Goal: Task Accomplishment & Management: Manage account settings

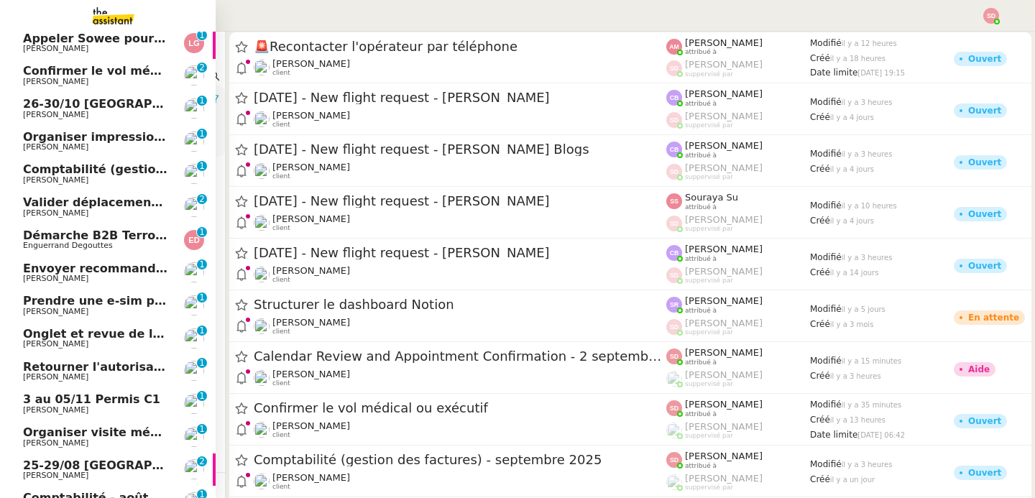
scroll to position [102, 0]
click at [184, 403] on img at bounding box center [194, 403] width 20 height 20
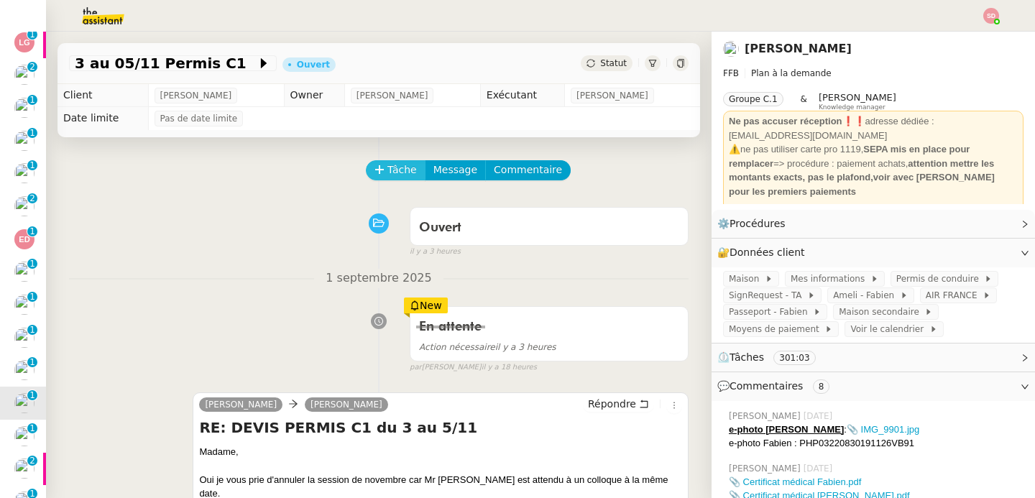
click at [367, 168] on button "Tâche" at bounding box center [396, 170] width 60 height 20
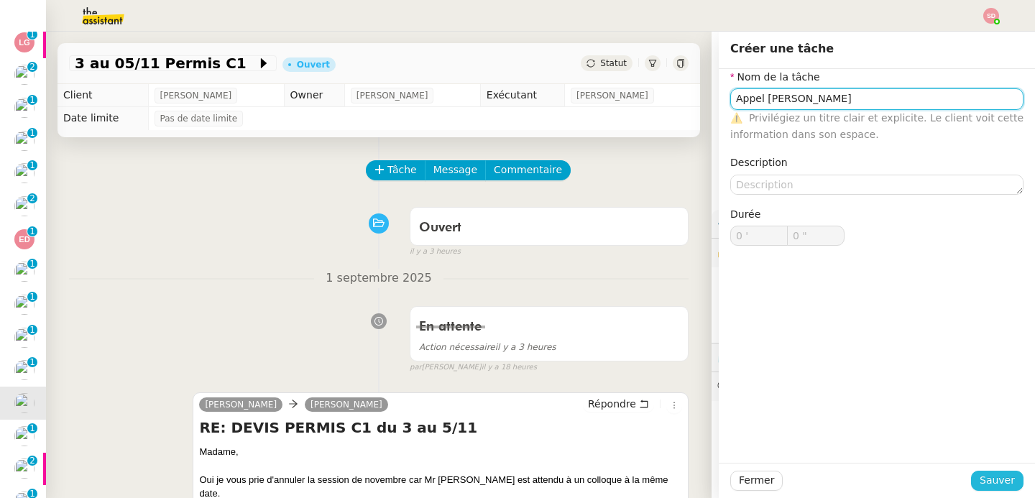
type input "Appel [PERSON_NAME]"
click at [980, 477] on span "Sauver" at bounding box center [997, 480] width 35 height 17
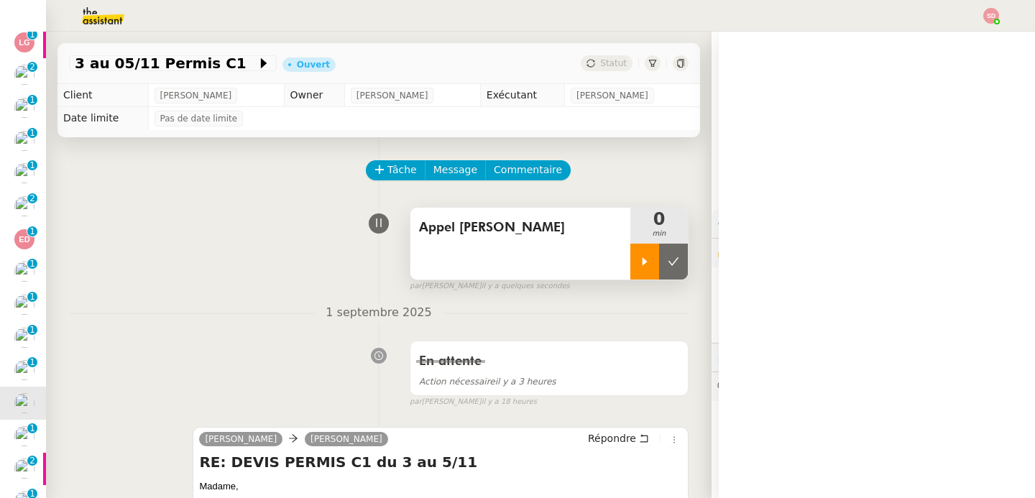
click at [631, 270] on div at bounding box center [645, 262] width 29 height 36
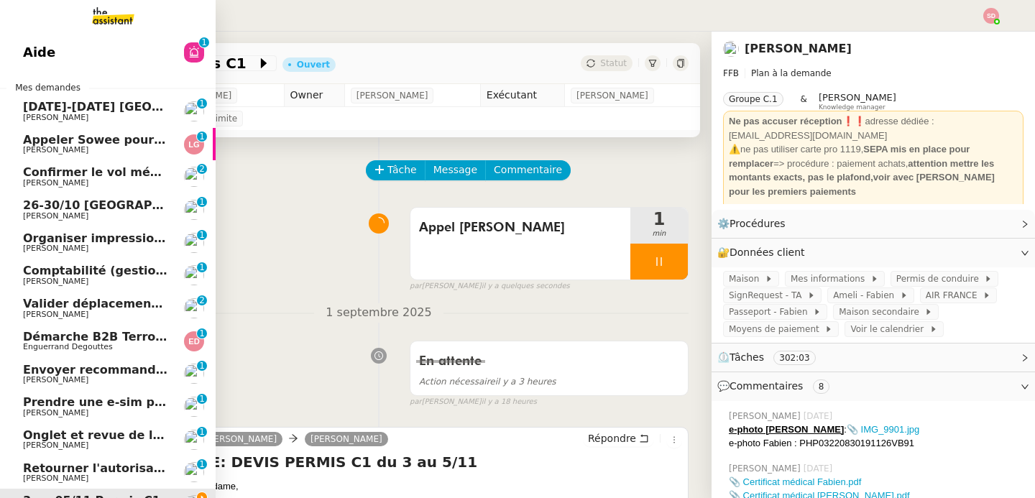
click at [108, 23] on img at bounding box center [101, 16] width 111 height 32
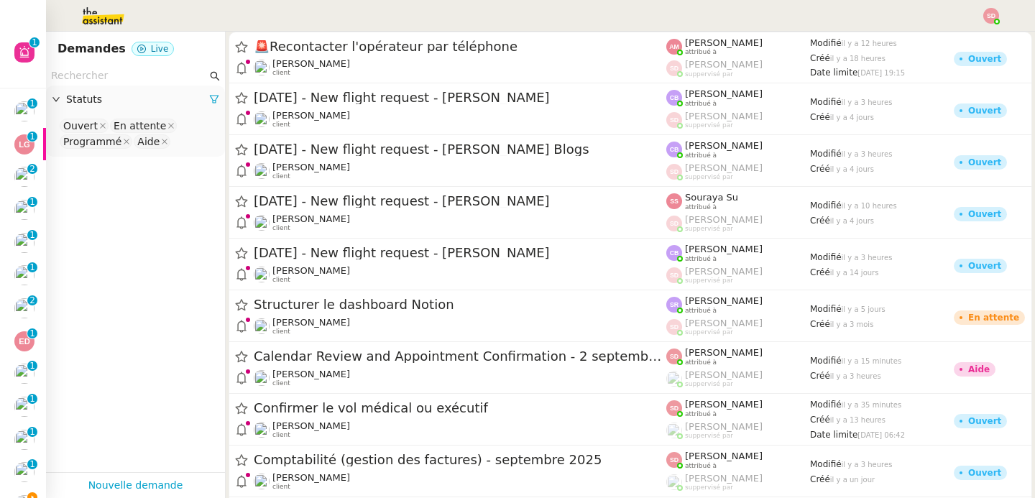
click at [122, 80] on input "text" at bounding box center [129, 76] width 156 height 17
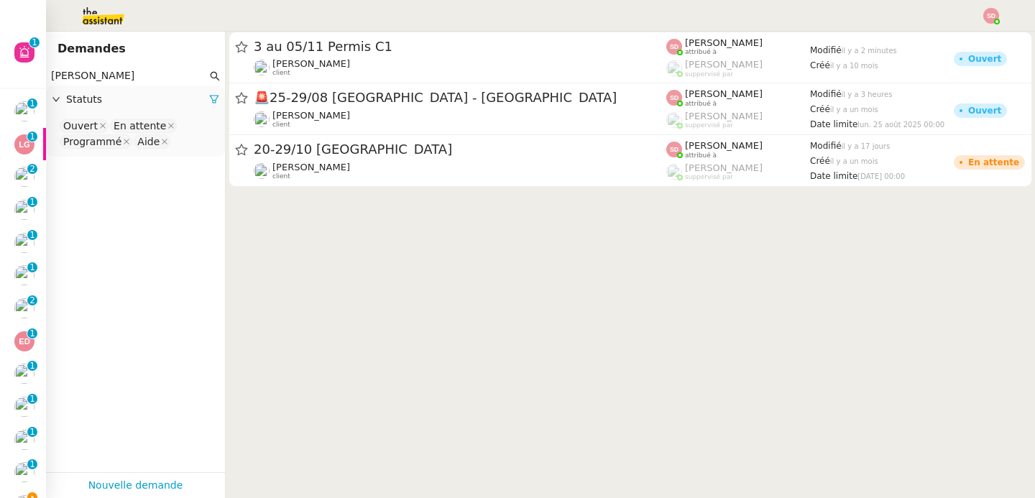
type input "[PERSON_NAME]"
click at [181, 145] on nz-select-top-control "Ouvert En attente Programmé Aide" at bounding box center [136, 134] width 156 height 34
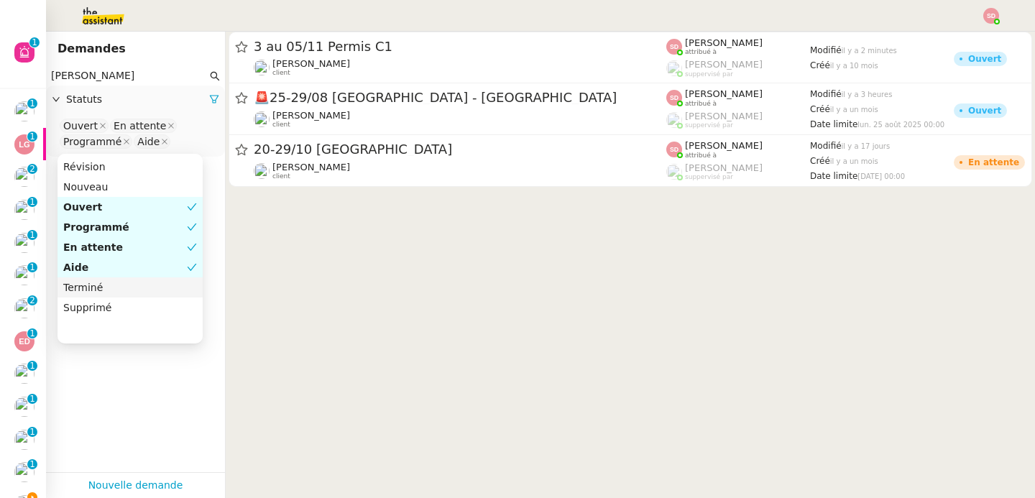
click at [109, 294] on nz-option-item "Terminé" at bounding box center [130, 288] width 145 height 20
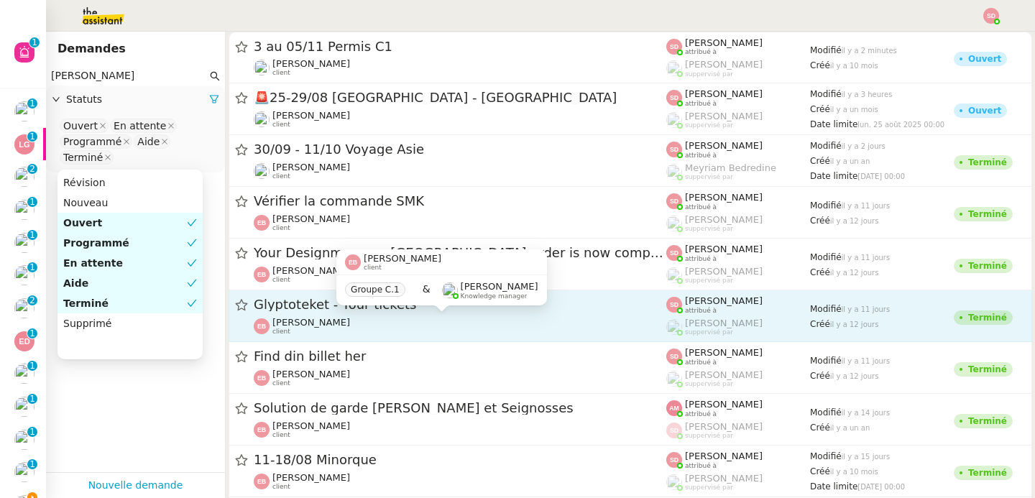
click at [394, 323] on div "[PERSON_NAME] client" at bounding box center [460, 326] width 413 height 19
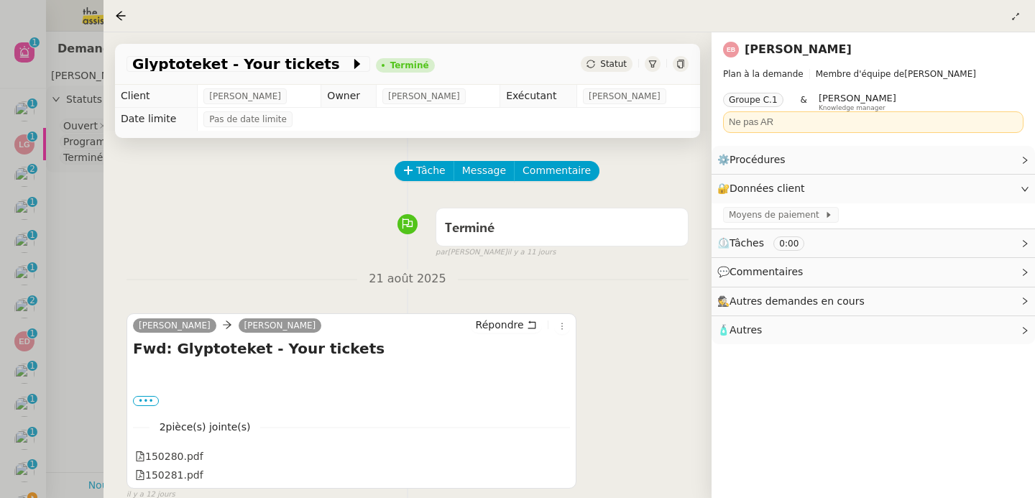
click at [81, 284] on div at bounding box center [517, 249] width 1035 height 498
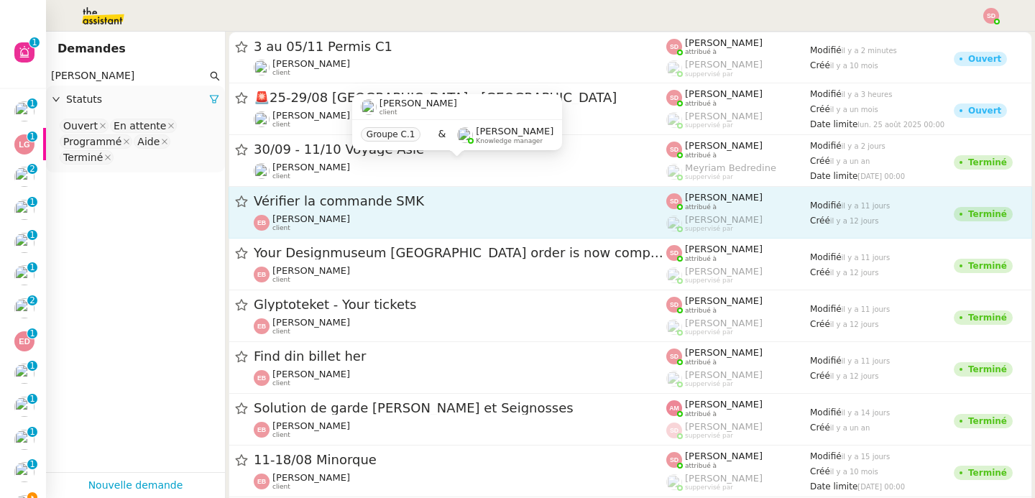
click at [427, 205] on span "Vérifier la commande SMK" at bounding box center [460, 201] width 413 height 13
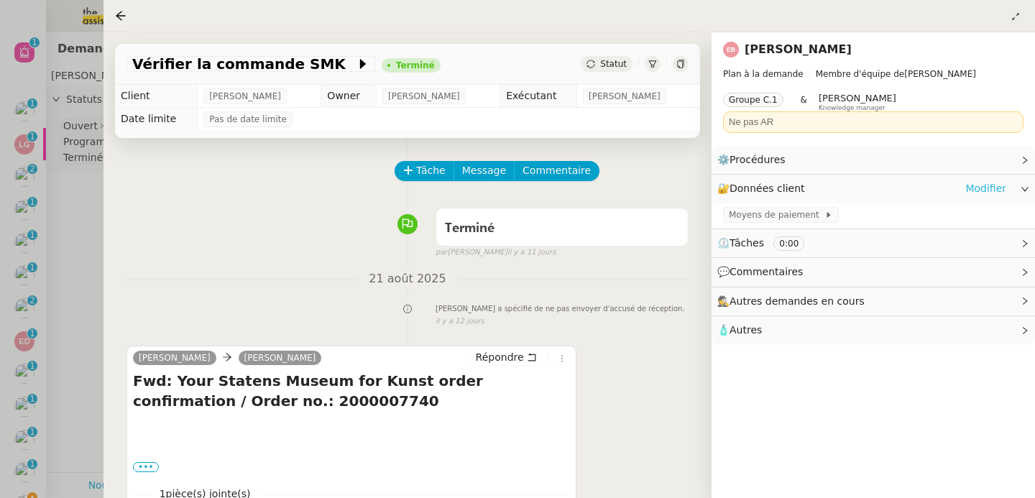
click at [996, 187] on link "Modifier" at bounding box center [986, 188] width 41 height 17
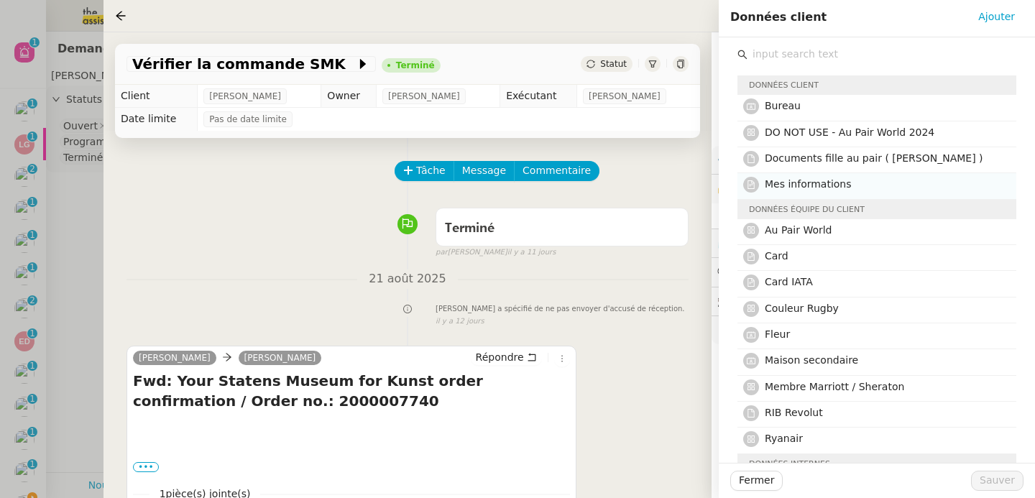
click at [836, 188] on span "Mes informations" at bounding box center [808, 184] width 87 height 12
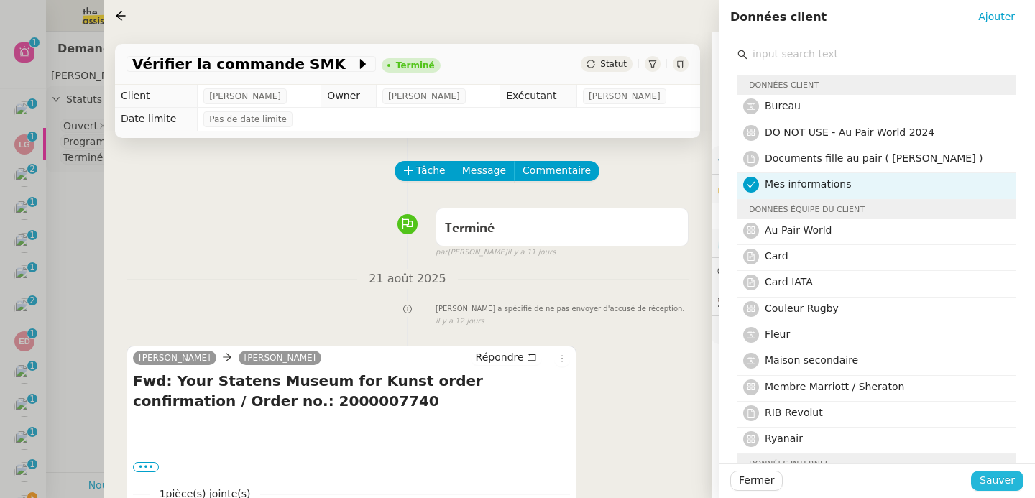
click at [999, 483] on span "Sauver" at bounding box center [997, 480] width 35 height 17
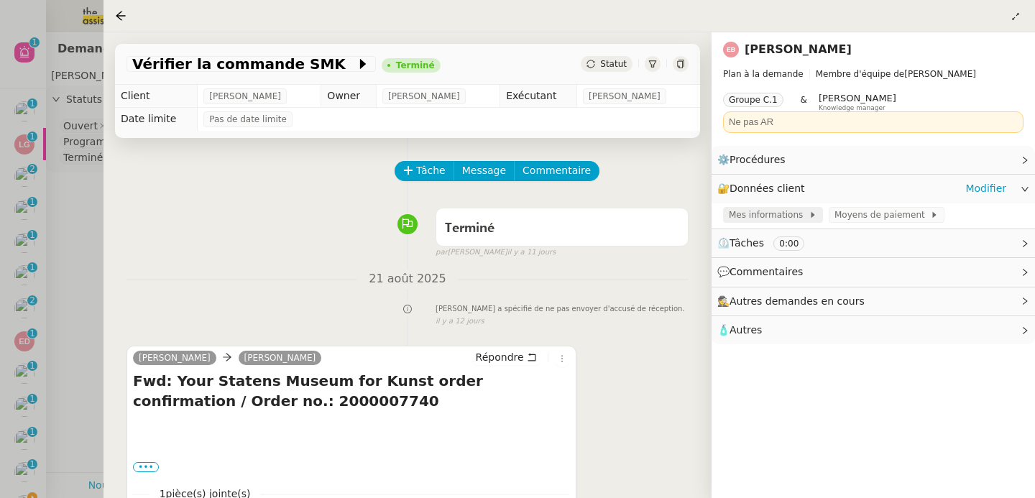
click at [779, 216] on span "Mes informations" at bounding box center [769, 215] width 80 height 14
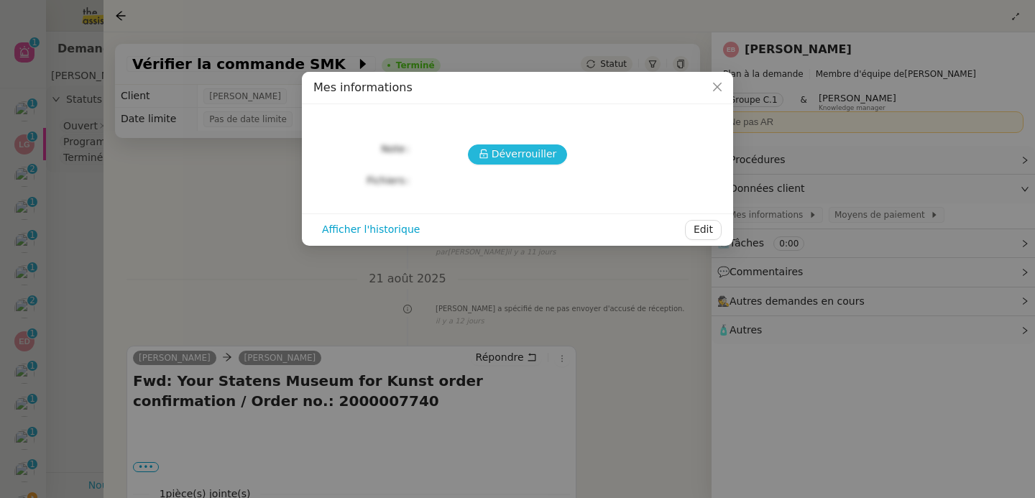
click at [503, 145] on button "Déverrouiller" at bounding box center [518, 155] width 100 height 20
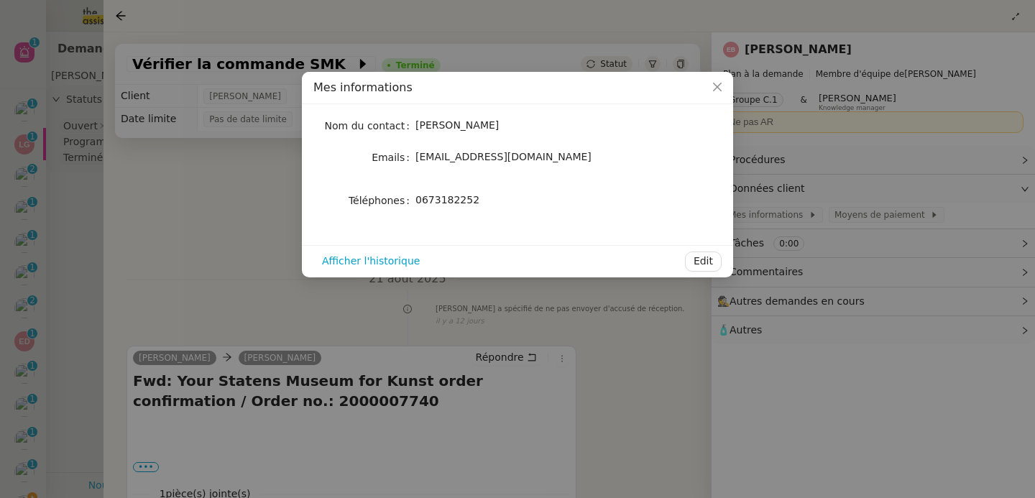
click at [449, 203] on span "0673182252" at bounding box center [448, 200] width 64 height 12
copy span "0673182252"
click at [127, 249] on nz-modal-container "Mes informations Nom du contact [PERSON_NAME] Emails [EMAIL_ADDRESS][DOMAIN_NAM…" at bounding box center [517, 249] width 1035 height 498
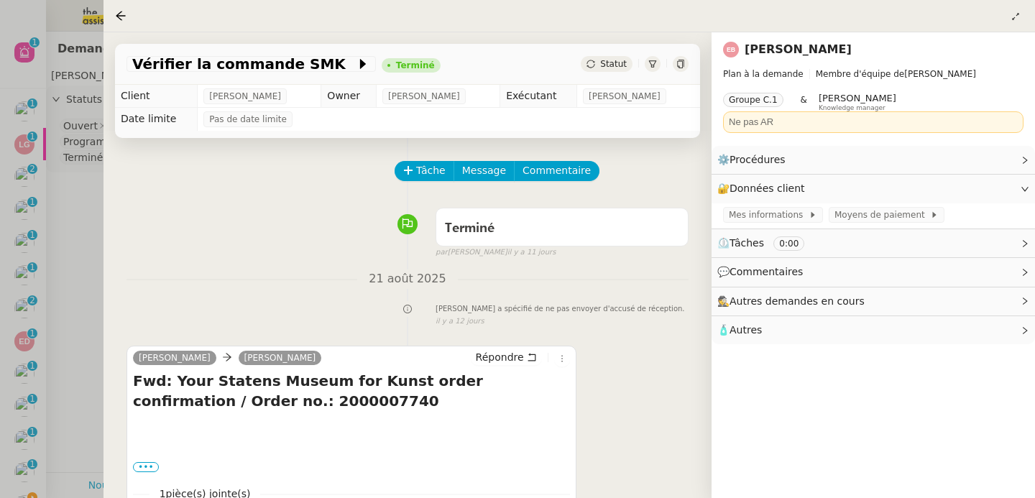
click at [79, 246] on div at bounding box center [517, 249] width 1035 height 498
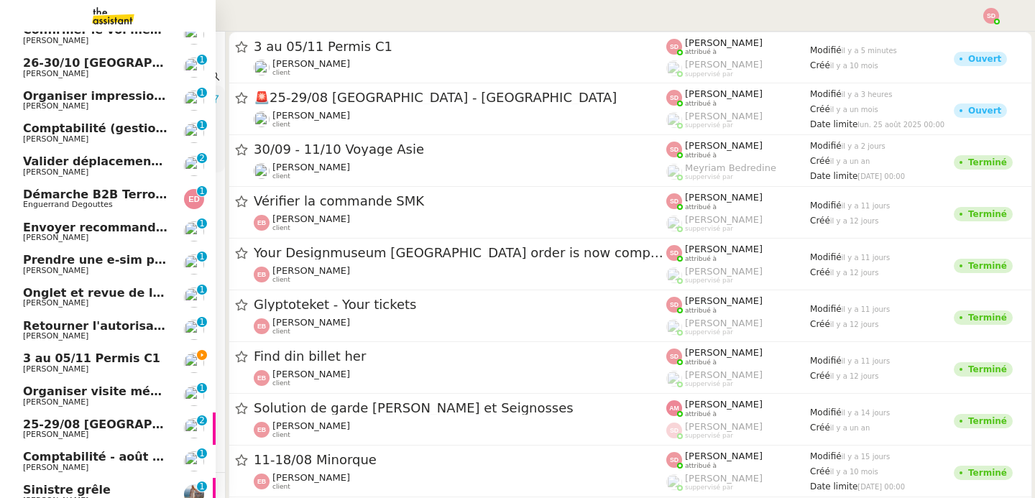
scroll to position [152, 0]
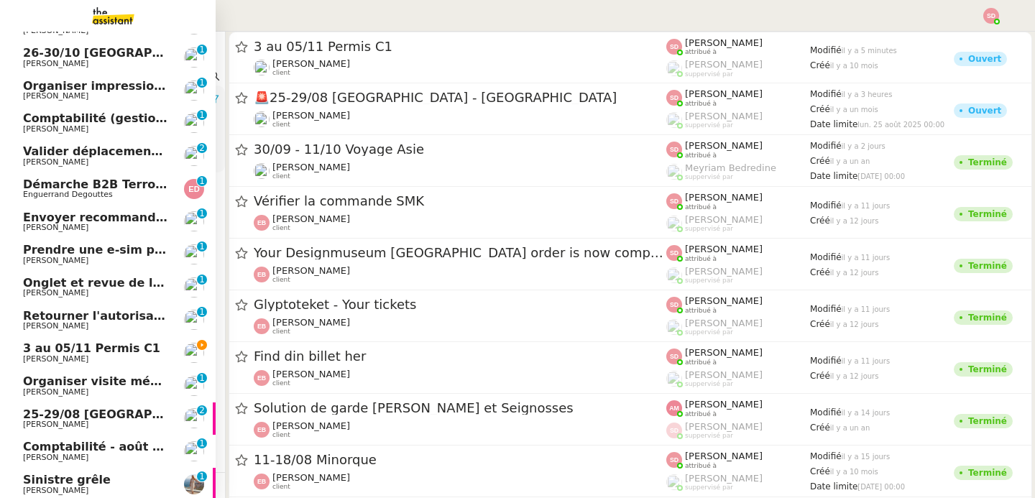
click at [115, 342] on link "3 au 05/11 Permis C1 [PERSON_NAME]" at bounding box center [108, 352] width 216 height 33
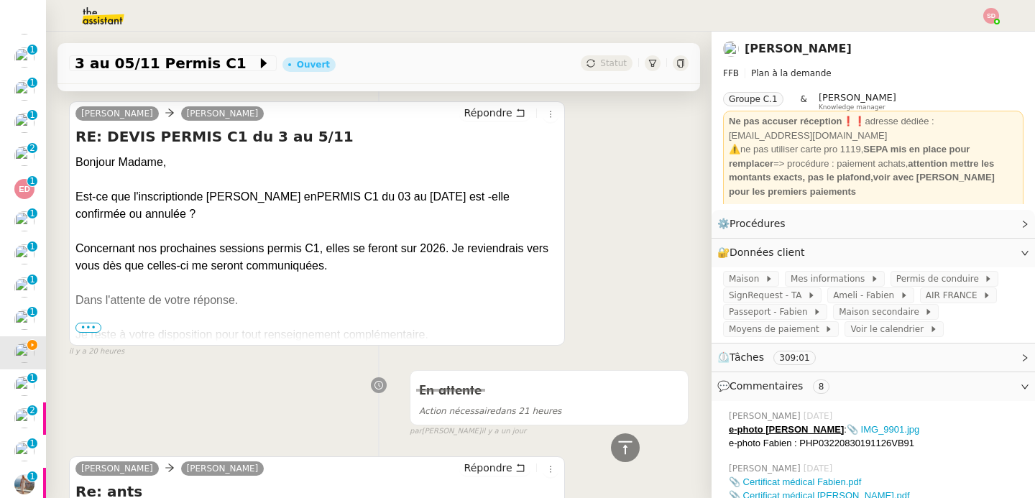
scroll to position [1432, 0]
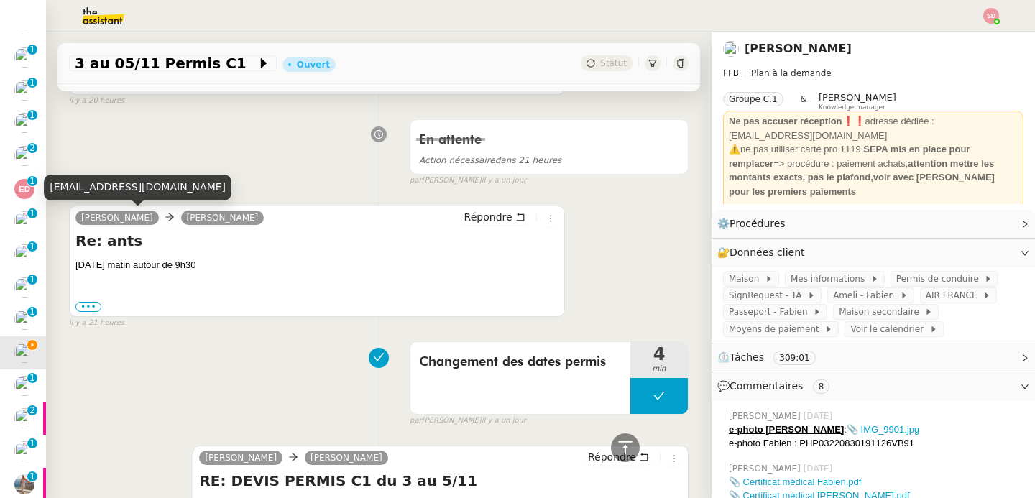
click at [116, 185] on div "[EMAIL_ADDRESS][DOMAIN_NAME]" at bounding box center [138, 187] width 188 height 25
copy div "[EMAIL_ADDRESS][DOMAIN_NAME]"
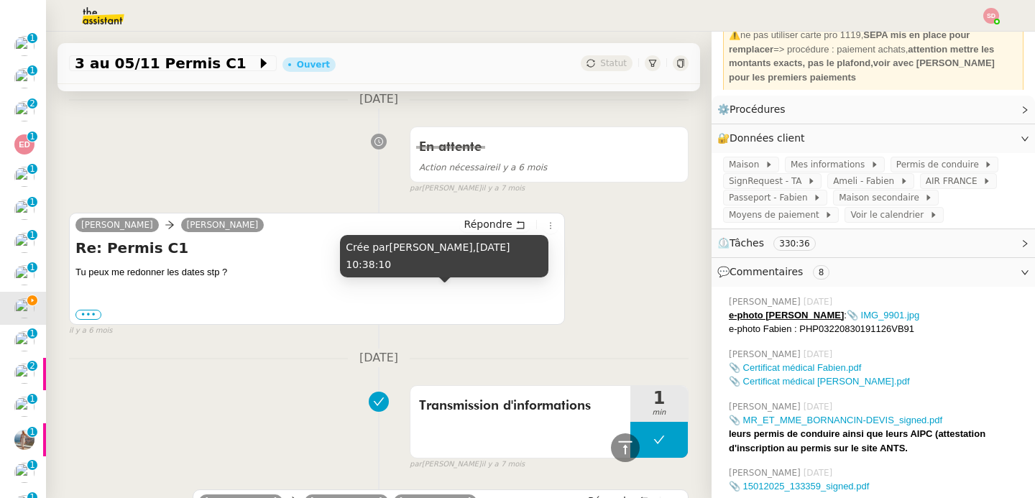
scroll to position [22787, 0]
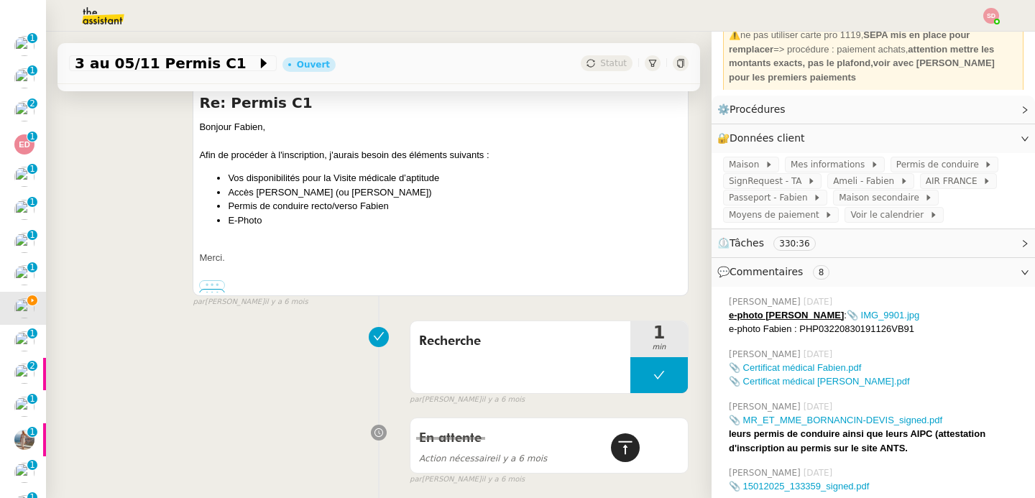
click at [624, 449] on div at bounding box center [625, 448] width 29 height 29
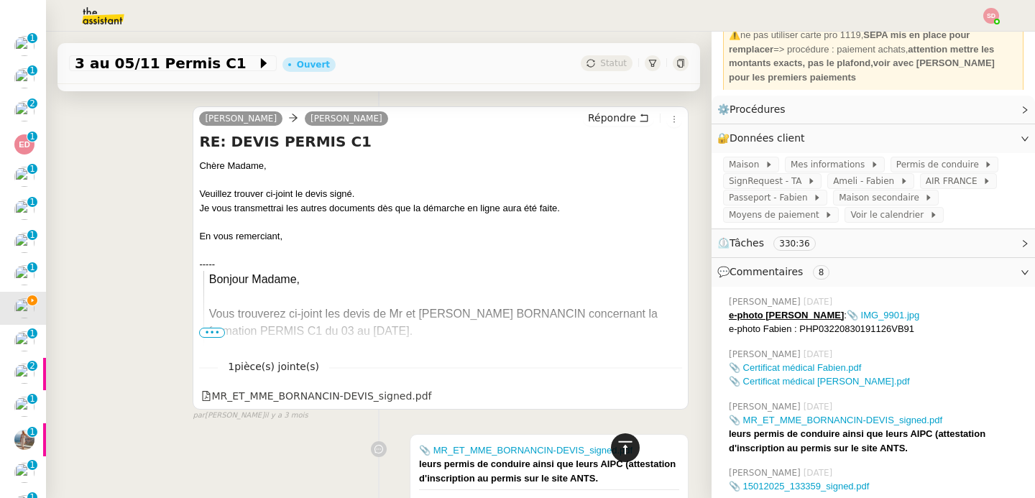
scroll to position [0, 0]
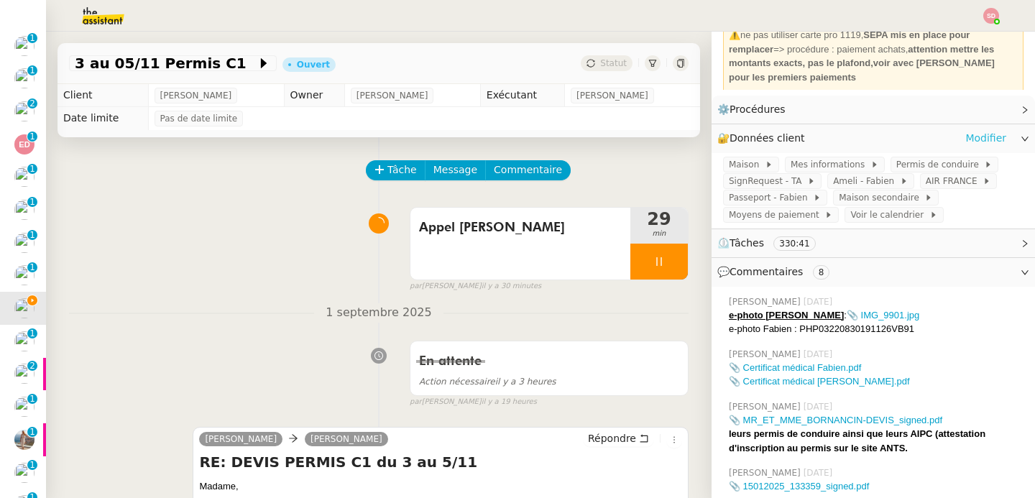
click at [966, 140] on link "Modifier" at bounding box center [986, 138] width 41 height 17
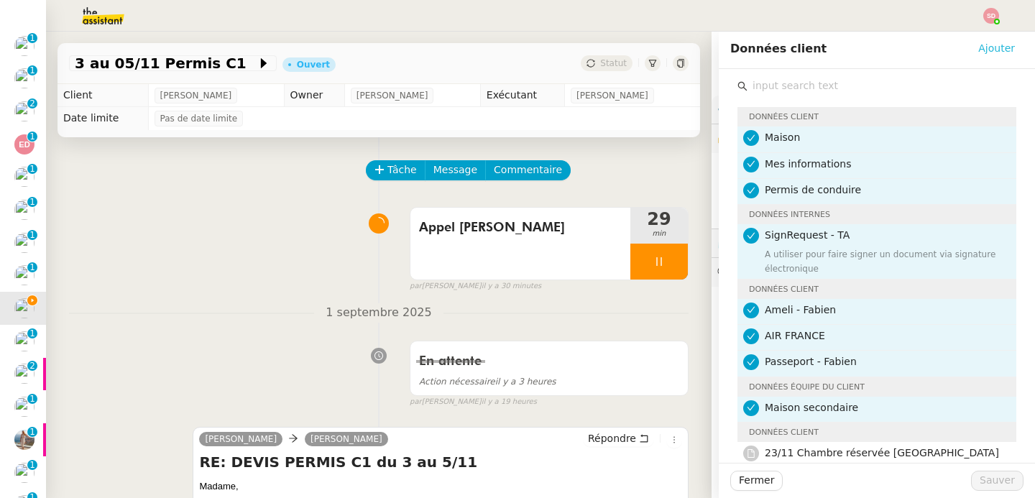
click at [989, 44] on span "Ajouter" at bounding box center [996, 48] width 37 height 17
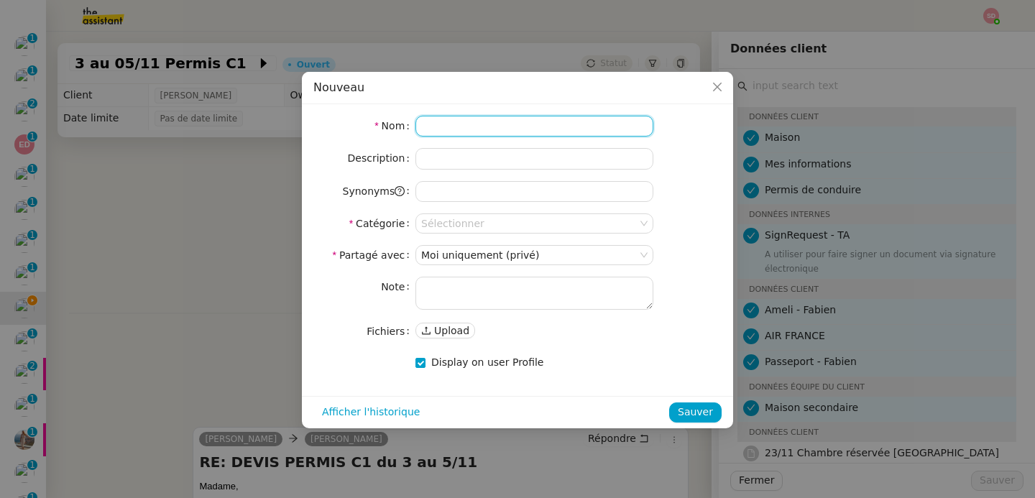
click at [552, 124] on input at bounding box center [535, 126] width 238 height 21
type input "[PERSON_NAME]"
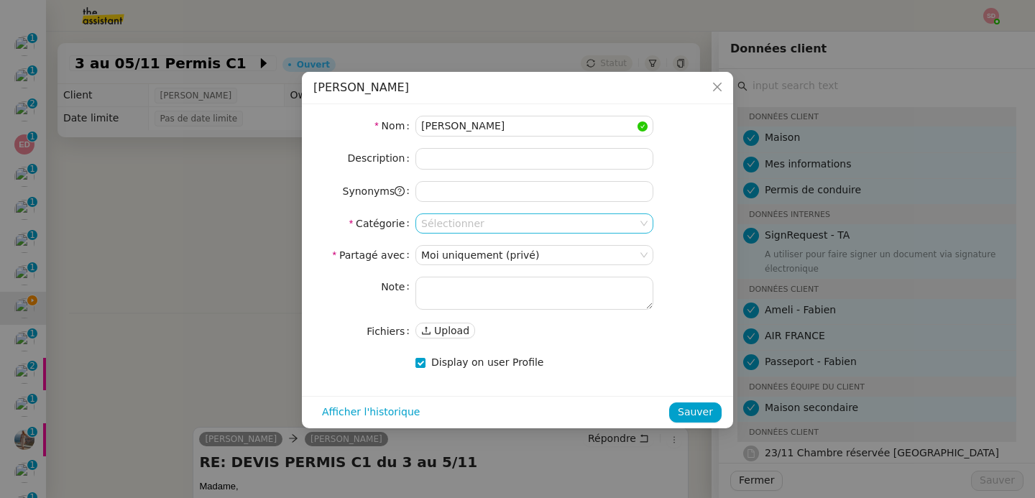
click at [479, 224] on input at bounding box center [529, 223] width 216 height 19
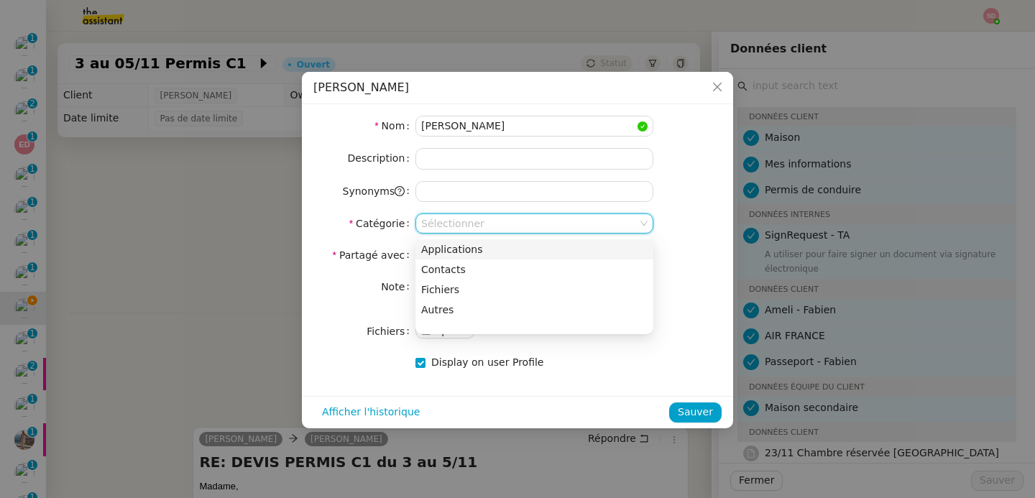
click at [485, 243] on div "Applications" at bounding box center [534, 249] width 226 height 13
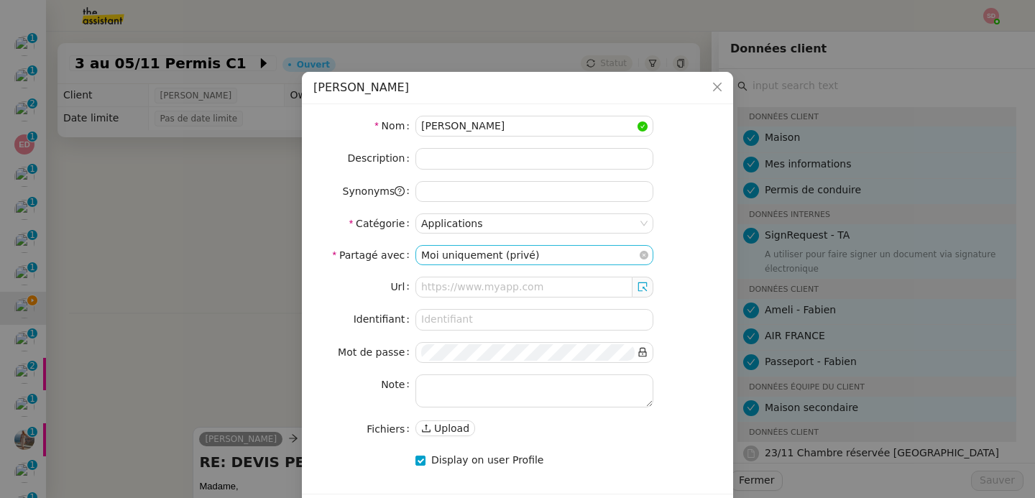
click at [477, 255] on nz-select-item "Moi uniquement (privé)" at bounding box center [534, 255] width 226 height 19
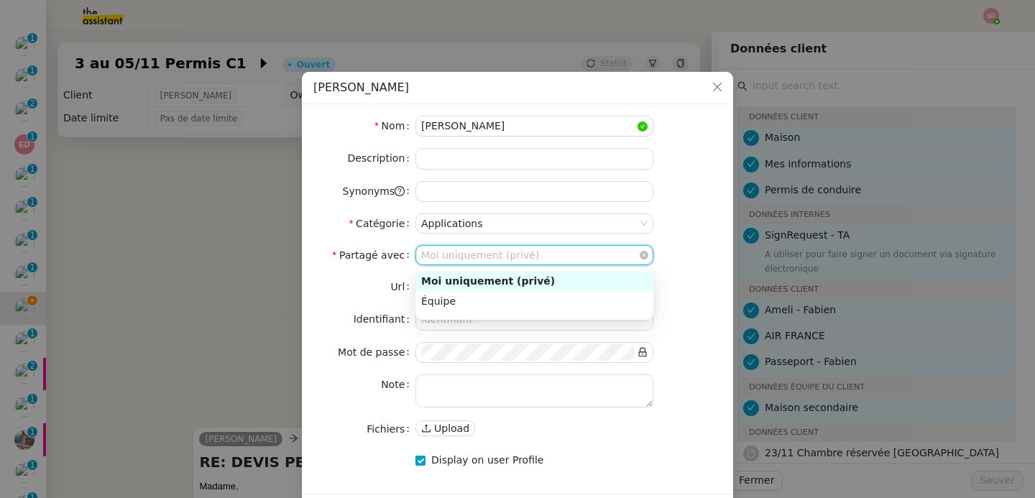
click at [477, 255] on nz-select-item "Moi uniquement (privé)" at bounding box center [534, 255] width 226 height 19
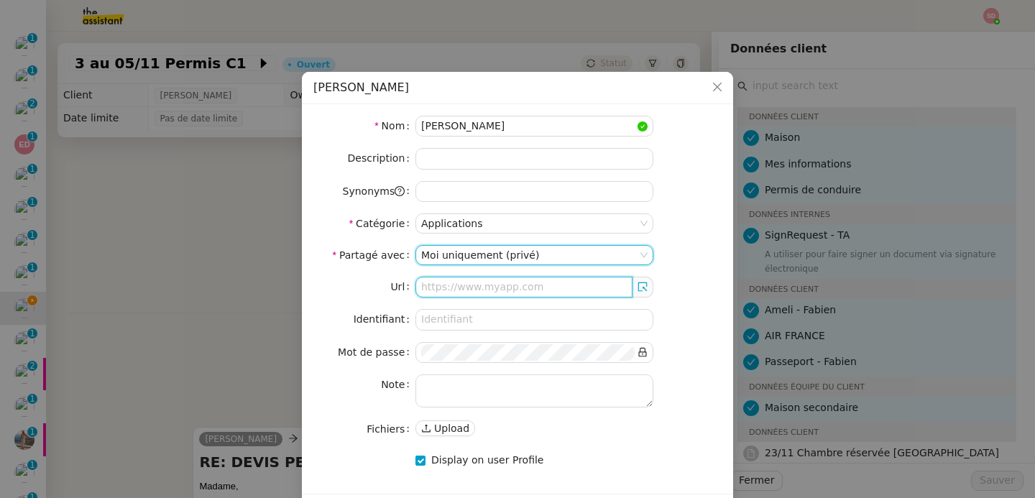
click at [470, 288] on input "text" at bounding box center [524, 287] width 217 height 21
paste input "[URL][DOMAIN_NAME]"
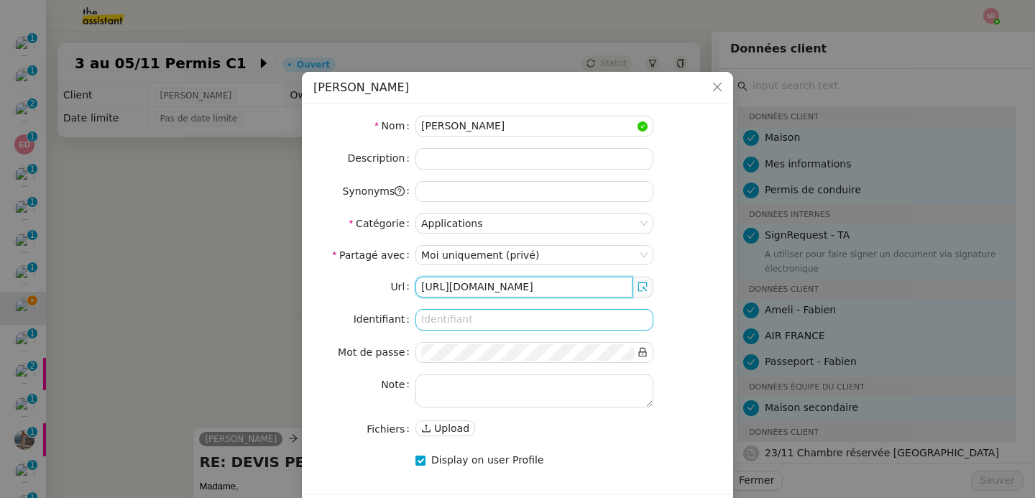
type input "[URL][DOMAIN_NAME]"
click at [468, 323] on input at bounding box center [535, 319] width 238 height 21
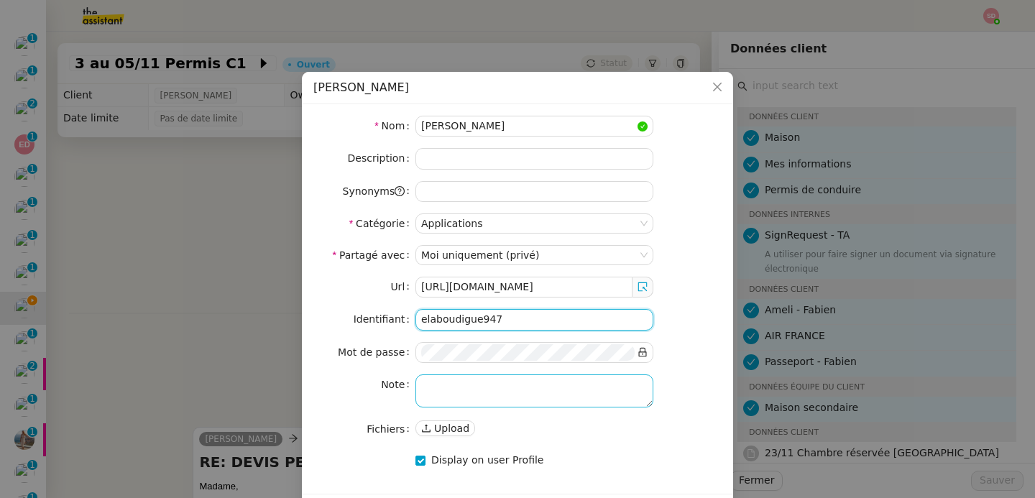
type input "elaboudigue947"
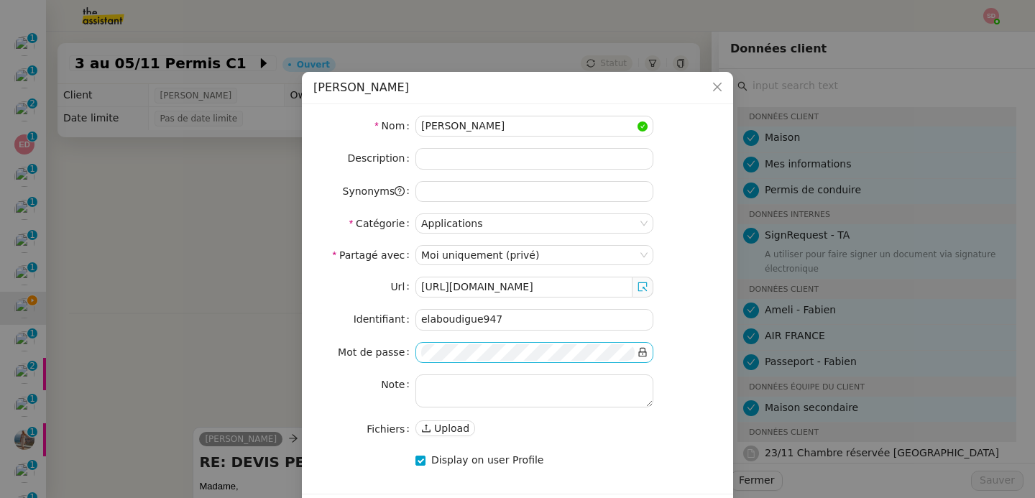
click at [645, 352] on icon at bounding box center [643, 352] width 8 height 9
click at [695, 318] on nz-form-item "Identifiant elaboudigue947" at bounding box center [517, 319] width 408 height 21
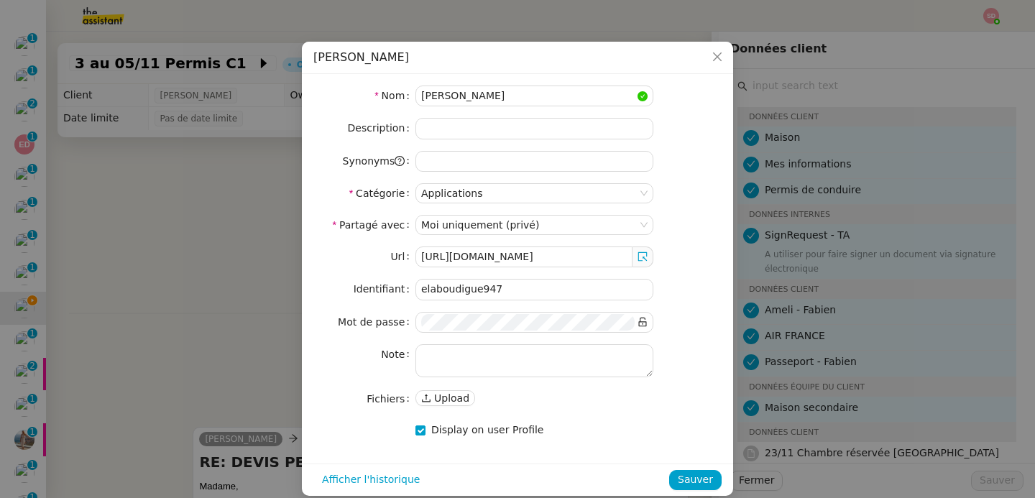
scroll to position [45, 0]
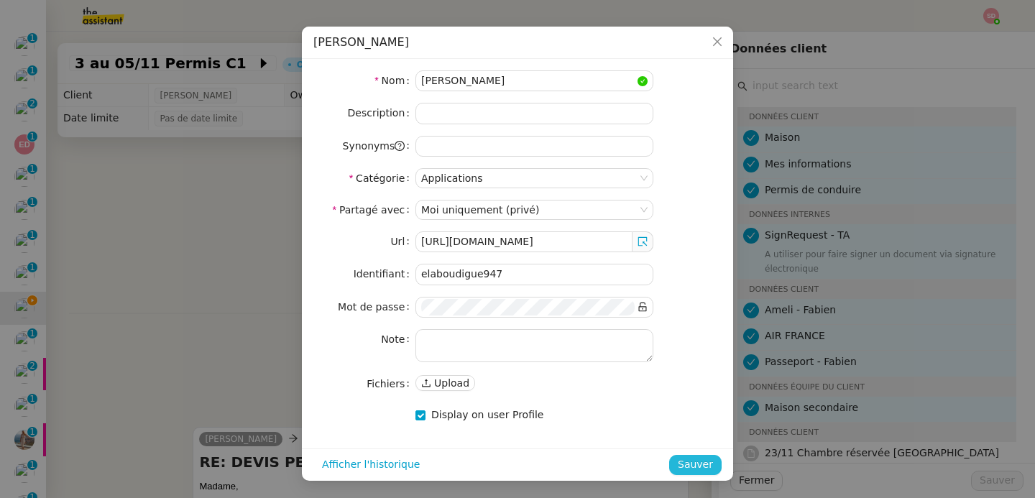
click at [680, 462] on span "Sauver" at bounding box center [695, 465] width 35 height 17
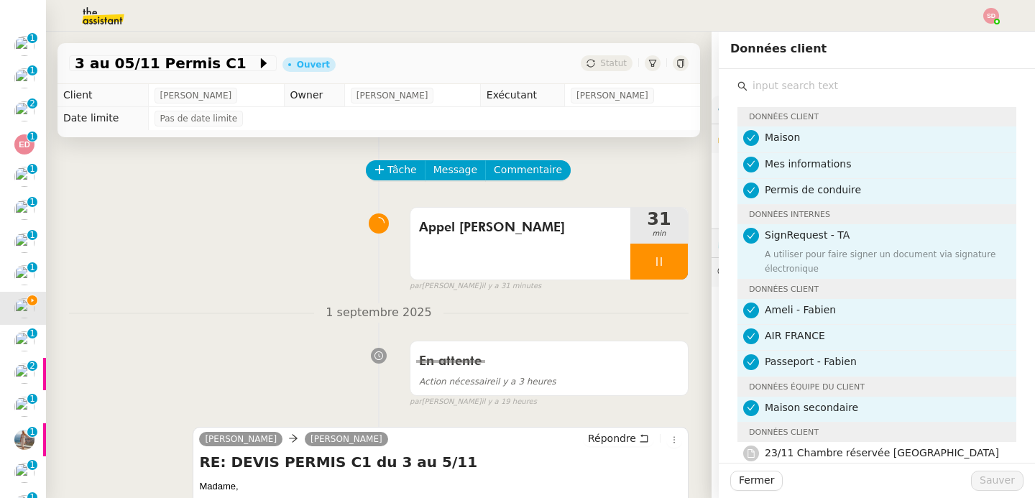
scroll to position [0, 0]
click at [173, 275] on div "Appel [PERSON_NAME] 31 min false par [PERSON_NAME] il y a 32 minutes" at bounding box center [379, 247] width 620 height 92
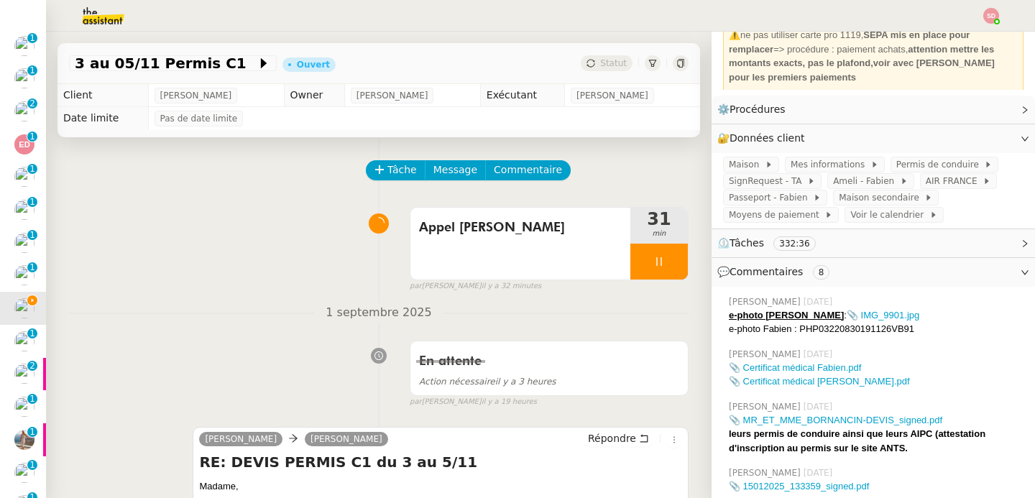
click at [97, 7] on img at bounding box center [91, 16] width 111 height 32
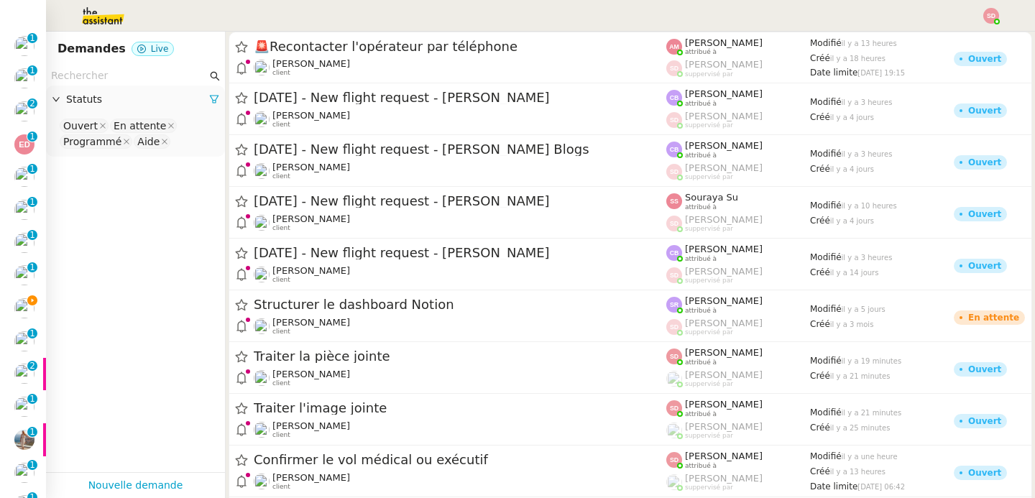
click at [104, 73] on input "text" at bounding box center [129, 76] width 156 height 17
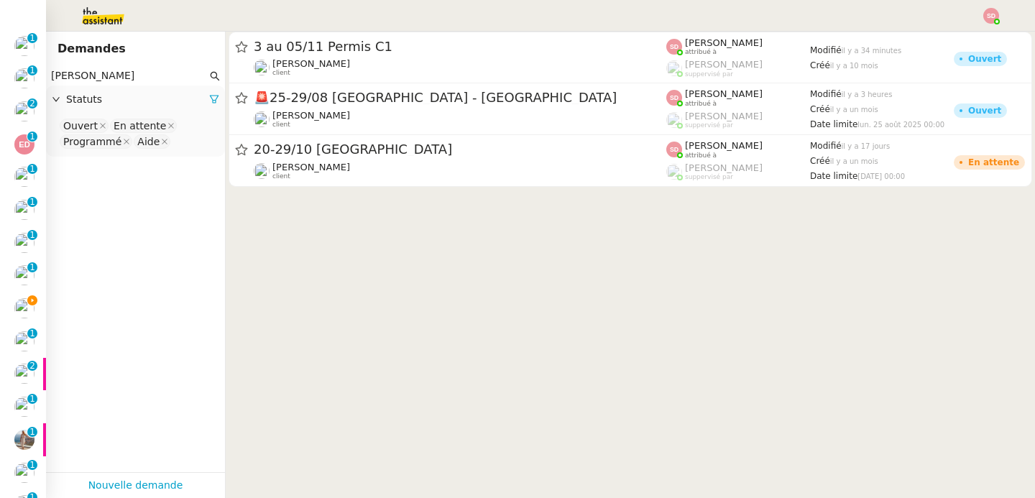
type input "[PERSON_NAME]"
click at [188, 147] on nz-select-top-control "Ouvert En attente Programmé Aide" at bounding box center [136, 134] width 156 height 34
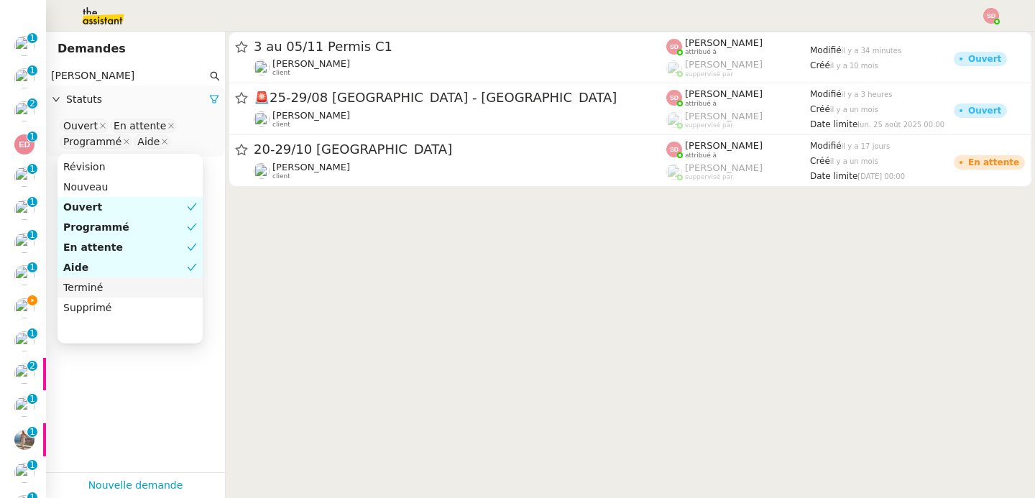
click at [120, 286] on div "Terminé" at bounding box center [130, 287] width 134 height 13
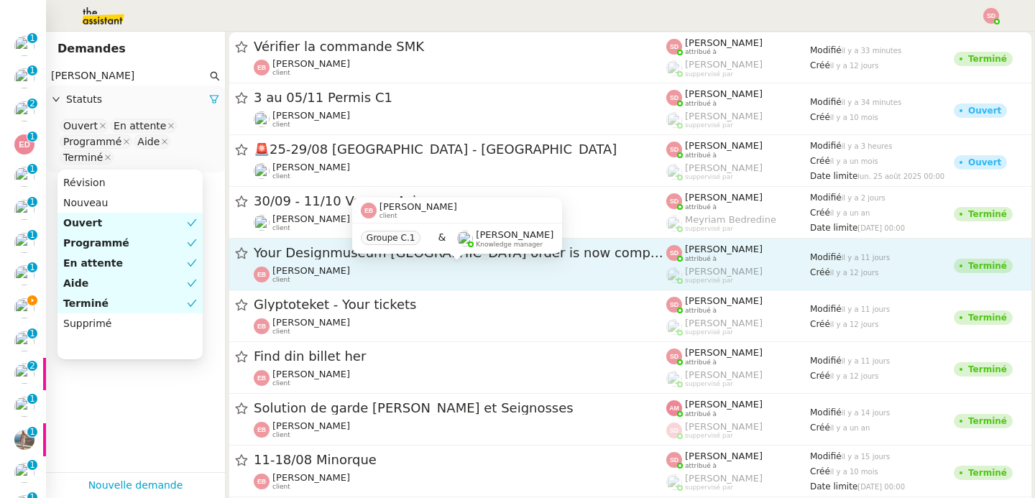
click at [432, 277] on div "[PERSON_NAME] client" at bounding box center [460, 274] width 413 height 19
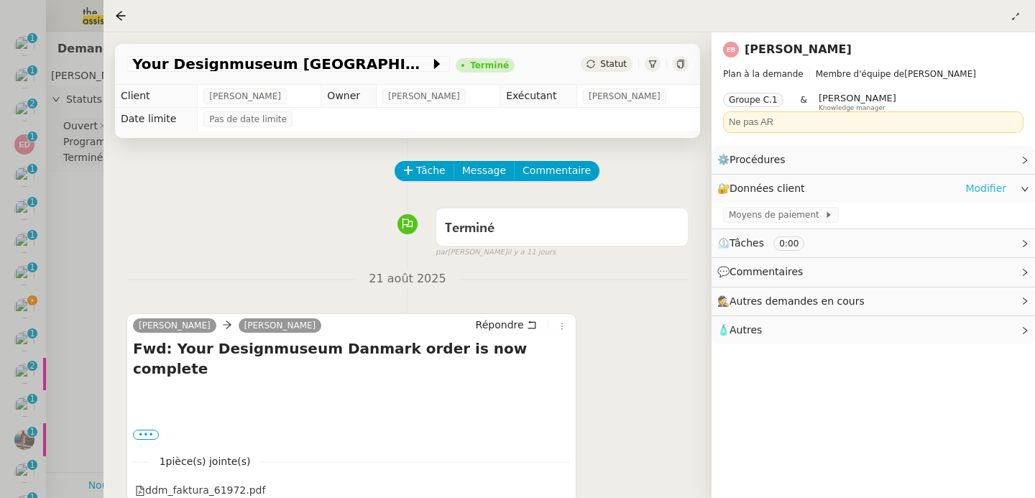
click at [973, 187] on link "Modifier" at bounding box center [986, 188] width 41 height 17
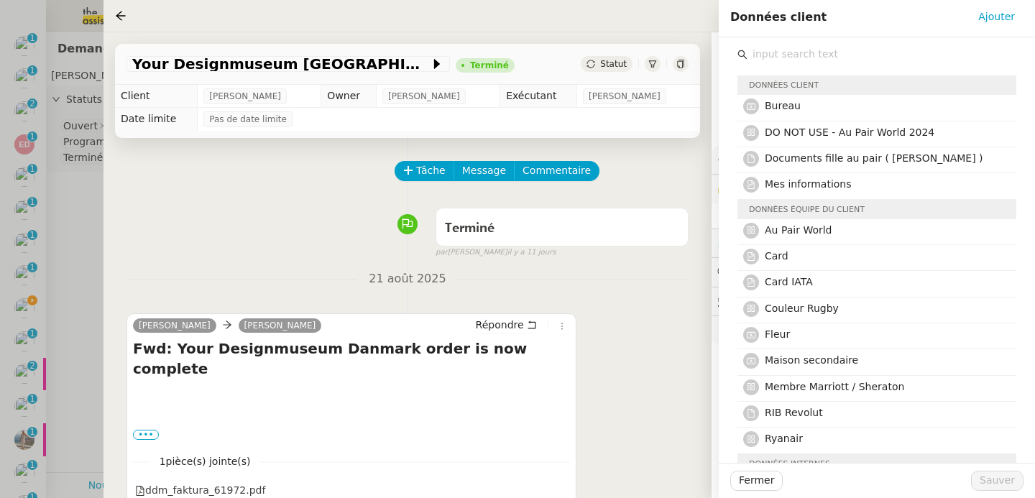
click at [836, 57] on input "text" at bounding box center [882, 54] width 269 height 19
click at [993, 14] on span "Ajouter" at bounding box center [996, 17] width 37 height 17
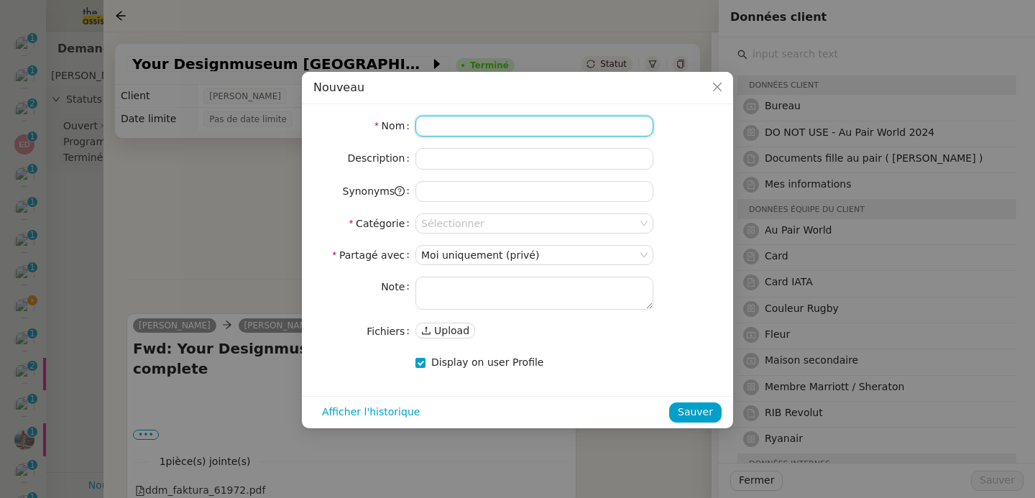
click at [479, 132] on input at bounding box center [535, 126] width 238 height 21
type input "[PERSON_NAME]"
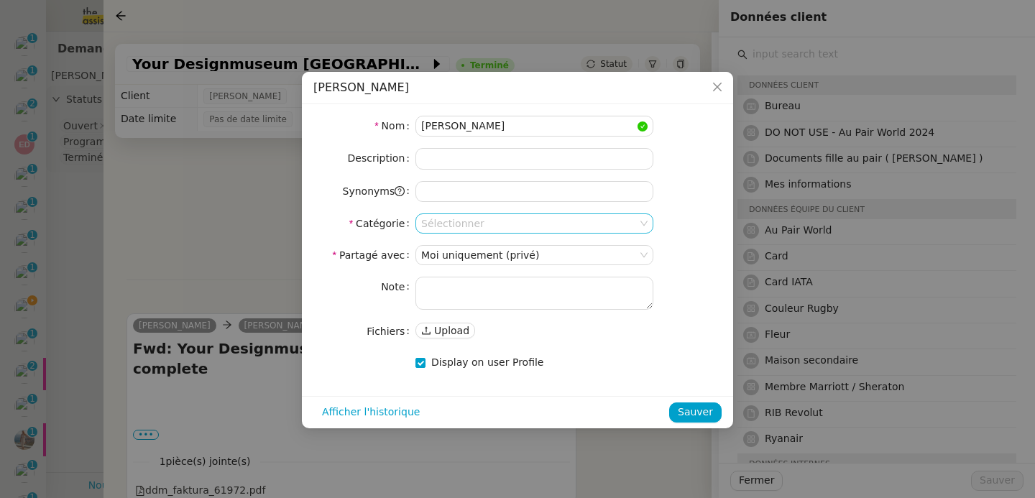
click at [497, 221] on input at bounding box center [529, 223] width 216 height 19
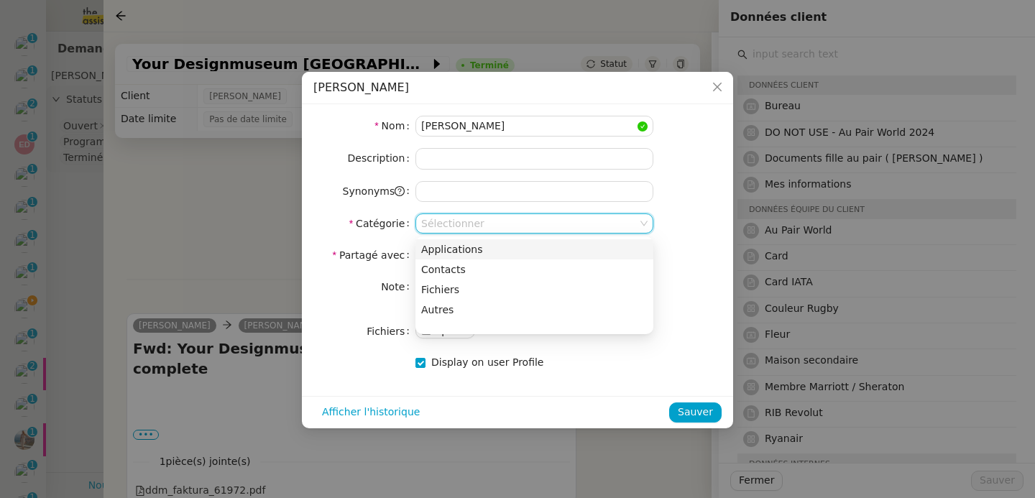
click at [465, 247] on div "Applications" at bounding box center [534, 249] width 226 height 13
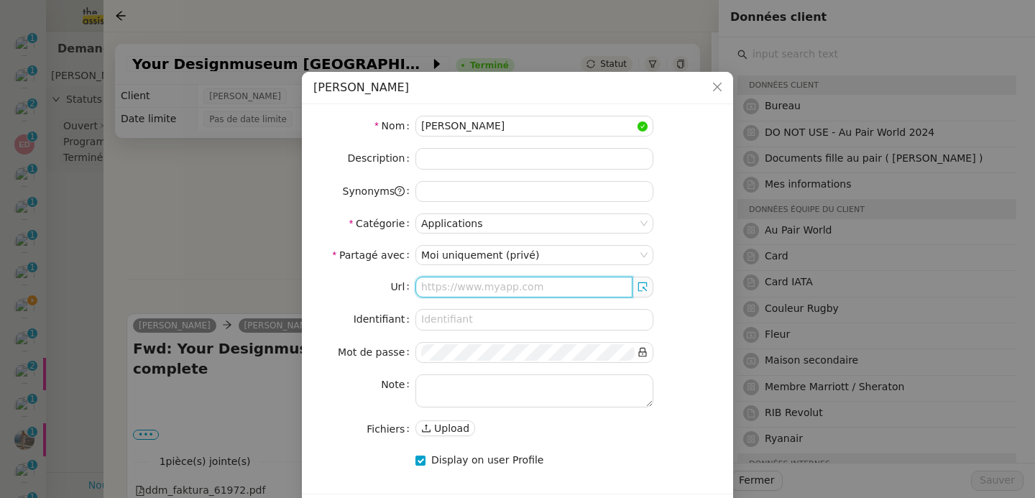
click at [493, 285] on input "text" at bounding box center [524, 287] width 217 height 21
paste input "[URL][DOMAIN_NAME]"
type input "[URL][DOMAIN_NAME]"
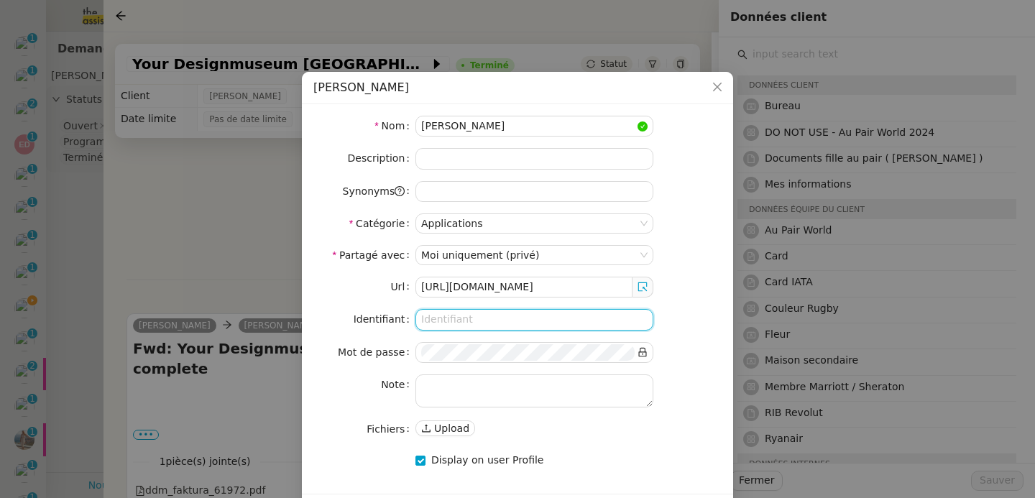
click at [448, 318] on input at bounding box center [535, 319] width 238 height 21
type input "elaboudigue947"
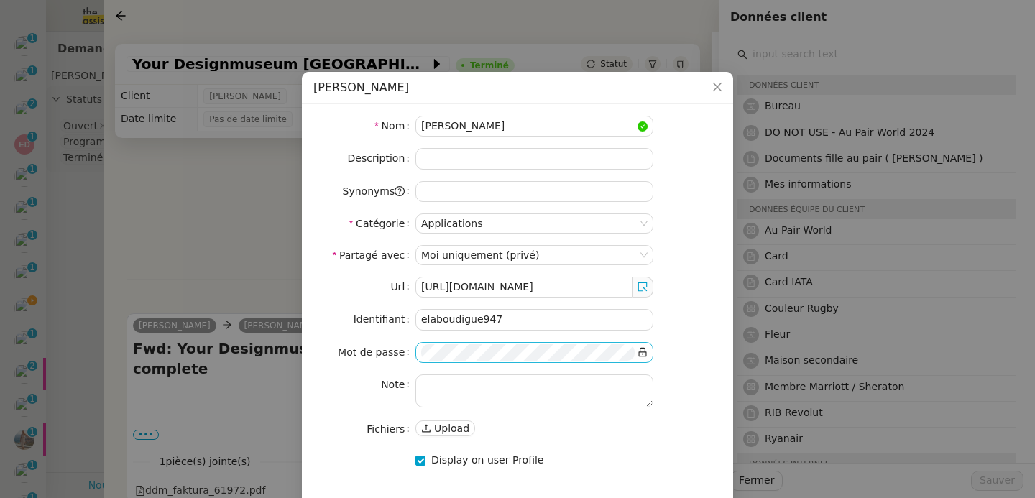
click at [646, 352] on icon at bounding box center [643, 352] width 8 height 9
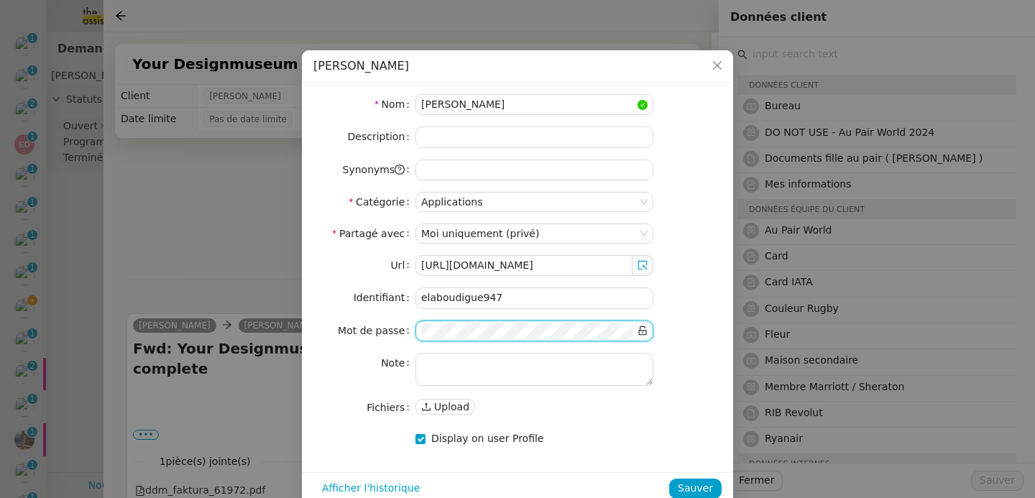
scroll to position [42, 0]
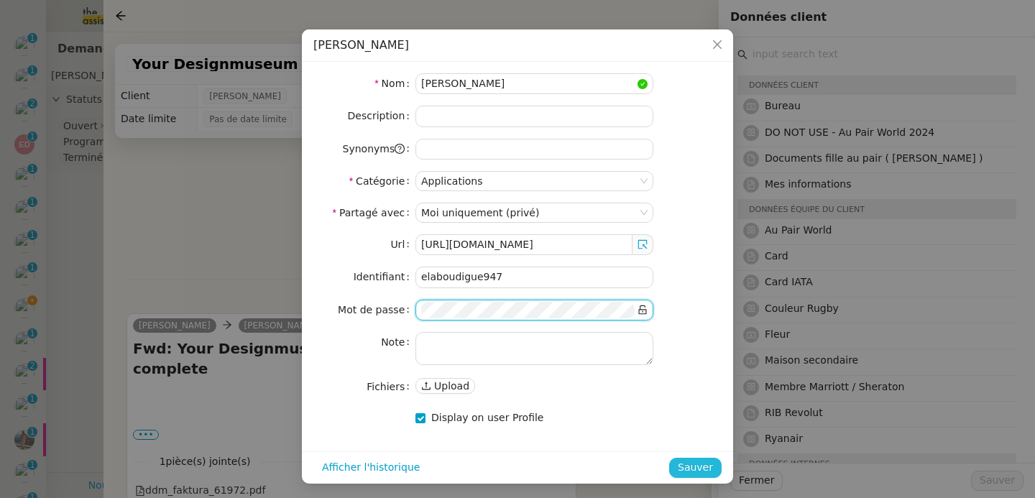
click at [690, 472] on span "Sauver" at bounding box center [695, 467] width 35 height 17
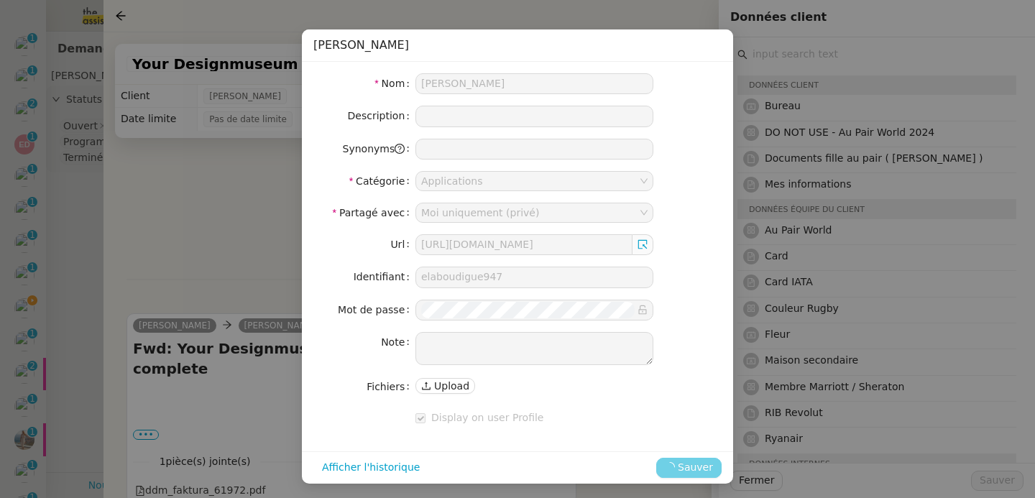
scroll to position [0, 0]
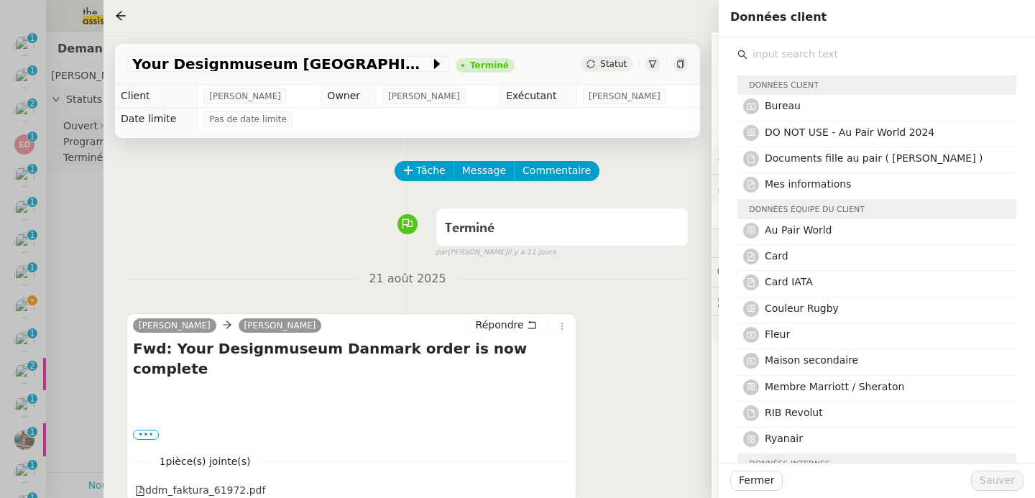
click at [82, 203] on div at bounding box center [517, 249] width 1035 height 498
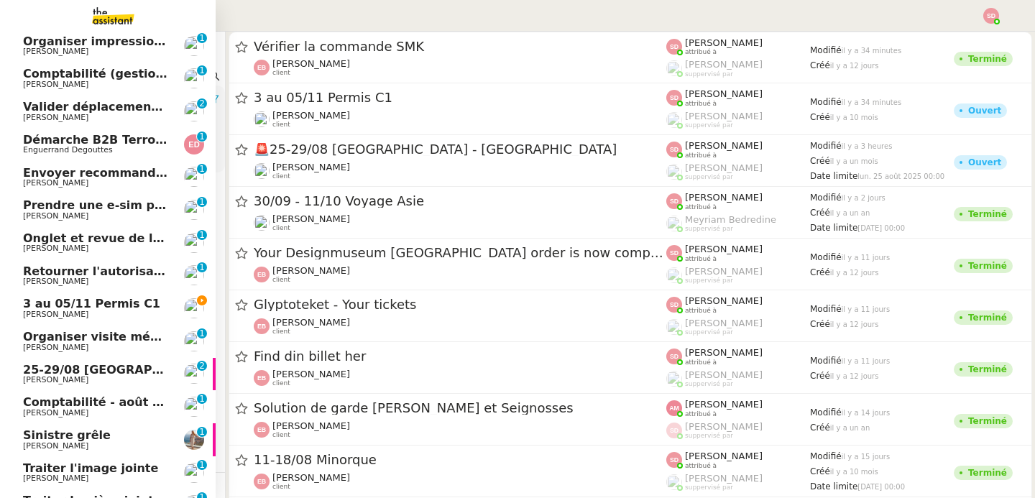
click at [119, 311] on span "[PERSON_NAME]" at bounding box center [95, 315] width 145 height 9
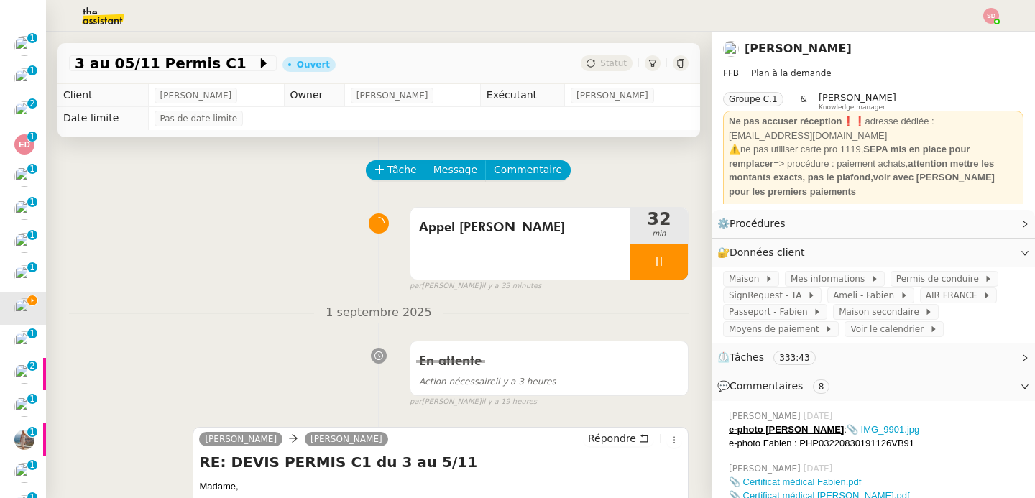
click at [367, 303] on span "1 septembre 2025" at bounding box center [378, 312] width 129 height 19
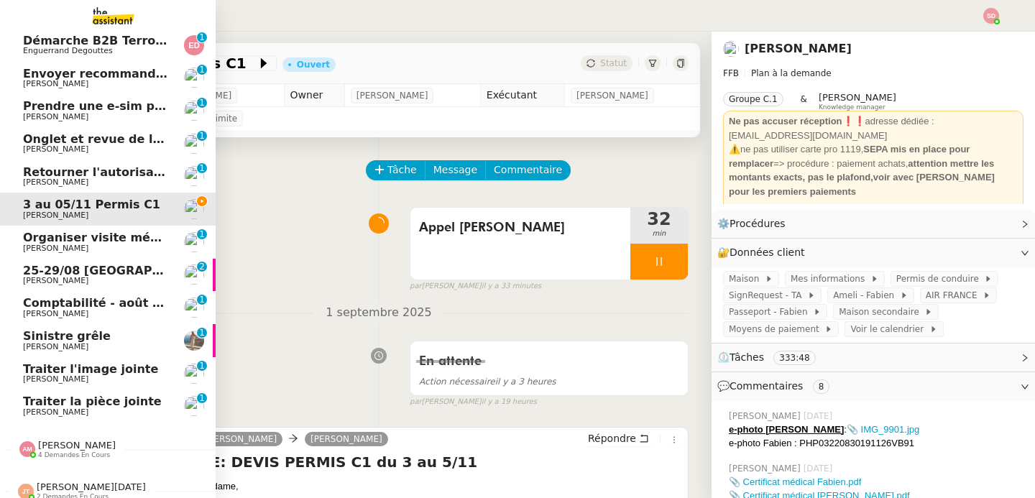
scroll to position [280, 0]
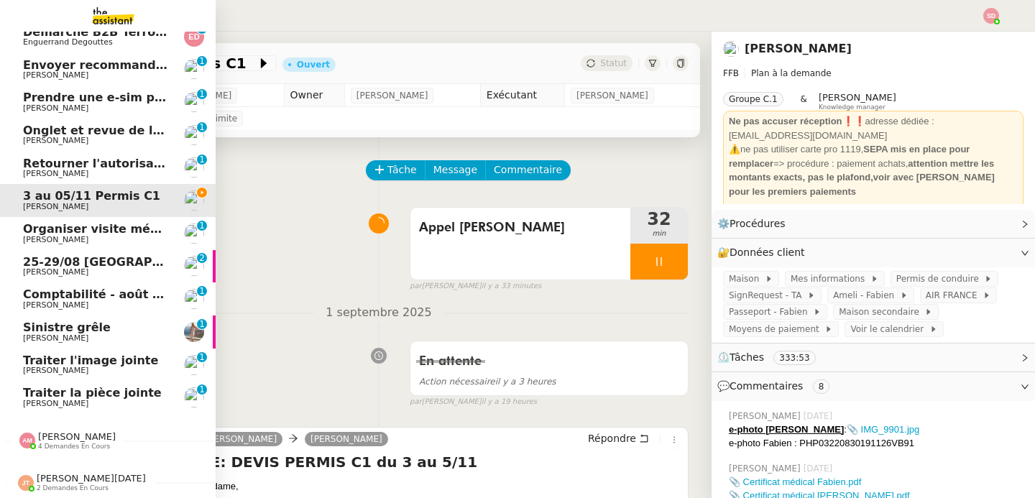
click at [116, 386] on span "Traiter la pièce jointe" at bounding box center [92, 393] width 139 height 14
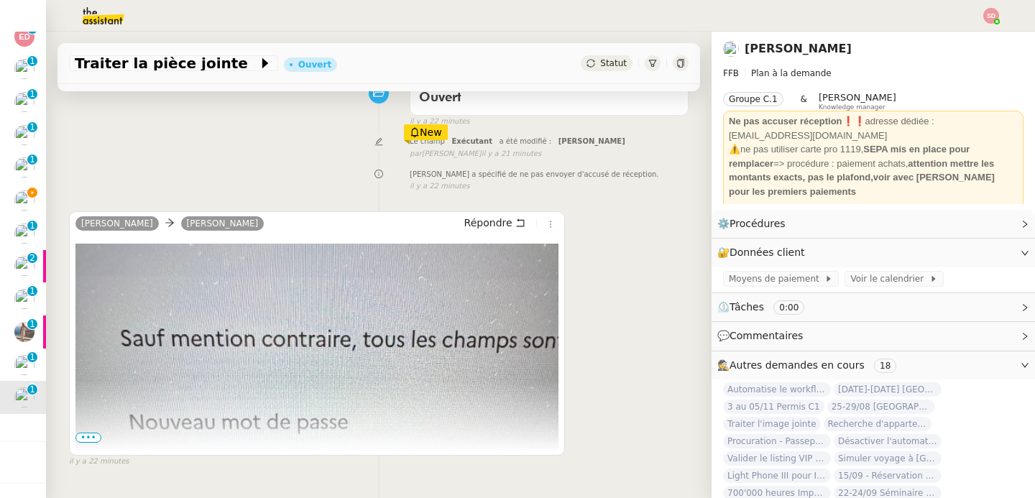
scroll to position [191, 0]
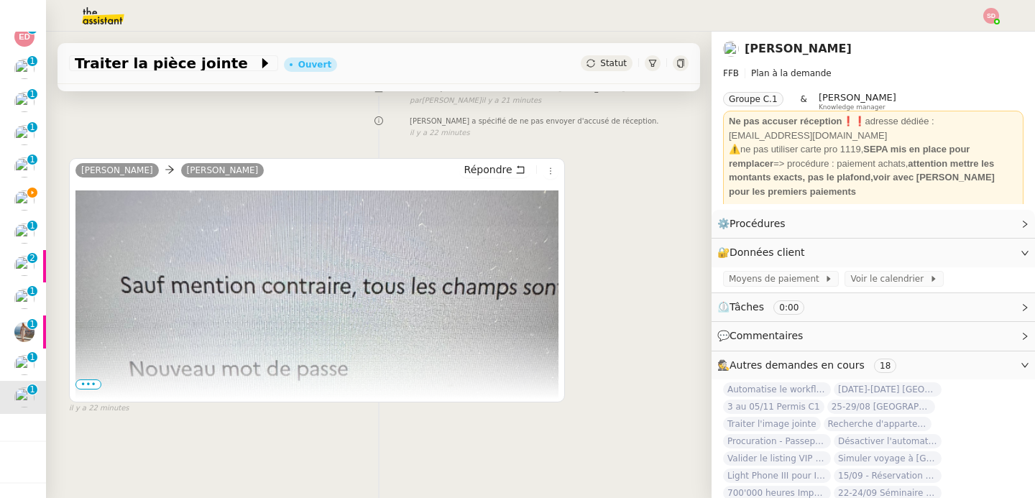
click at [91, 380] on span "•••" at bounding box center [88, 385] width 26 height 10
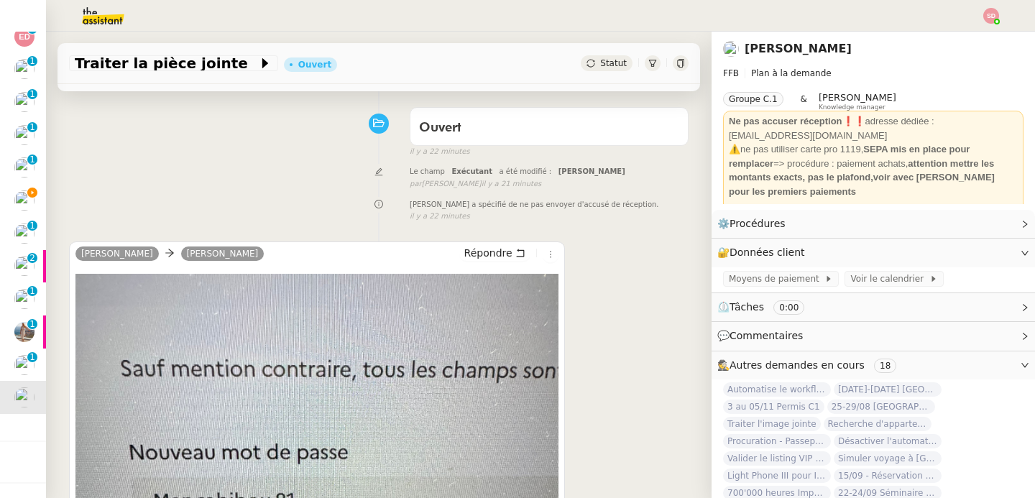
scroll to position [0, 0]
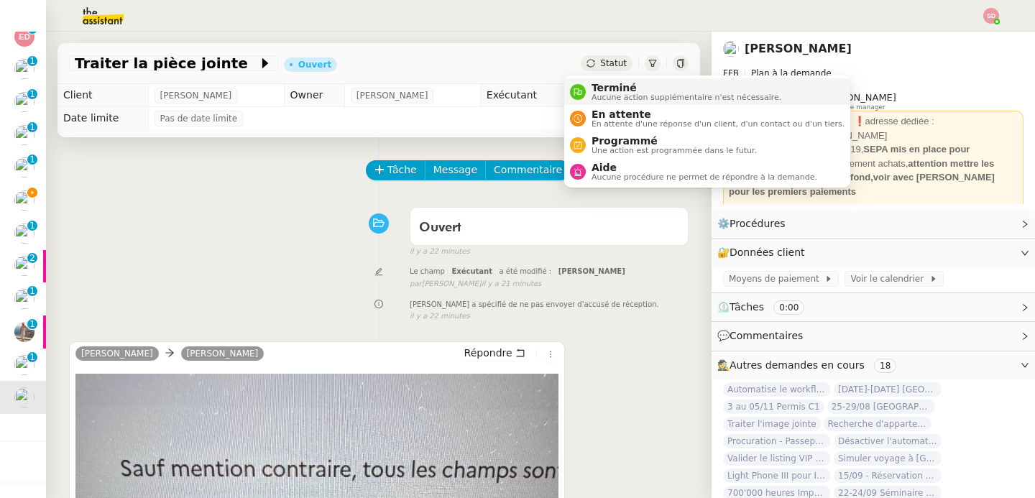
click at [587, 102] on li "Terminé Aucune action supplémentaire n'est nécessaire." at bounding box center [707, 91] width 286 height 27
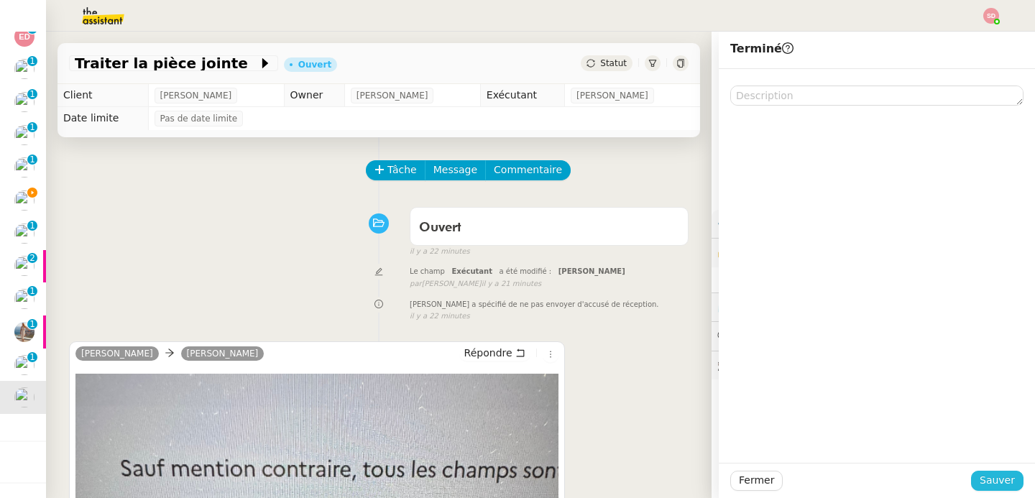
click at [991, 483] on span "Sauver" at bounding box center [997, 480] width 35 height 17
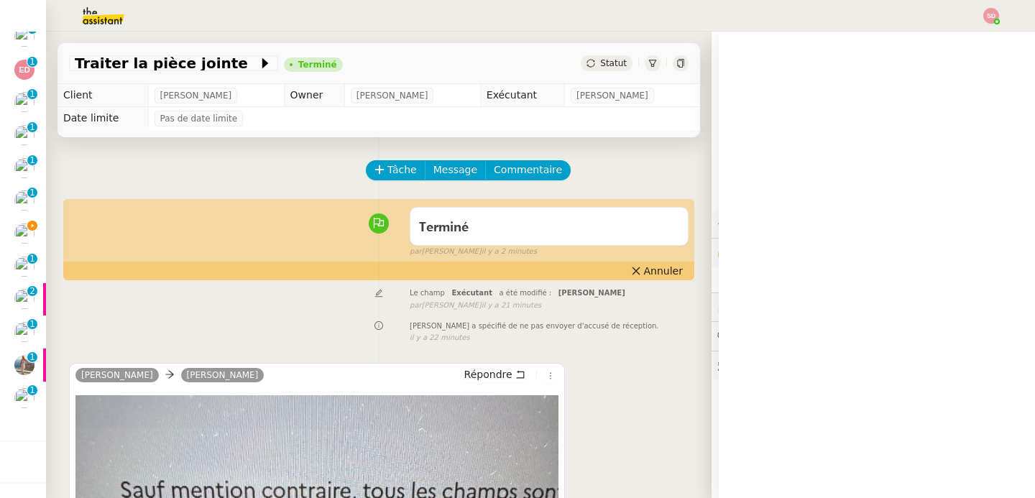
scroll to position [280, 0]
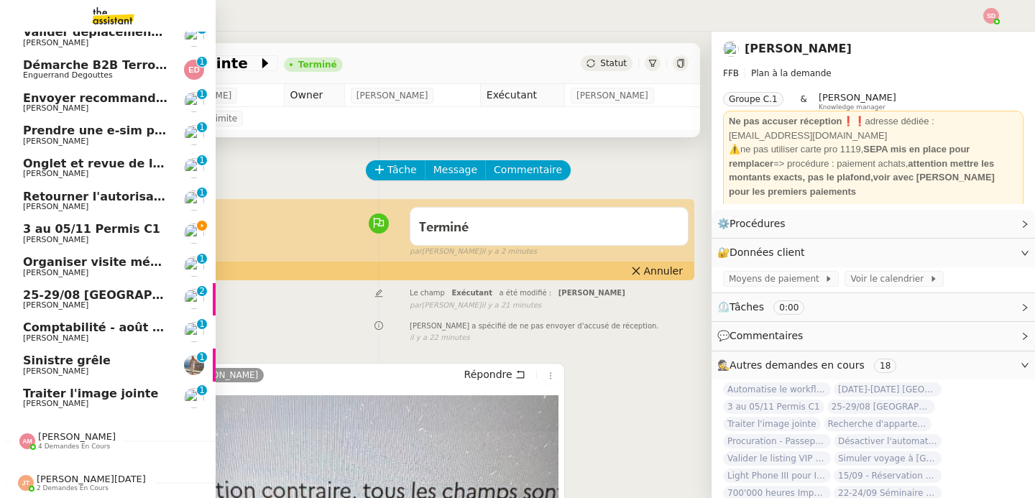
click at [23, 389] on span "Traiter l'image jointe" at bounding box center [90, 394] width 135 height 14
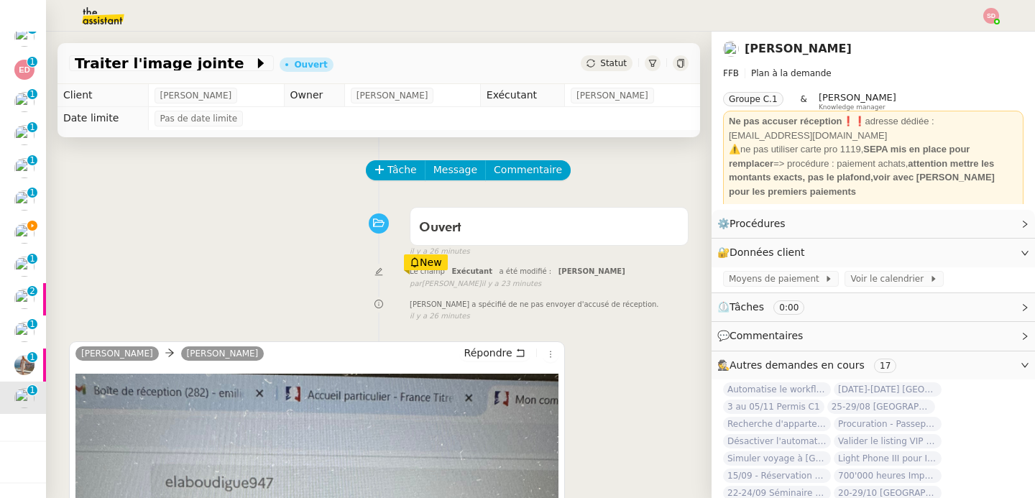
scroll to position [191, 0]
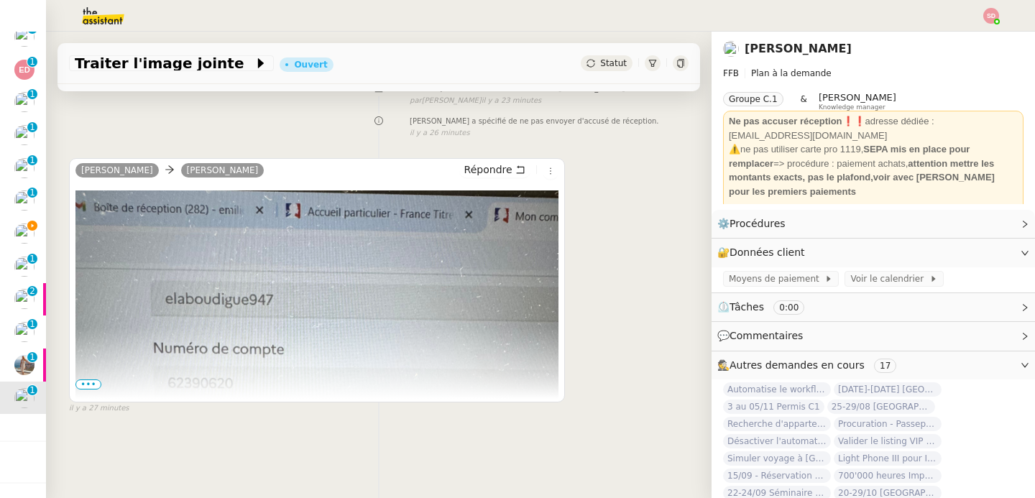
click at [93, 381] on span "•••" at bounding box center [88, 385] width 26 height 10
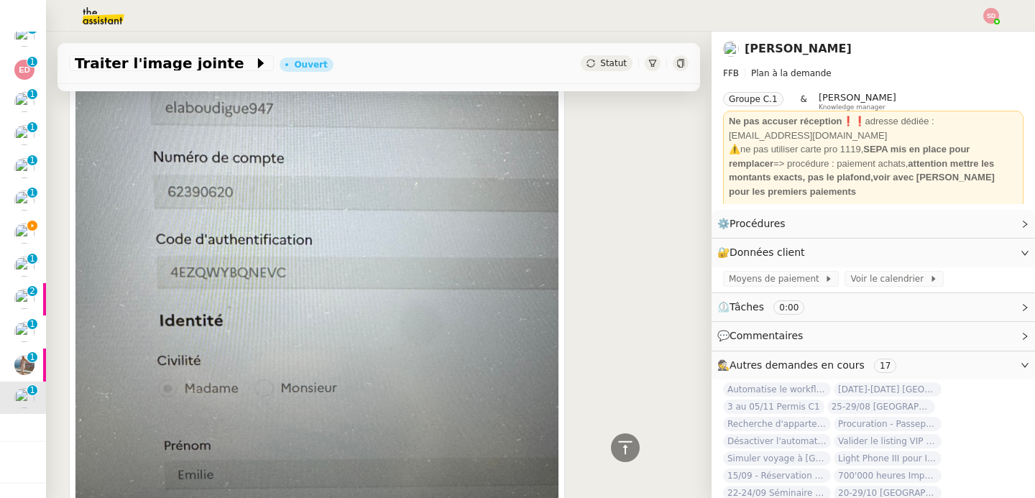
scroll to position [383, 0]
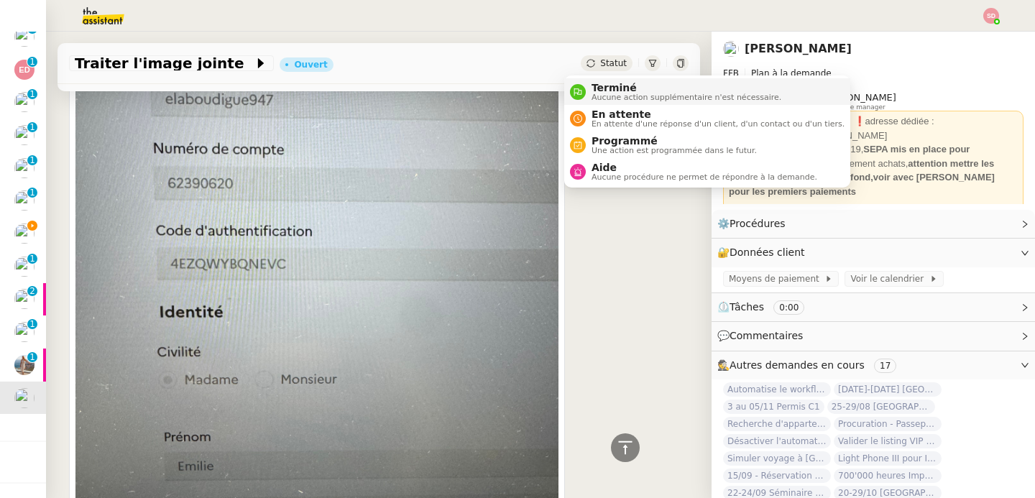
click at [605, 88] on span "Terminé" at bounding box center [687, 88] width 190 height 12
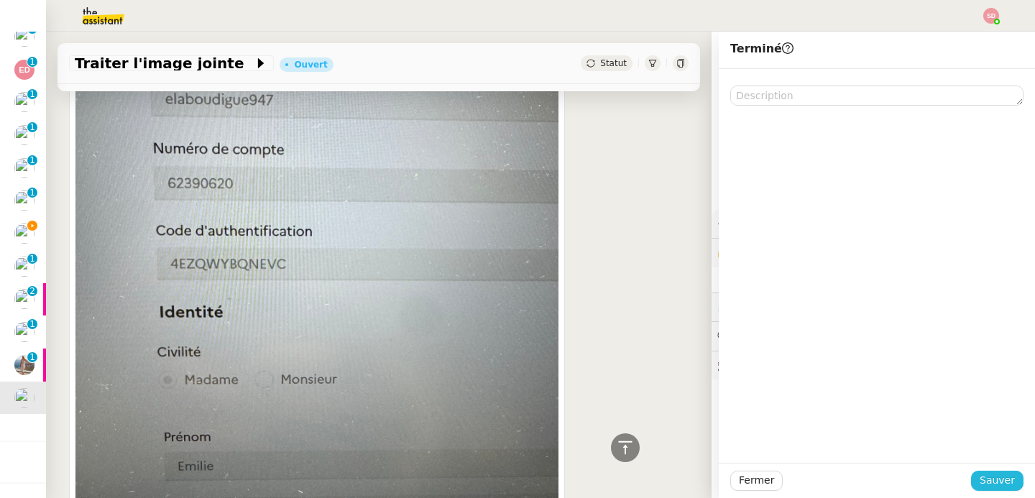
click at [989, 479] on span "Sauver" at bounding box center [997, 480] width 35 height 17
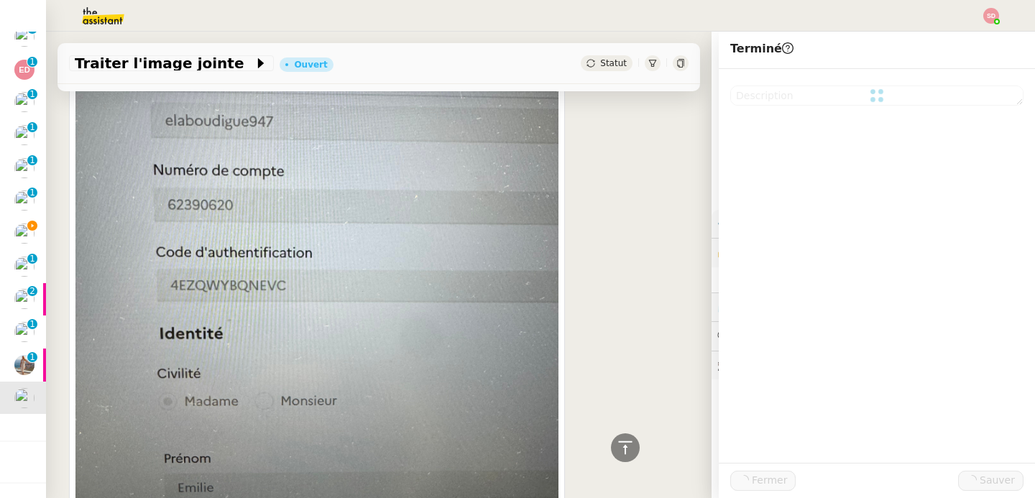
scroll to position [405, 0]
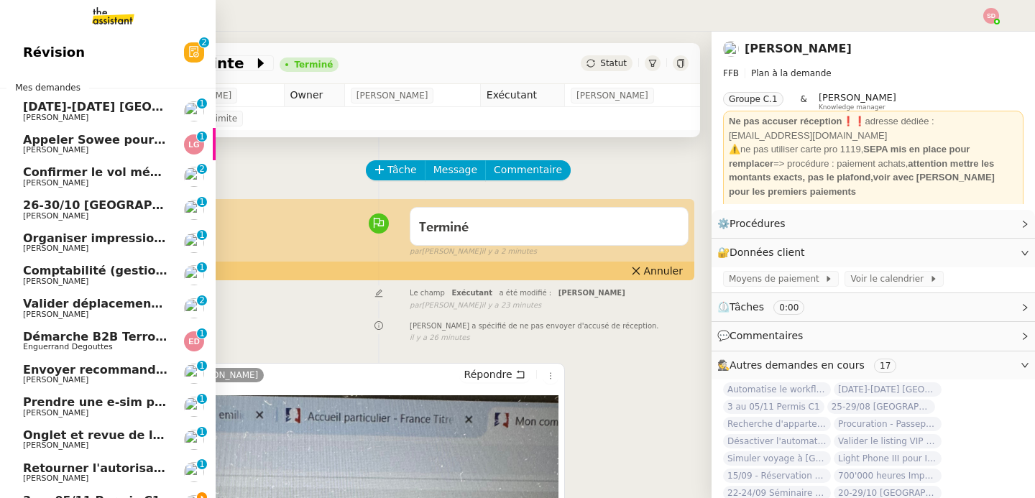
click at [167, 140] on link "Appeler Sowee pour reprogrammer le rendez-vous [PERSON_NAME] 0 1 2 3 4 5 6 7 8 9" at bounding box center [108, 144] width 216 height 33
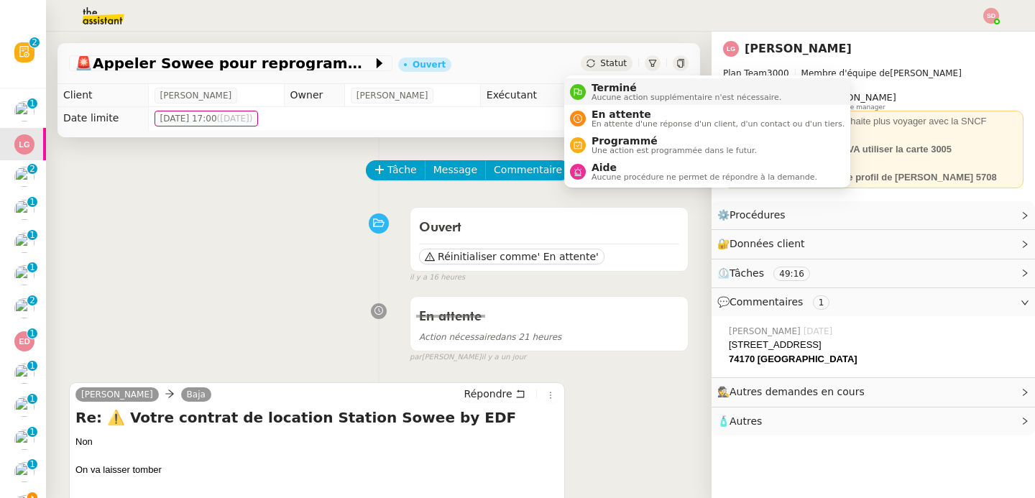
click at [574, 86] on nz-avatar at bounding box center [578, 92] width 16 height 16
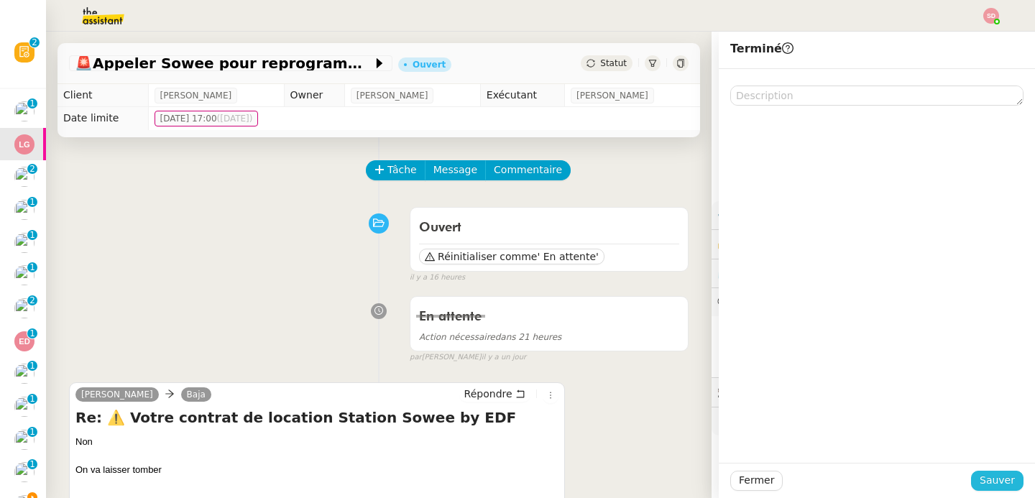
click at [986, 485] on span "Sauver" at bounding box center [997, 480] width 35 height 17
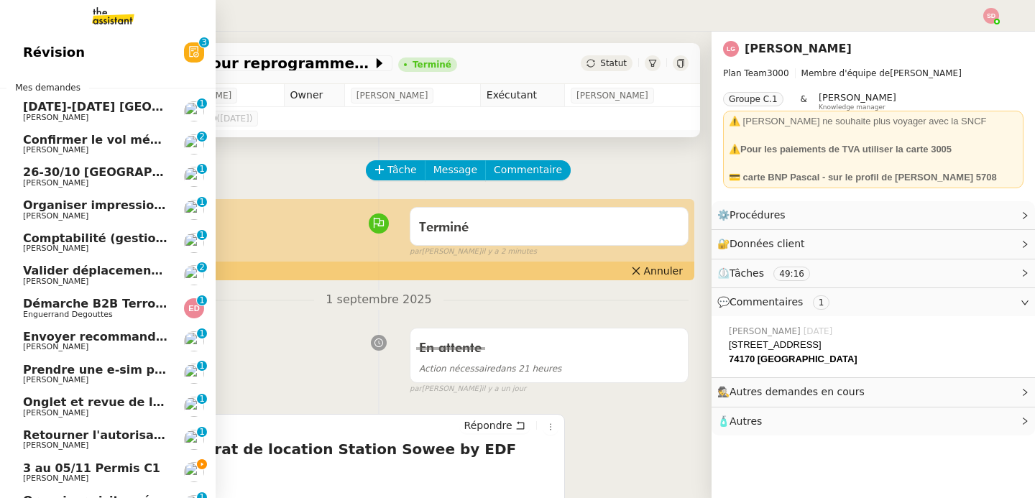
scroll to position [214, 0]
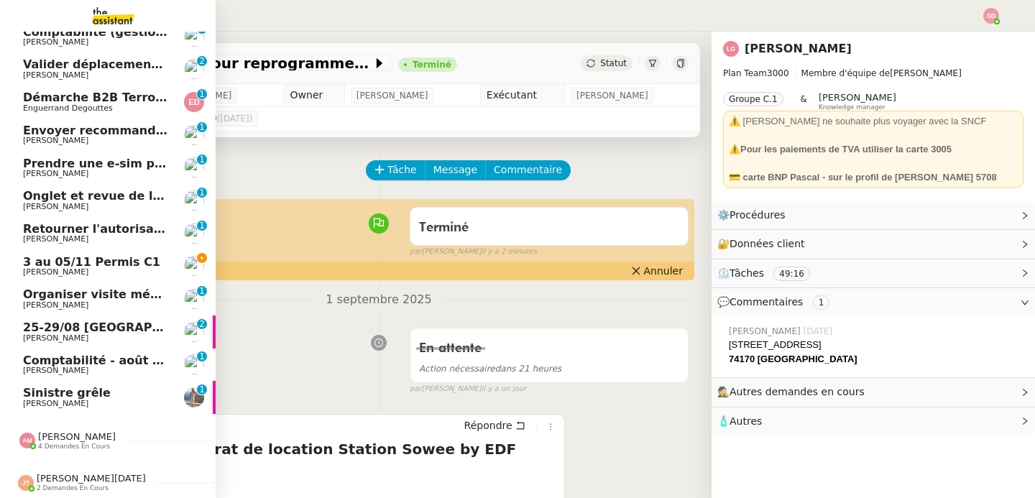
click at [112, 255] on span "3 au 05/11 Permis C1" at bounding box center [91, 262] width 137 height 14
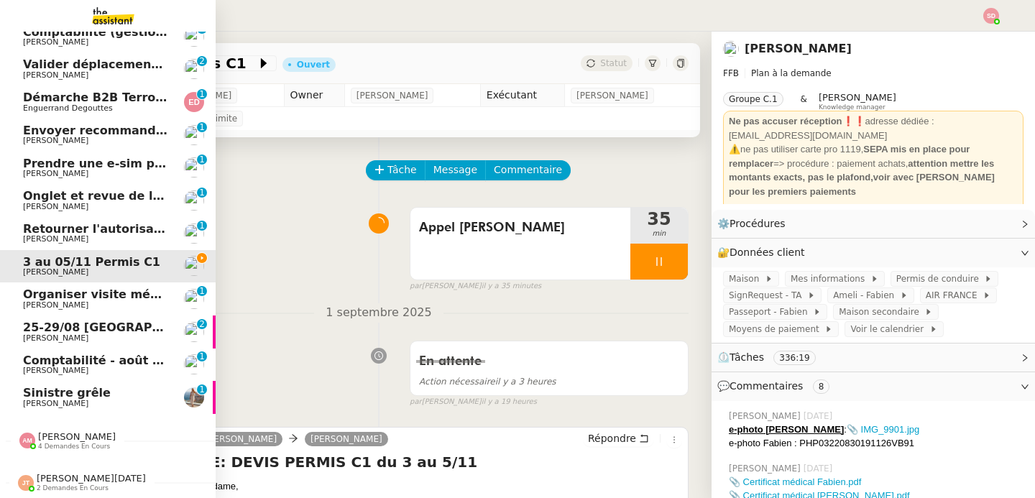
click at [53, 431] on span "[PERSON_NAME]" at bounding box center [77, 436] width 78 height 11
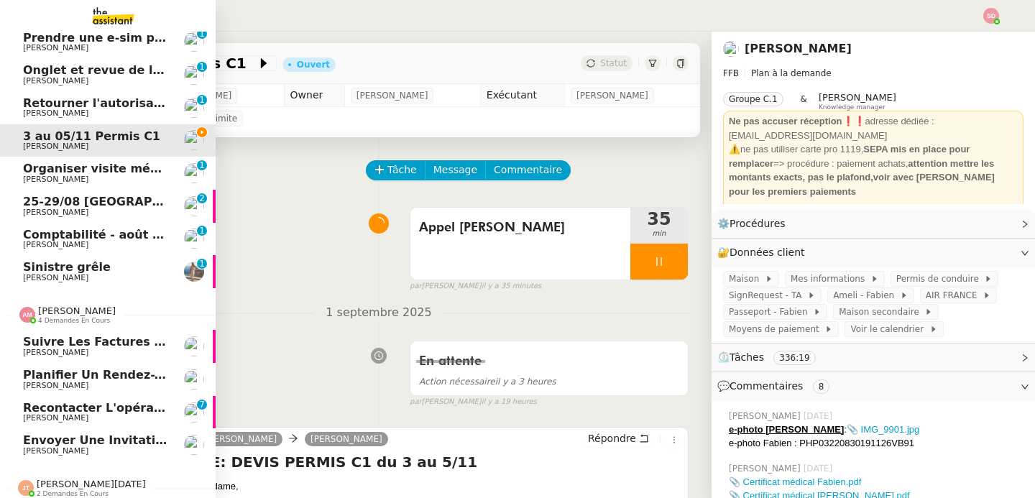
scroll to position [346, 0]
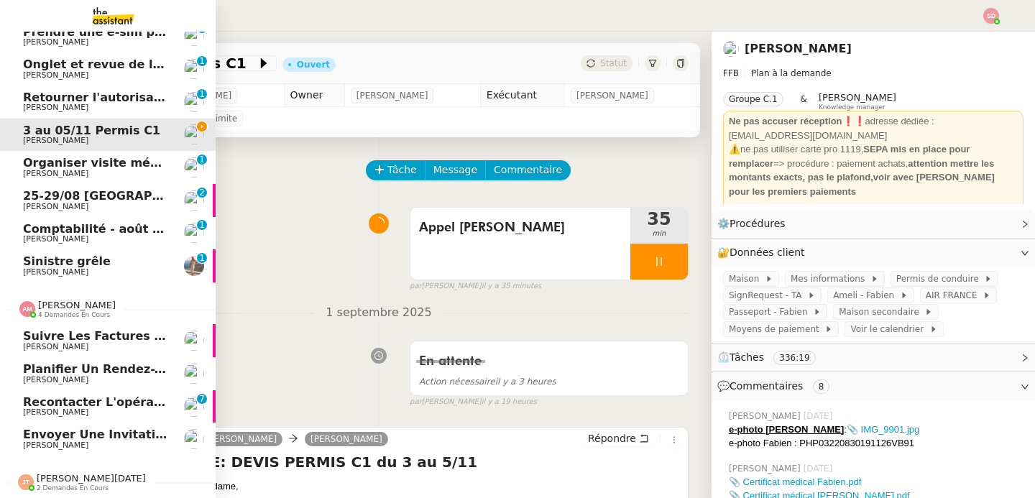
click at [85, 311] on div "[PERSON_NAME] 4 demandes en cours" at bounding box center [108, 304] width 216 height 42
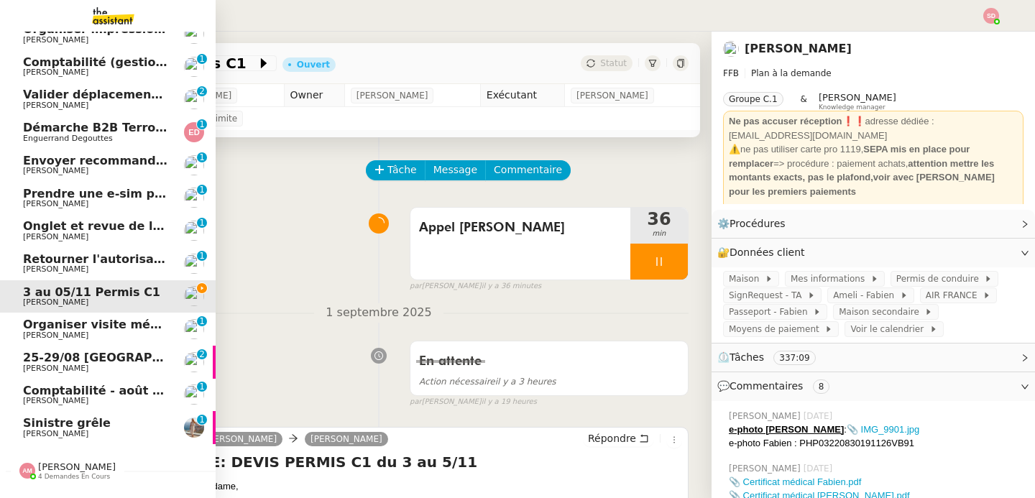
scroll to position [214, 0]
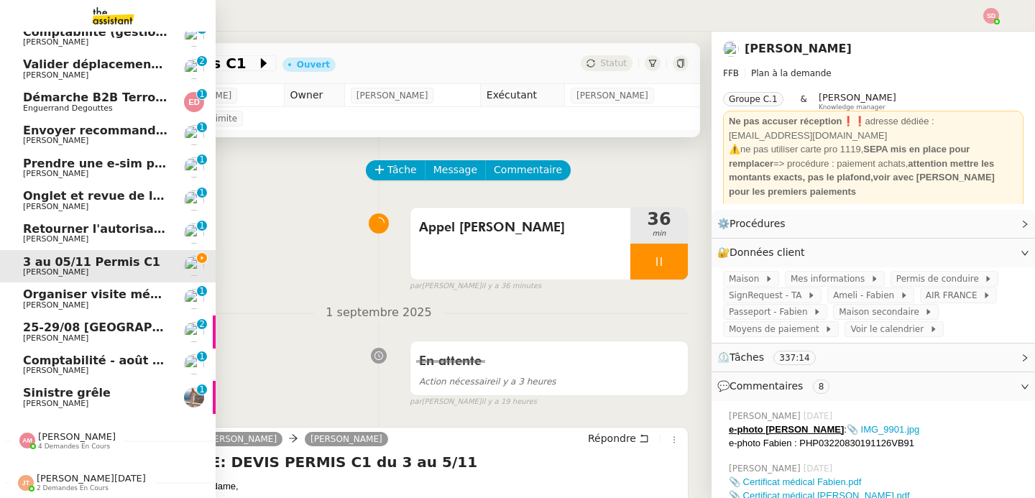
click at [114, 191] on span "Onglet et revue de littérature - 1 septembre 2025" at bounding box center [185, 196] width 324 height 14
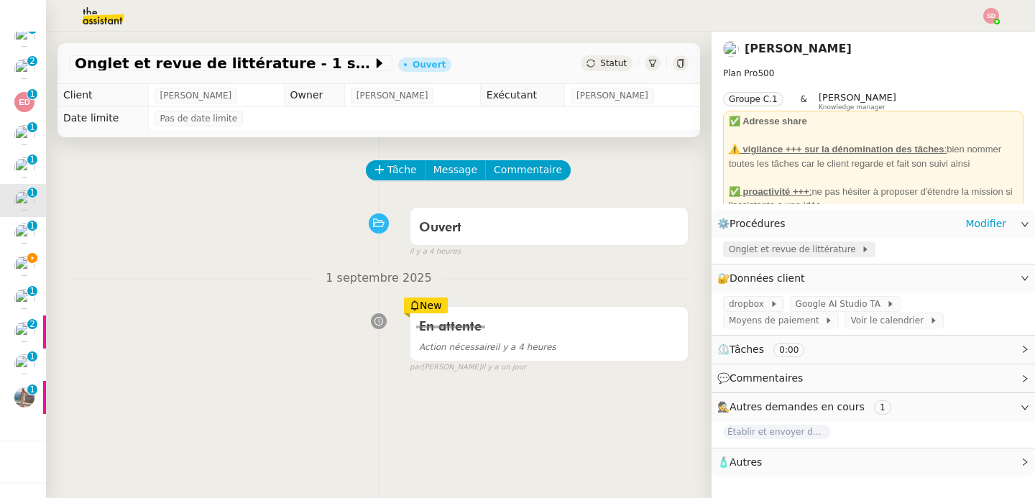
click at [779, 244] on span "Onglet et revue de littérature" at bounding box center [795, 249] width 132 height 14
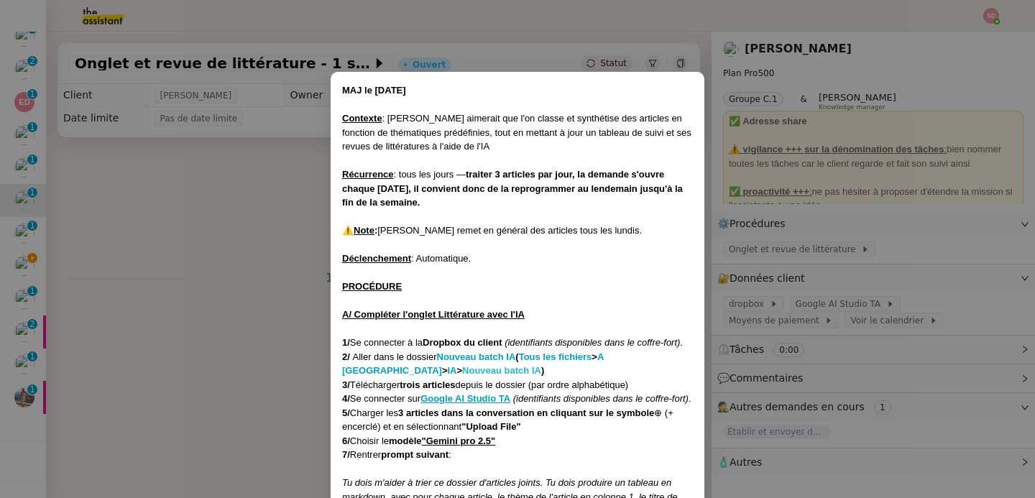
click at [462, 367] on strong "Nouveau batch IA" at bounding box center [501, 370] width 79 height 11
click at [224, 219] on nz-modal-container "MAJ le [DATE] Contexte : [PERSON_NAME] aimerait que l'on classe et synthétise d…" at bounding box center [517, 249] width 1035 height 498
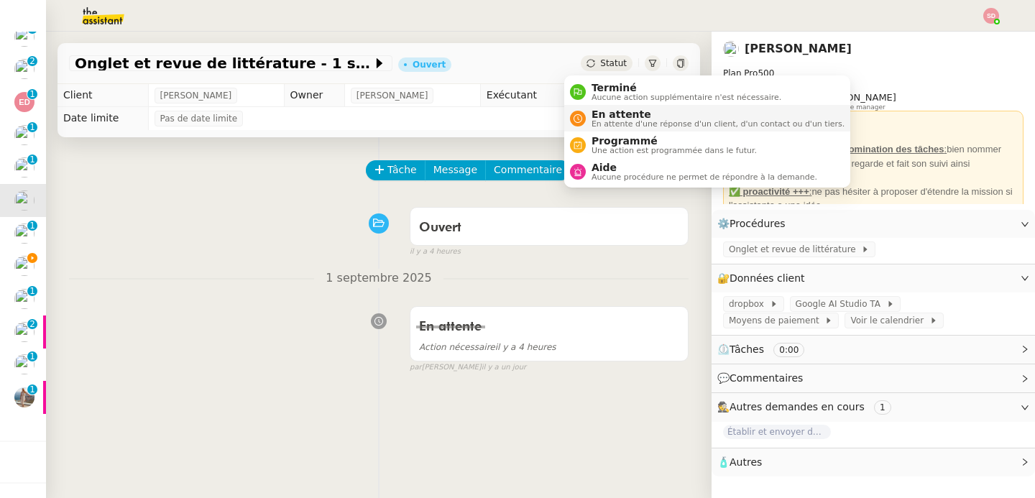
click at [576, 111] on nz-avatar at bounding box center [578, 119] width 16 height 16
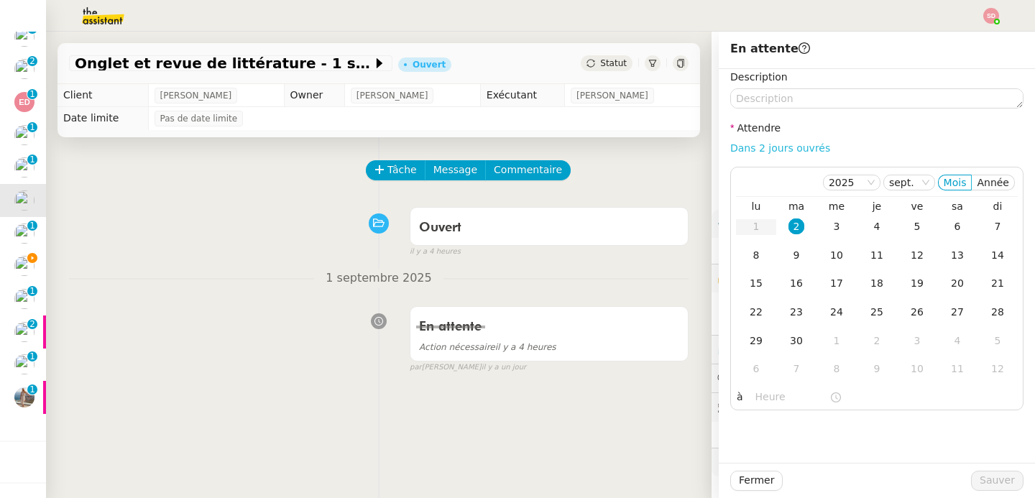
click at [776, 146] on link "Dans 2 jours ouvrés" at bounding box center [780, 148] width 100 height 12
type input "07:00"
click at [829, 226] on div "3" at bounding box center [837, 227] width 16 height 16
click at [990, 490] on button "Sauver" at bounding box center [997, 481] width 52 height 20
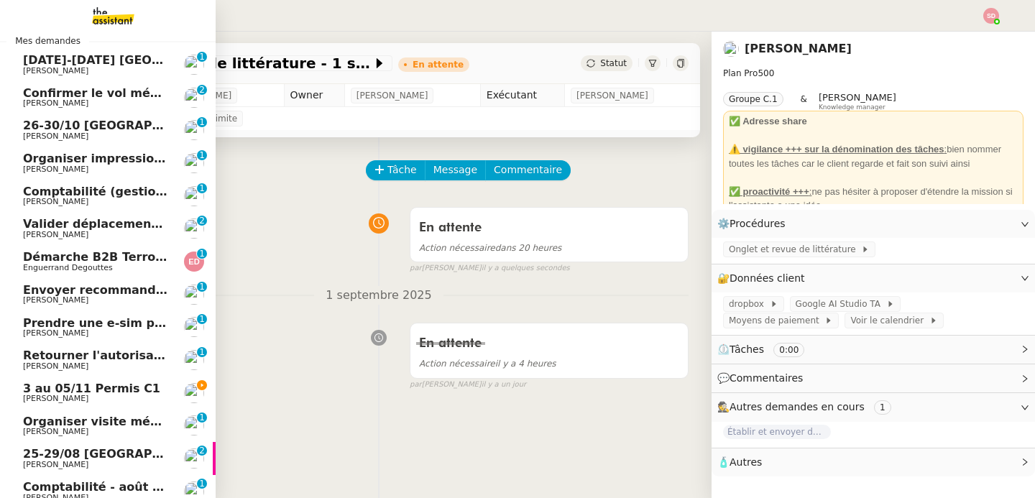
scroll to position [19, 0]
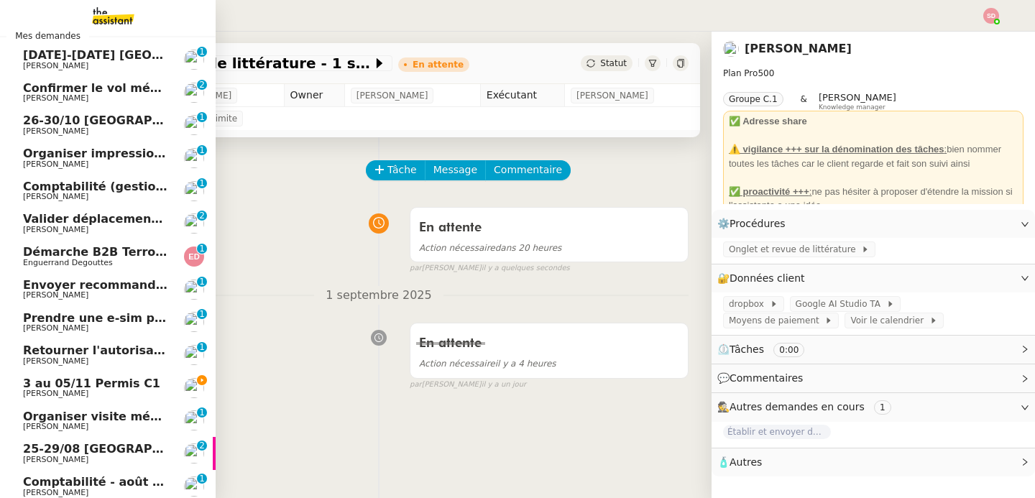
click at [129, 382] on span "3 au 05/11 Permis C1" at bounding box center [91, 384] width 137 height 14
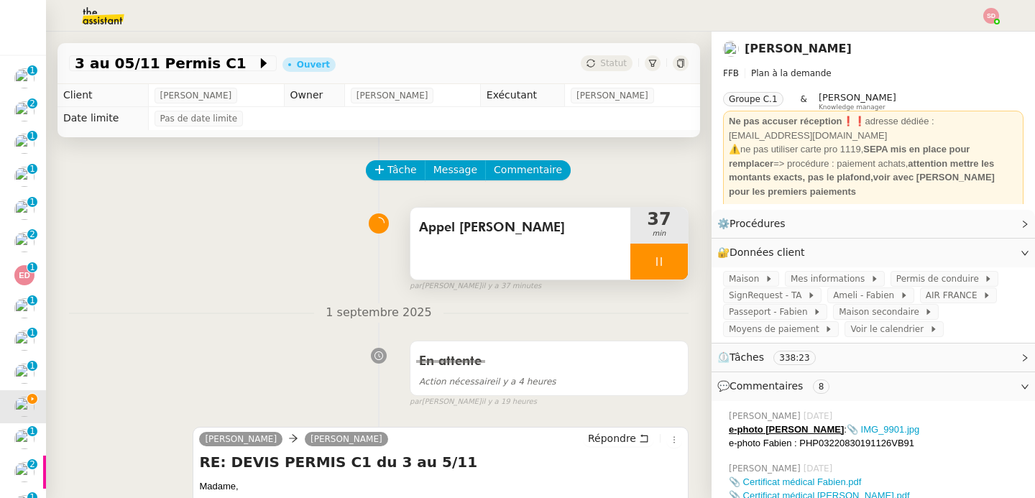
click at [658, 269] on div at bounding box center [660, 262] width 58 height 36
click at [688, 269] on button at bounding box center [688, 262] width 0 height 36
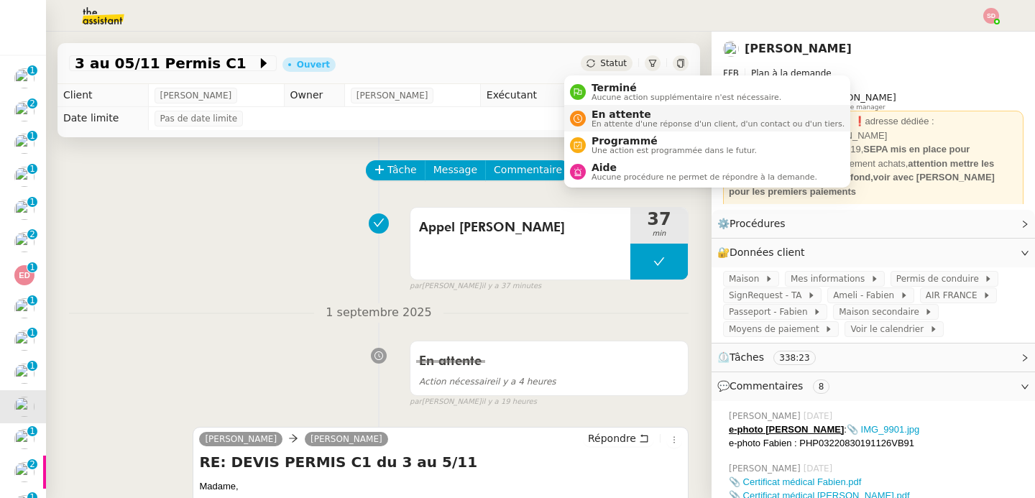
click at [578, 118] on icon at bounding box center [578, 118] width 9 height 9
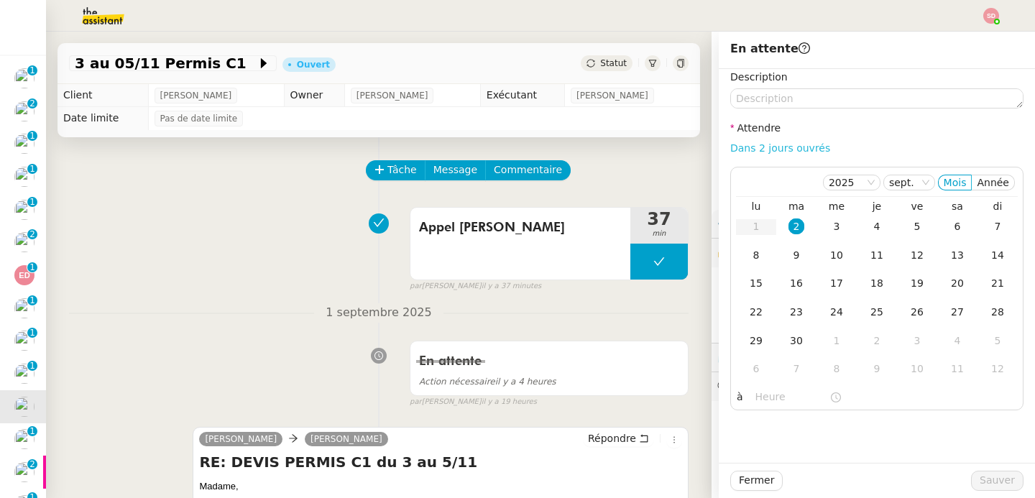
click at [784, 147] on link "Dans 2 jours ouvrés" at bounding box center [780, 148] width 100 height 12
type input "07:00"
click at [982, 490] on button "Sauver" at bounding box center [997, 481] width 52 height 20
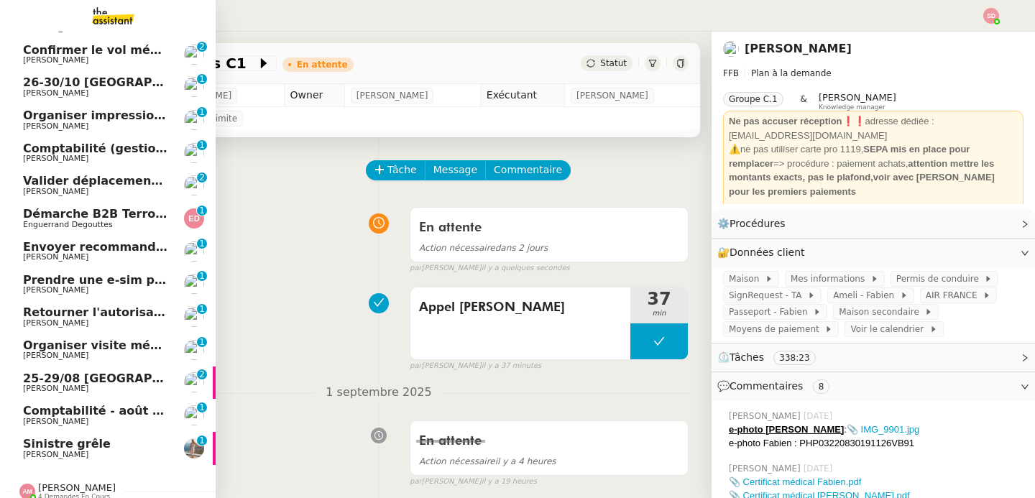
scroll to position [115, 0]
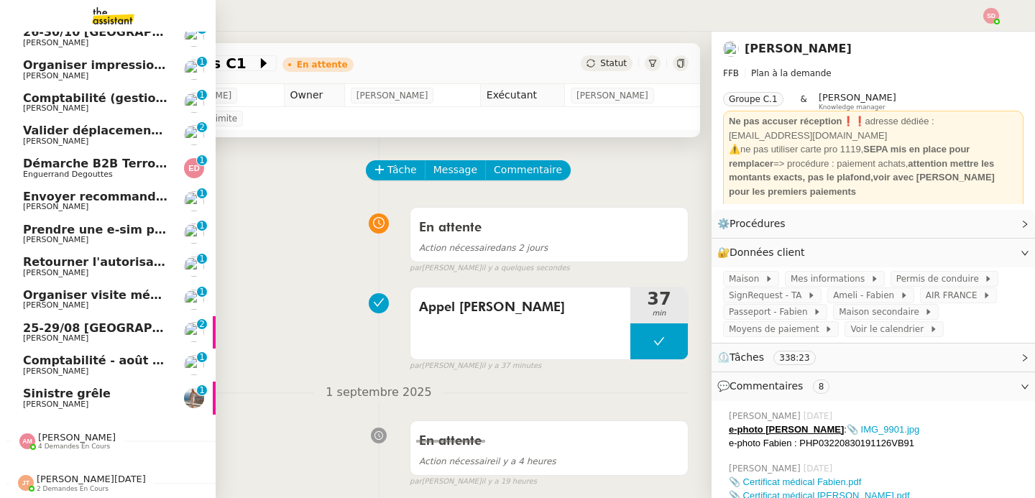
click at [162, 384] on link "Sinistre grêle [PERSON_NAME] 0 1 2 3 4 5 6 7 8 9" at bounding box center [108, 398] width 216 height 33
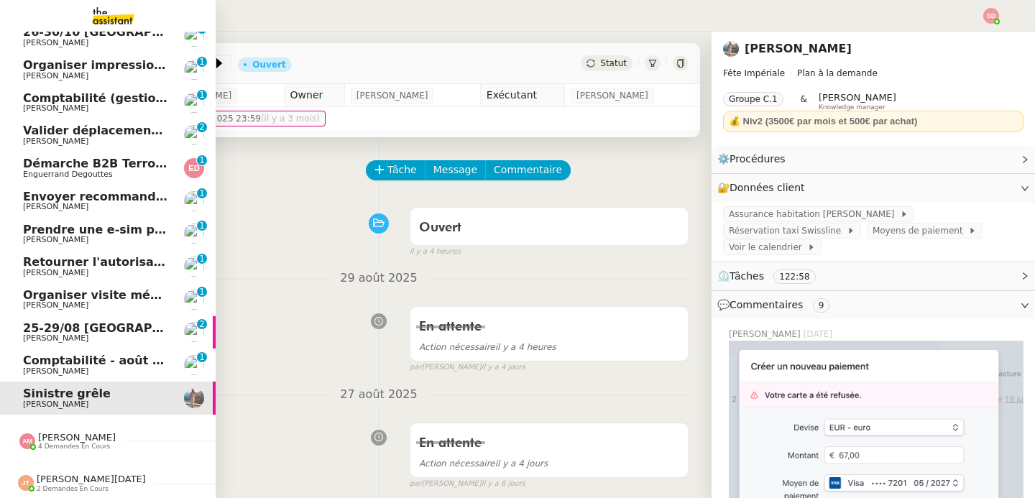
click at [129, 354] on span "Comptabilité - août 2025" at bounding box center [103, 361] width 161 height 14
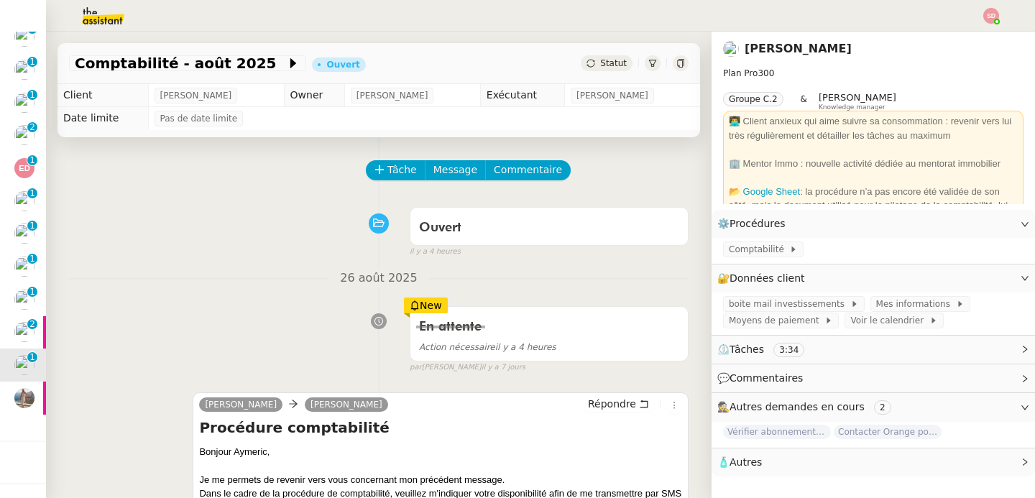
scroll to position [255, 0]
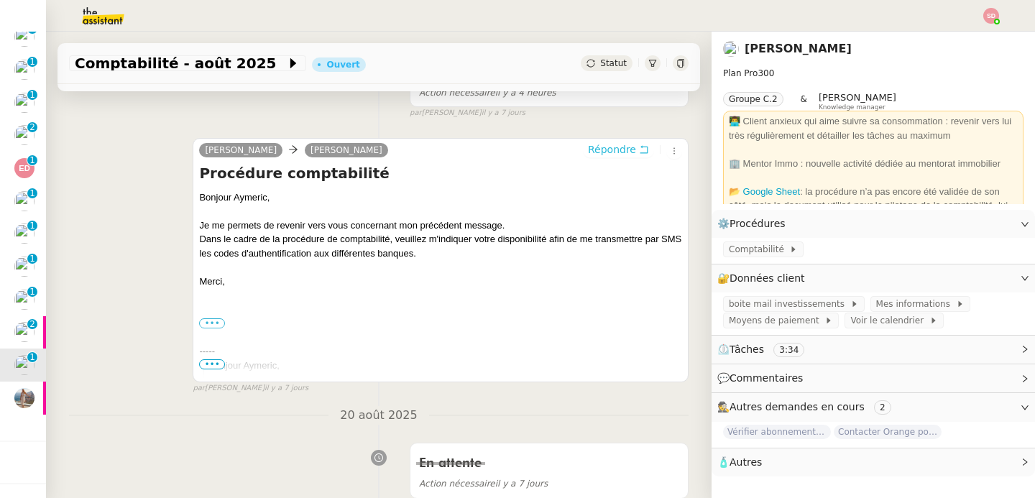
click at [610, 151] on span "Répondre" at bounding box center [612, 149] width 48 height 14
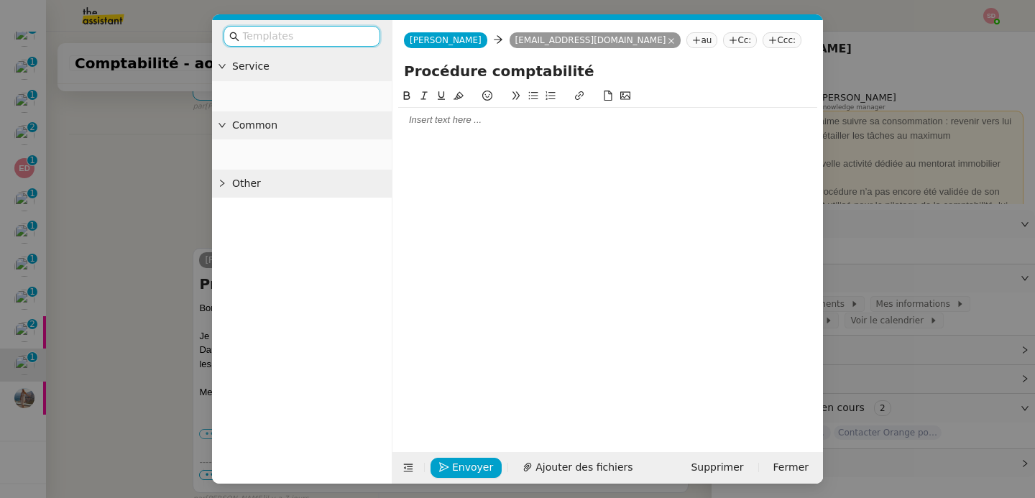
scroll to position [365, 0]
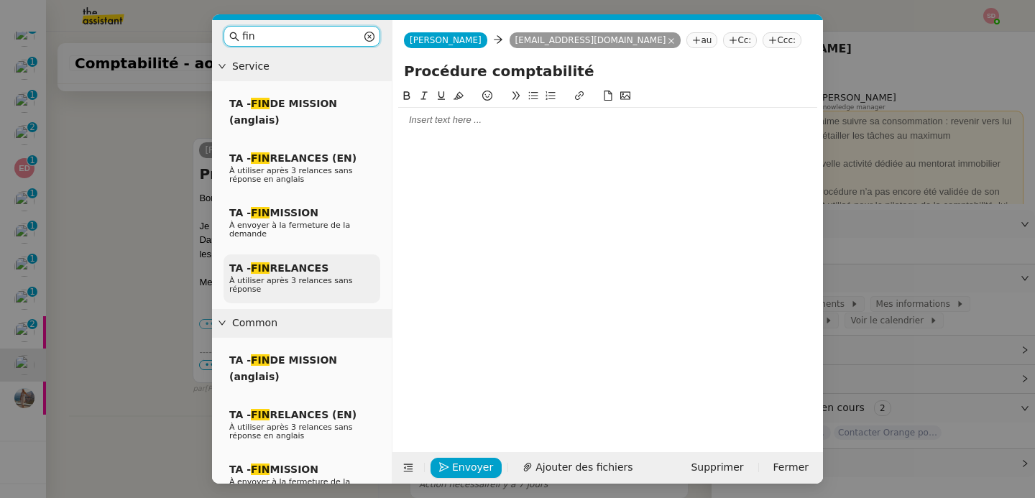
type input "fin"
click at [311, 269] on span "TA - FIN RELANCES" at bounding box center [278, 268] width 99 height 12
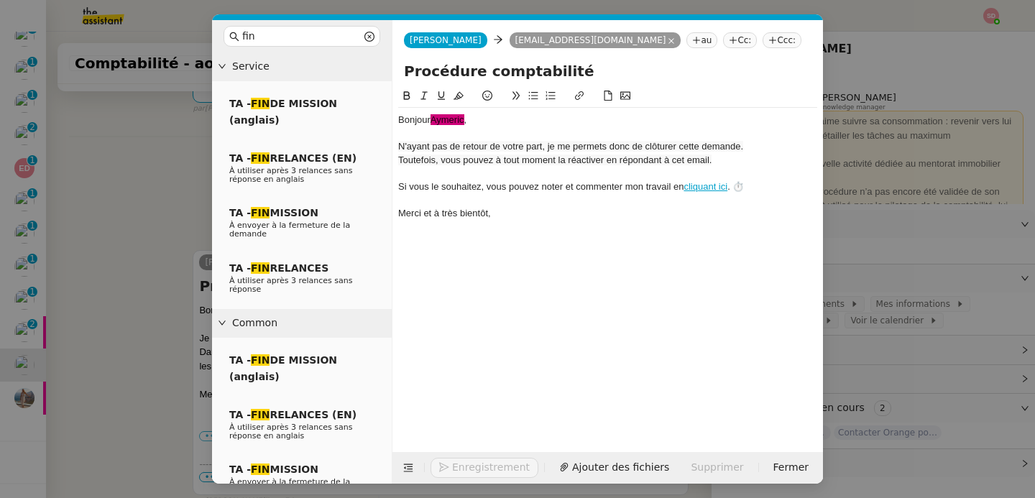
scroll to position [477, 0]
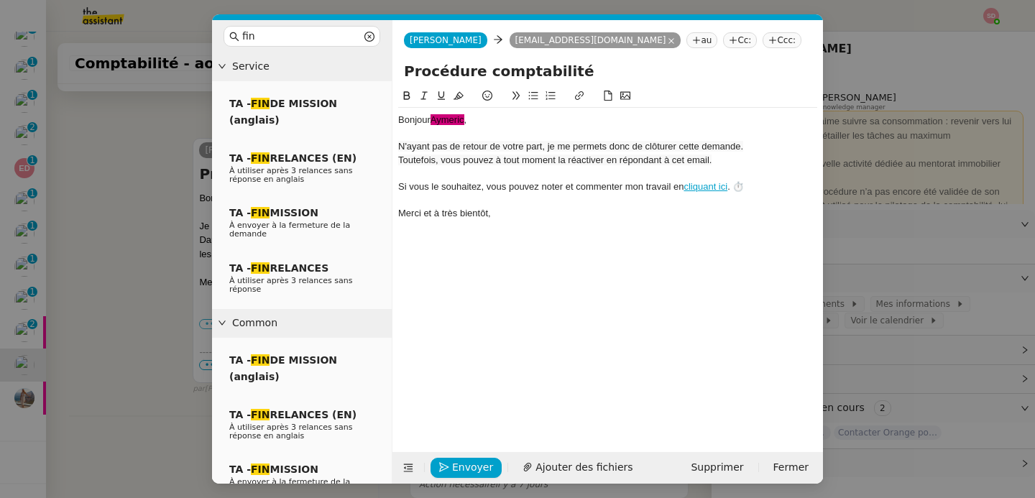
click at [492, 116] on div "Bonjour ﻿Aymeric﻿ ," at bounding box center [607, 120] width 419 height 13
click at [463, 467] on span "Envoyer" at bounding box center [472, 467] width 41 height 17
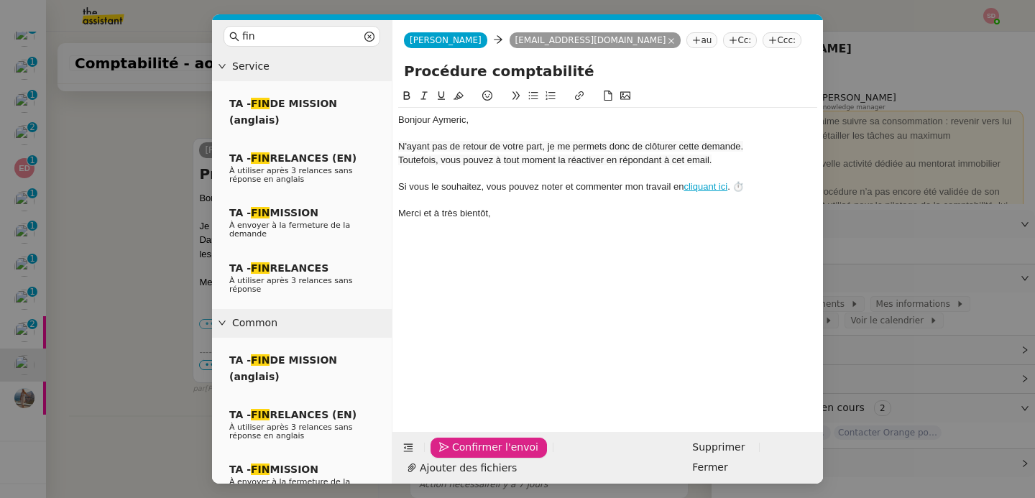
click at [463, 456] on span "Confirmer l'envoi" at bounding box center [495, 447] width 86 height 17
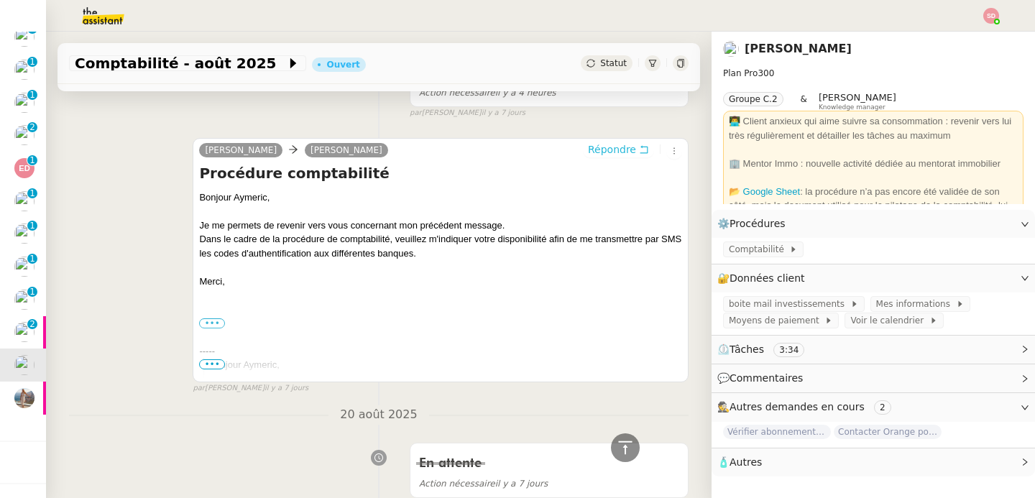
scroll to position [0, 0]
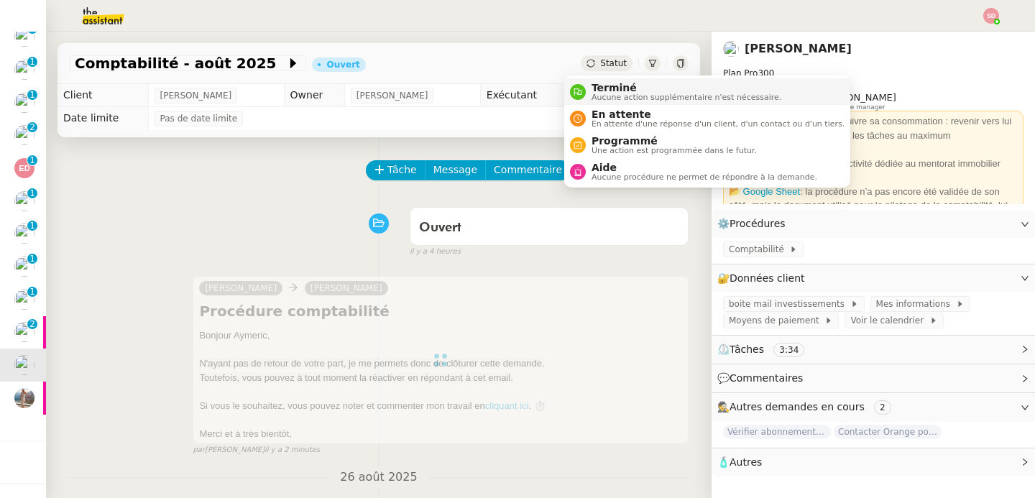
click at [578, 93] on icon at bounding box center [578, 92] width 8 height 8
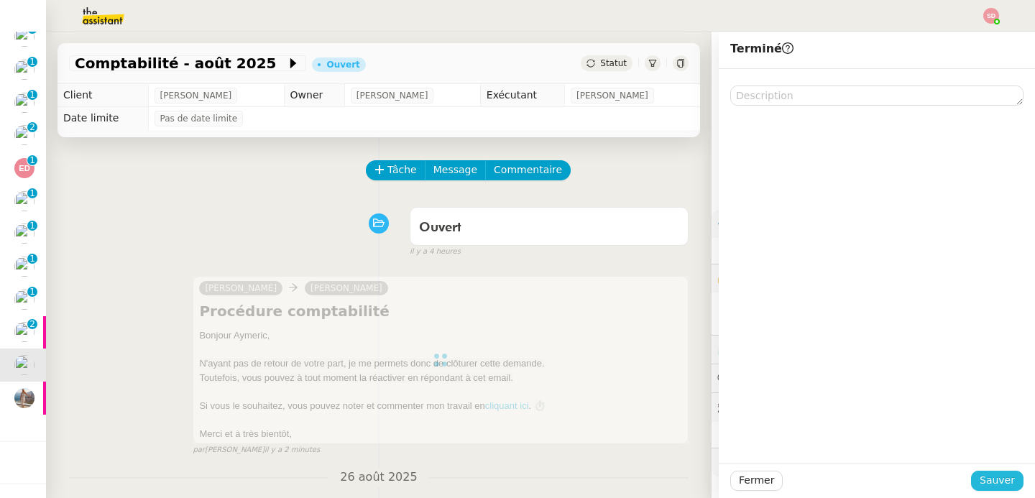
click at [983, 472] on button "Sauver" at bounding box center [997, 481] width 52 height 20
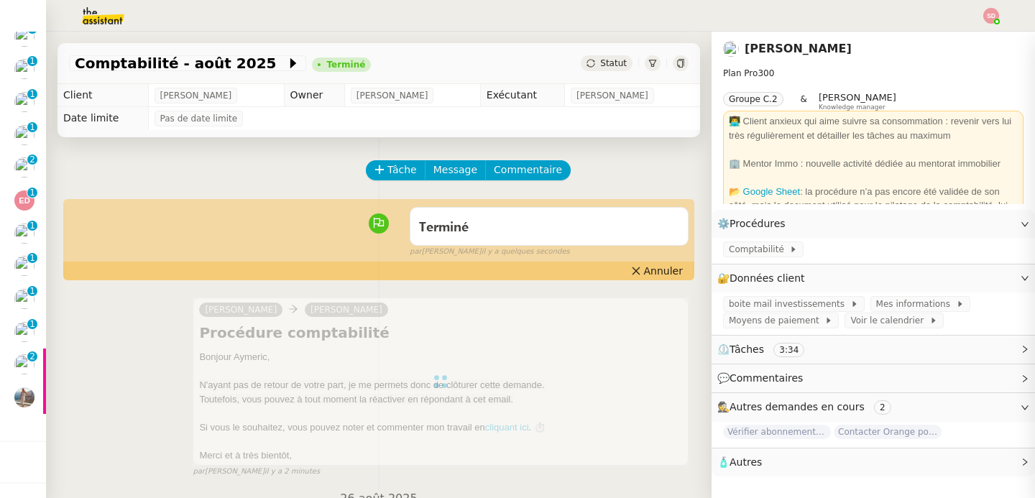
scroll to position [116, 0]
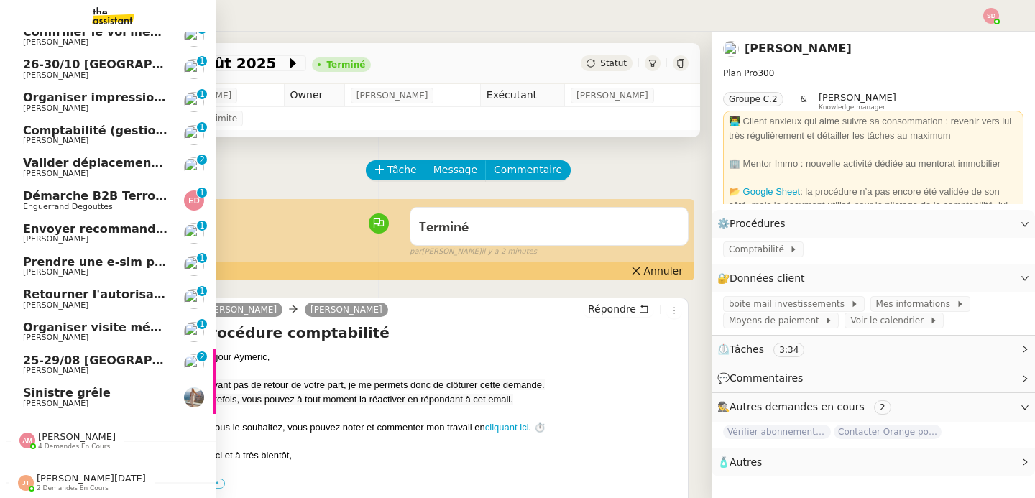
click at [122, 354] on span "25-29/08 [GEOGRAPHIC_DATA] - [GEOGRAPHIC_DATA]" at bounding box center [194, 361] width 343 height 14
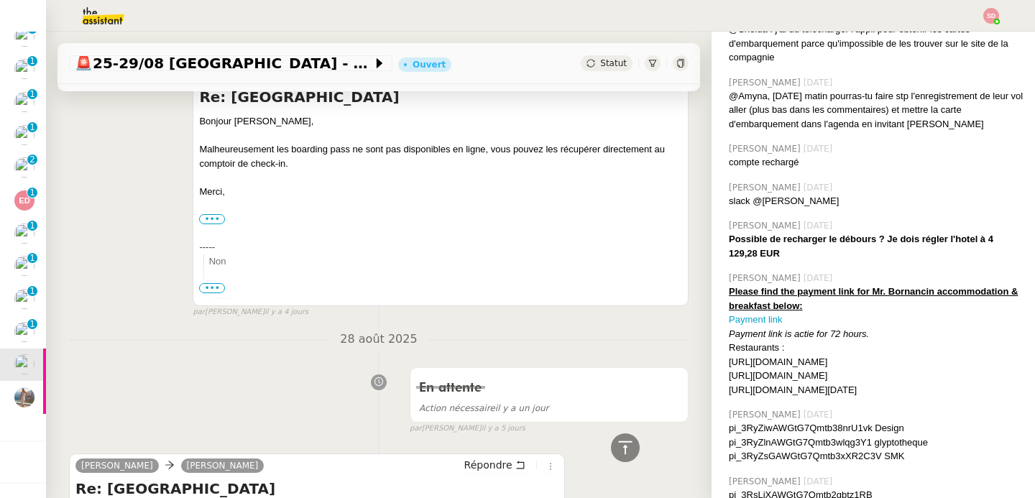
scroll to position [408, 0]
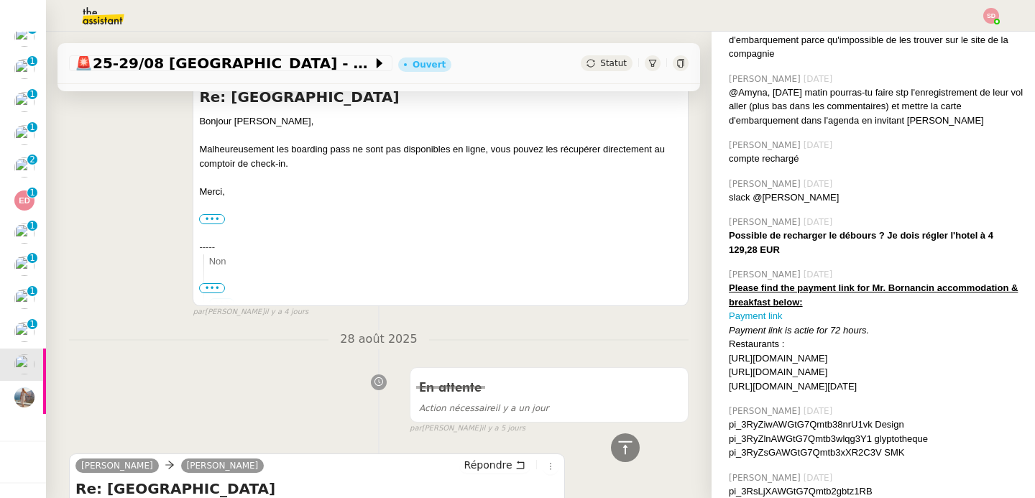
click at [805, 297] on div "Please find the payment link for Mr. Bornancin accommodation & breakfast below:" at bounding box center [876, 295] width 295 height 28
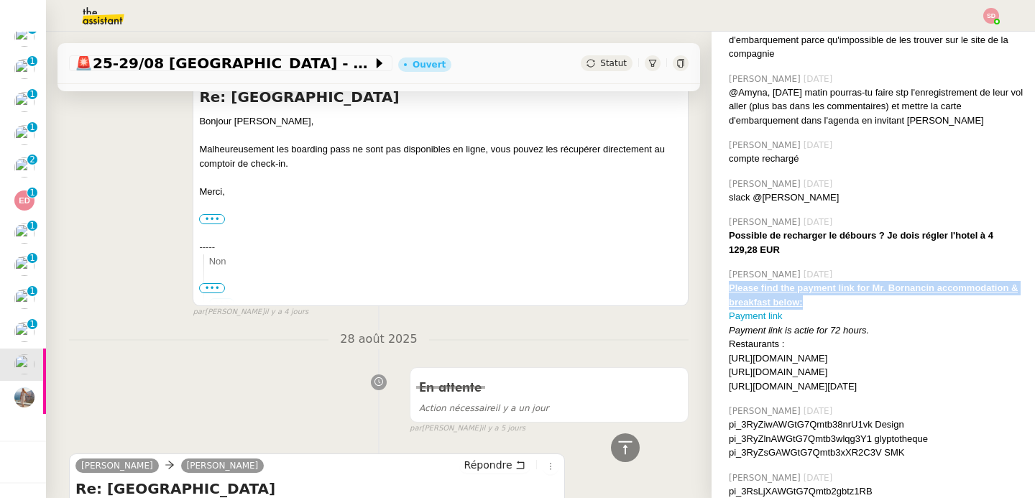
click at [805, 297] on div "Please find the payment link for Mr. Bornancin accommodation & breakfast below:" at bounding box center [876, 295] width 295 height 28
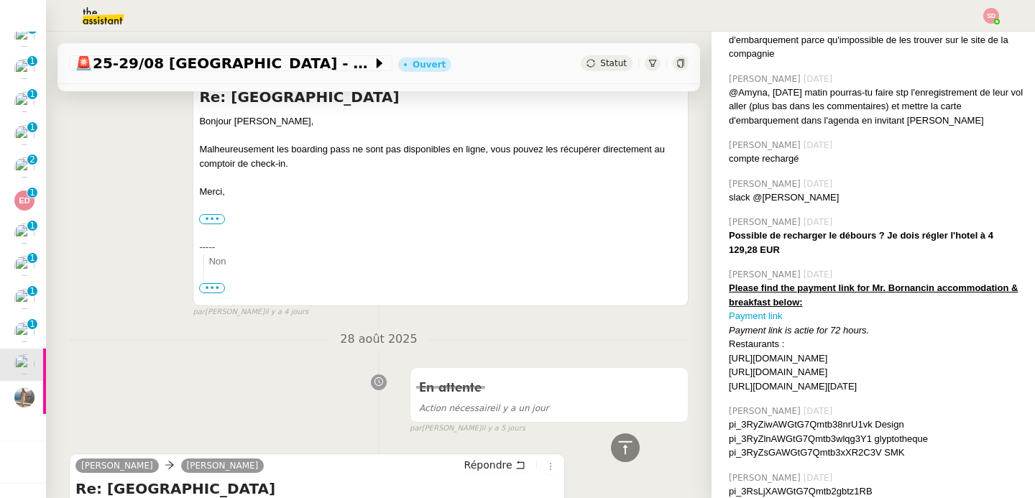
click at [357, 339] on span "28 août 2025" at bounding box center [379, 339] width 100 height 19
click at [308, 359] on div "[DATE] En attente Action nécessaire [DATE] false par [PERSON_NAME]. [DATE] 👌👌👌 …" at bounding box center [379, 382] width 620 height 105
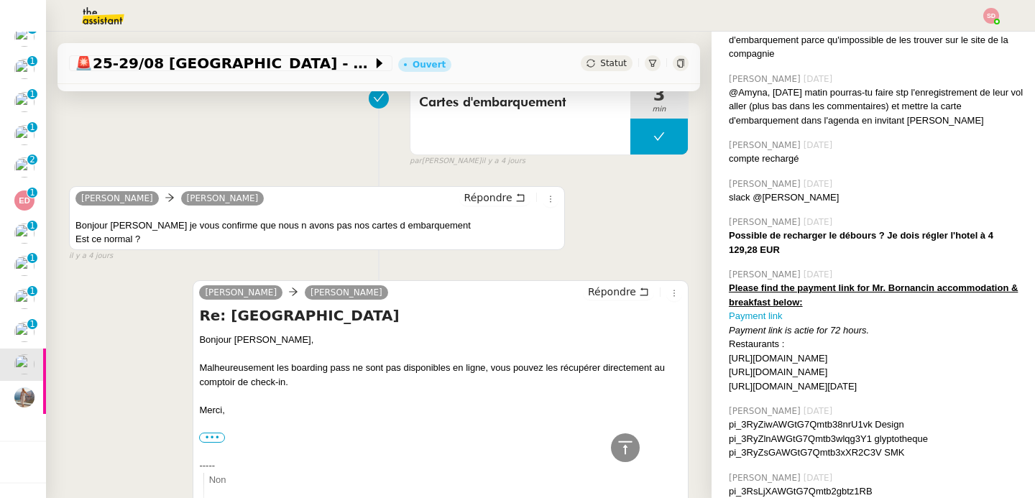
scroll to position [0, 0]
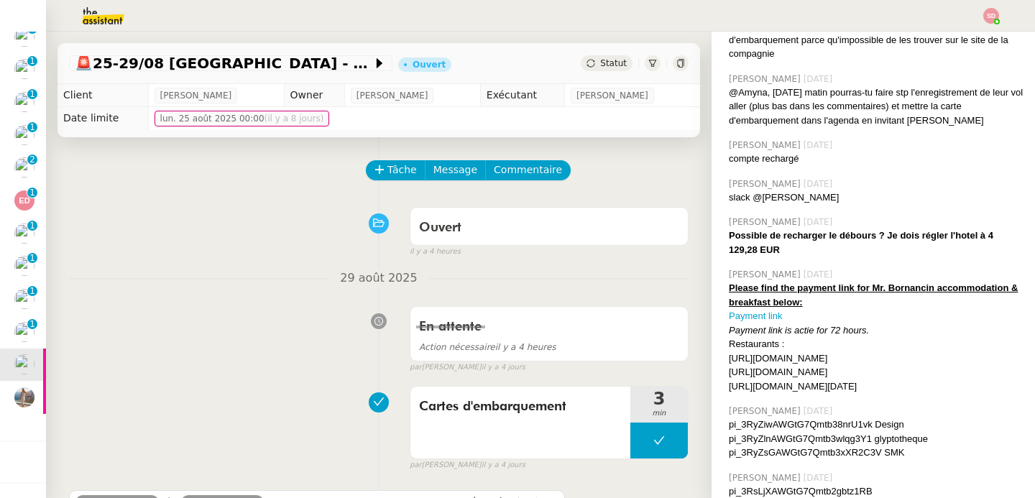
click at [781, 370] on div "[URL][DOMAIN_NAME]" at bounding box center [876, 372] width 295 height 14
click at [838, 389] on div "[URL][DOMAIN_NAME][DATE]" at bounding box center [876, 387] width 295 height 14
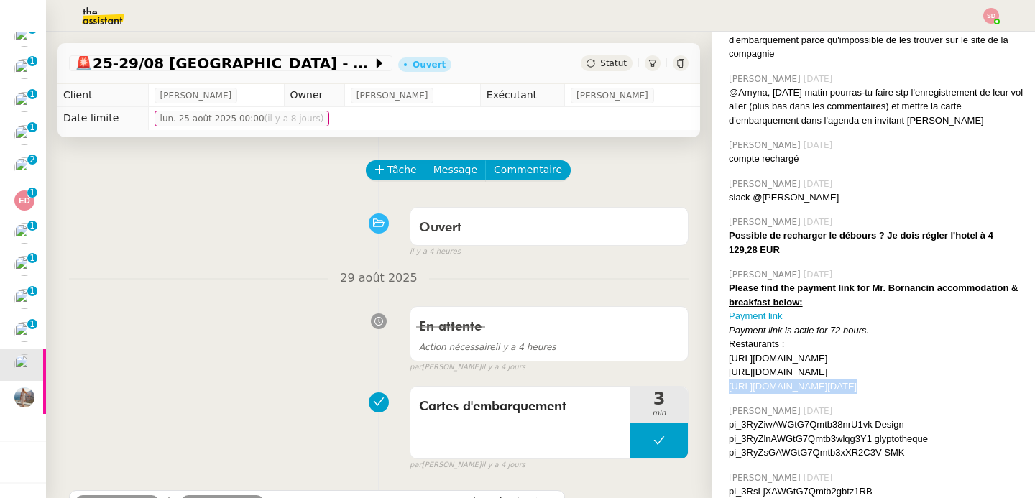
click at [838, 389] on div "[URL][DOMAIN_NAME][DATE]" at bounding box center [876, 387] width 295 height 14
click at [812, 394] on div "[URL][DOMAIN_NAME][DATE]" at bounding box center [876, 387] width 295 height 14
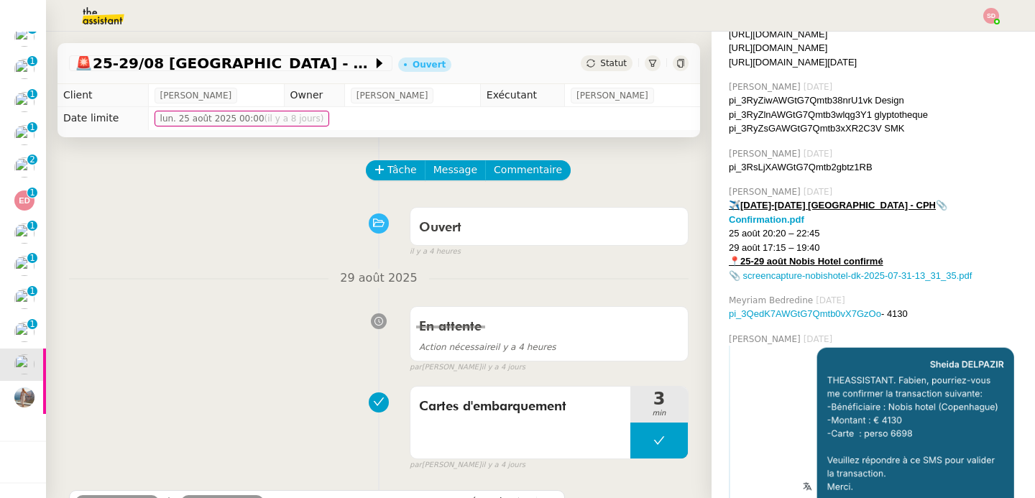
scroll to position [737, 0]
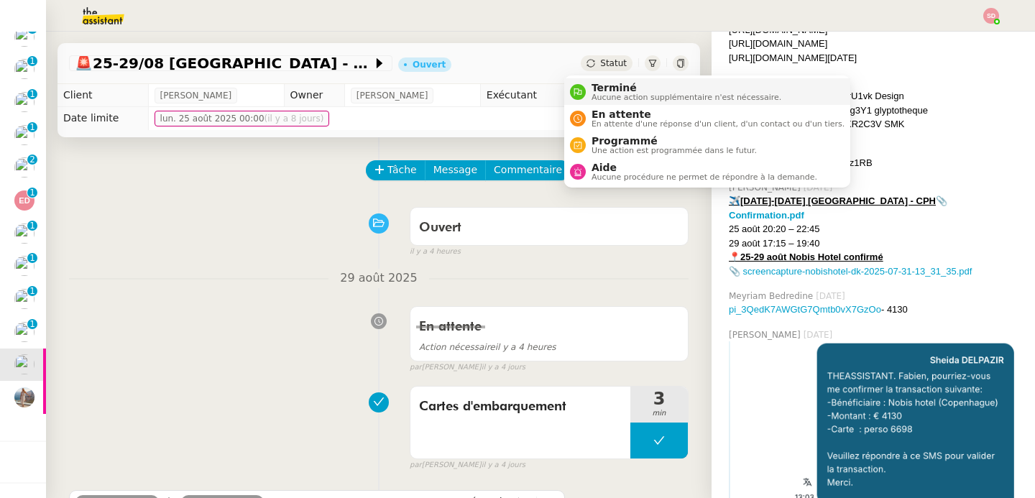
click at [580, 92] on icon at bounding box center [578, 92] width 9 height 9
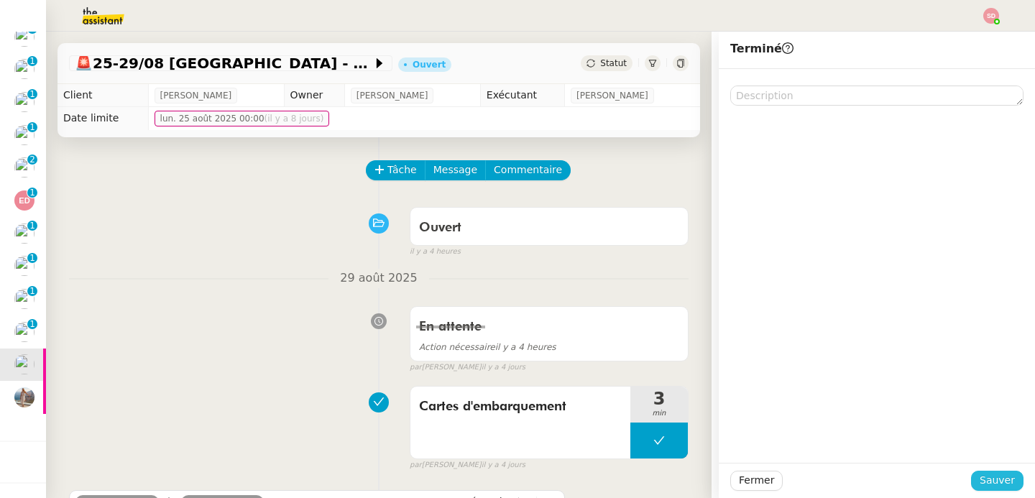
click at [994, 475] on span "Sauver" at bounding box center [997, 480] width 35 height 17
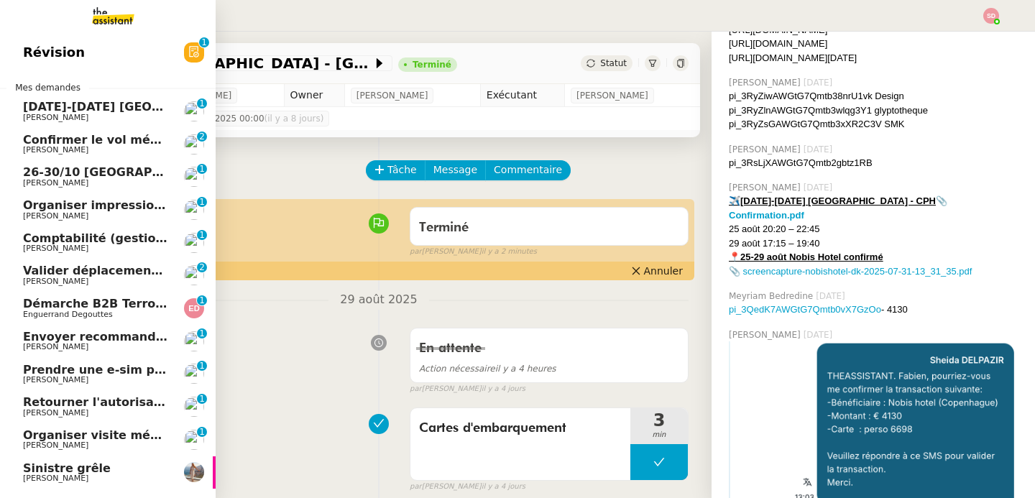
click at [139, 114] on span "[PERSON_NAME]" at bounding box center [95, 118] width 145 height 9
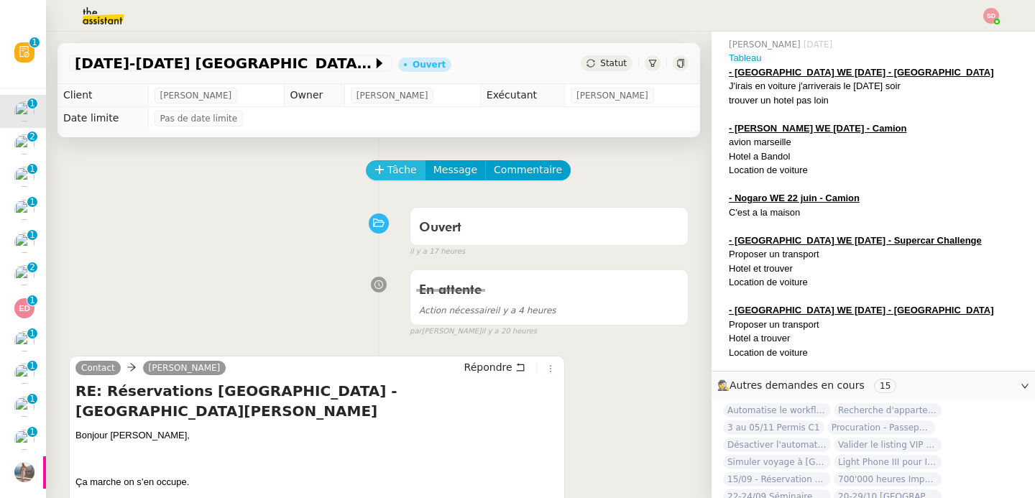
click at [388, 172] on span "Tâche" at bounding box center [402, 170] width 29 height 17
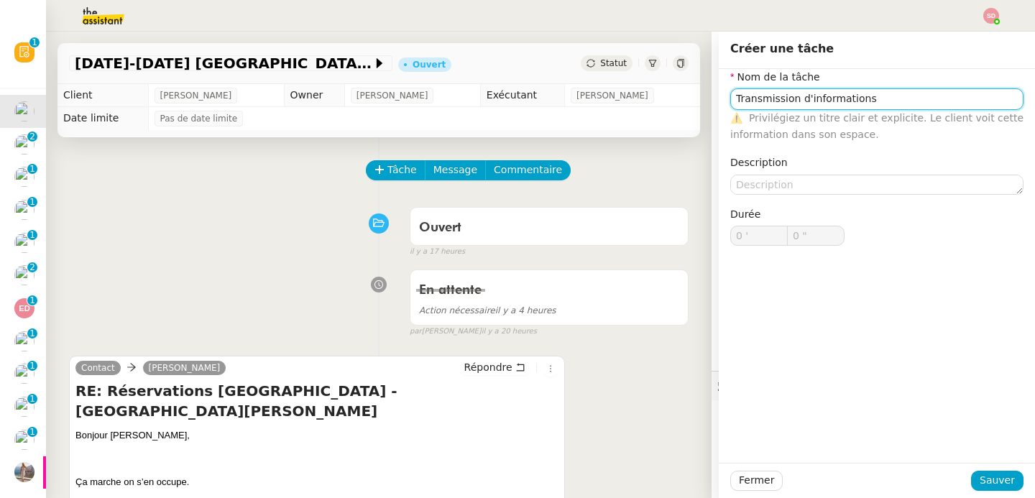
type input "Transmission d'informations"
click at [979, 470] on div "Fermer Sauver" at bounding box center [877, 480] width 316 height 35
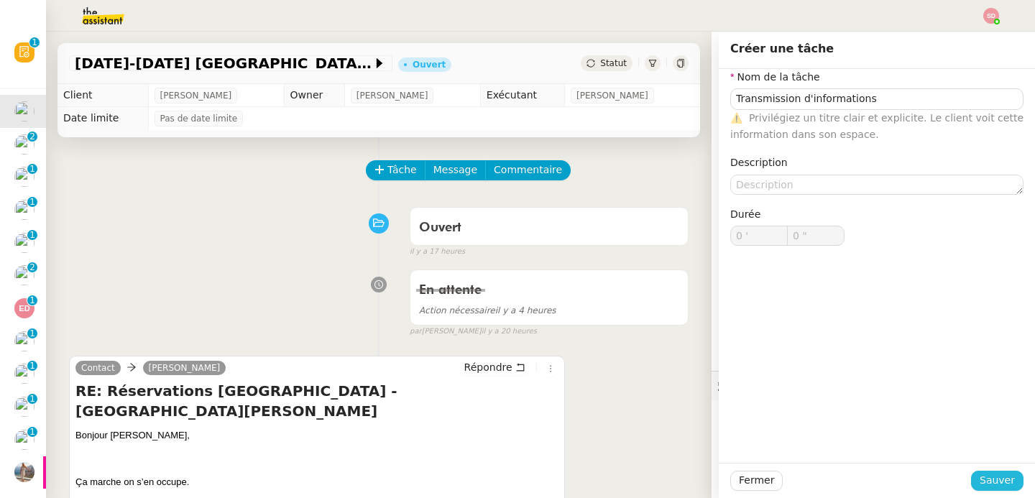
click at [980, 475] on span "Sauver" at bounding box center [997, 480] width 35 height 17
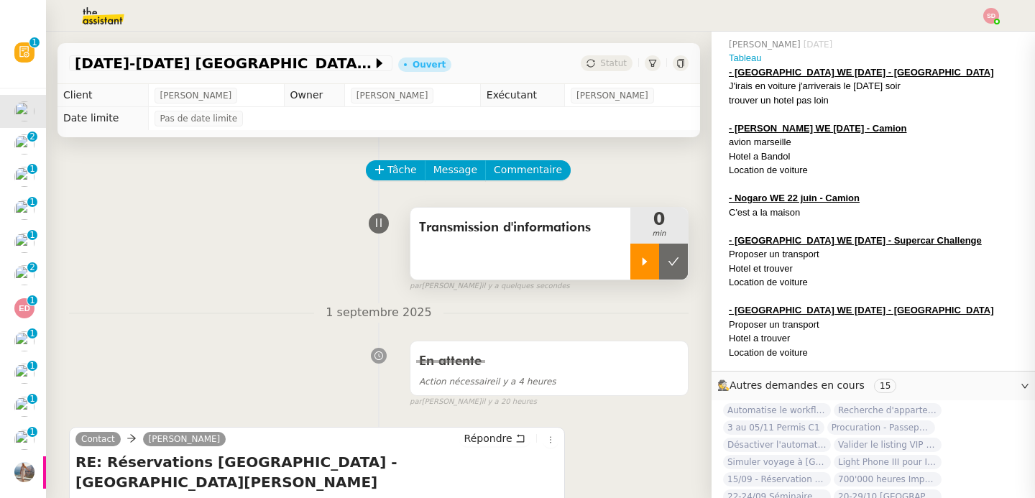
click at [631, 269] on div at bounding box center [645, 262] width 29 height 36
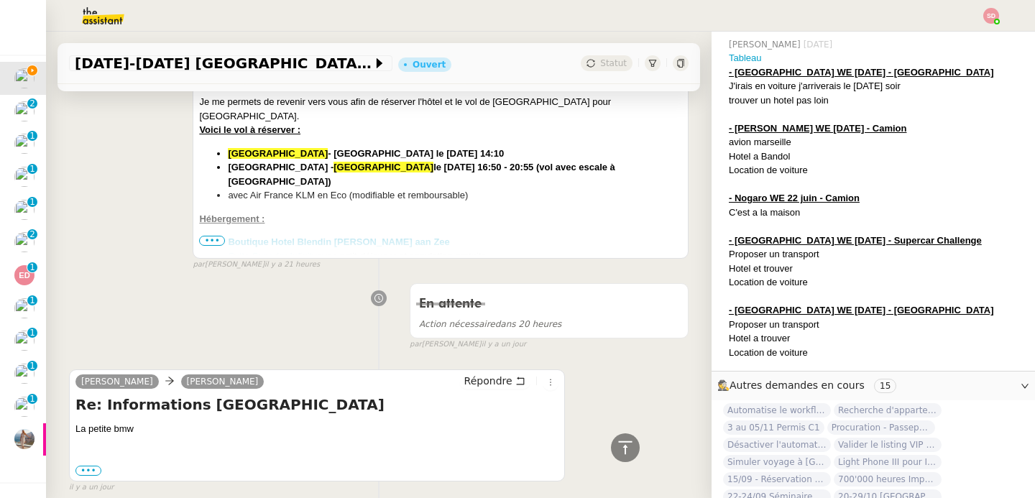
scroll to position [666, 0]
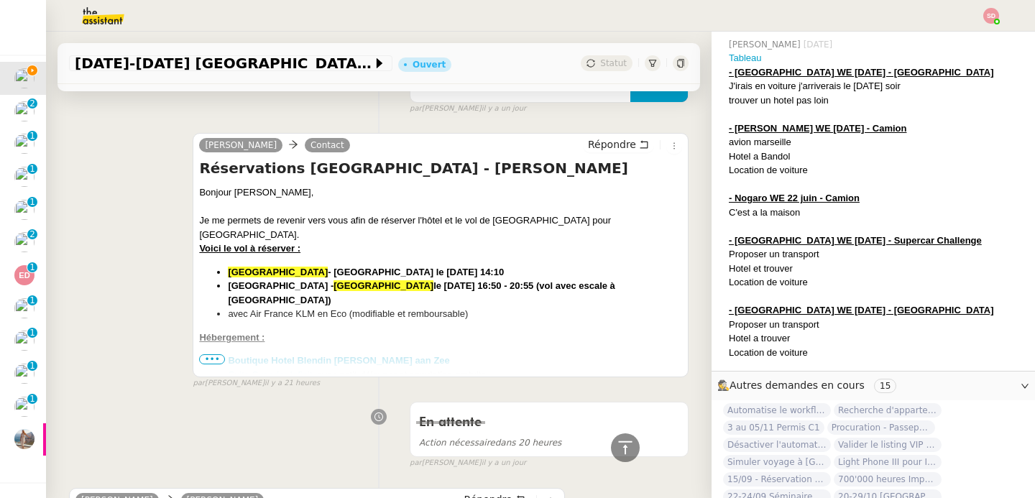
click at [212, 360] on span "•••" at bounding box center [212, 359] width 26 height 10
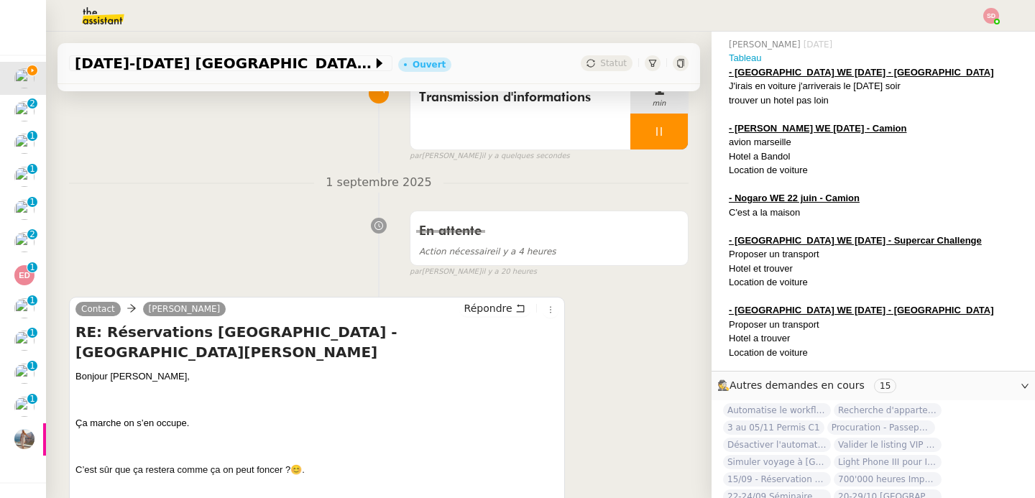
scroll to position [265, 0]
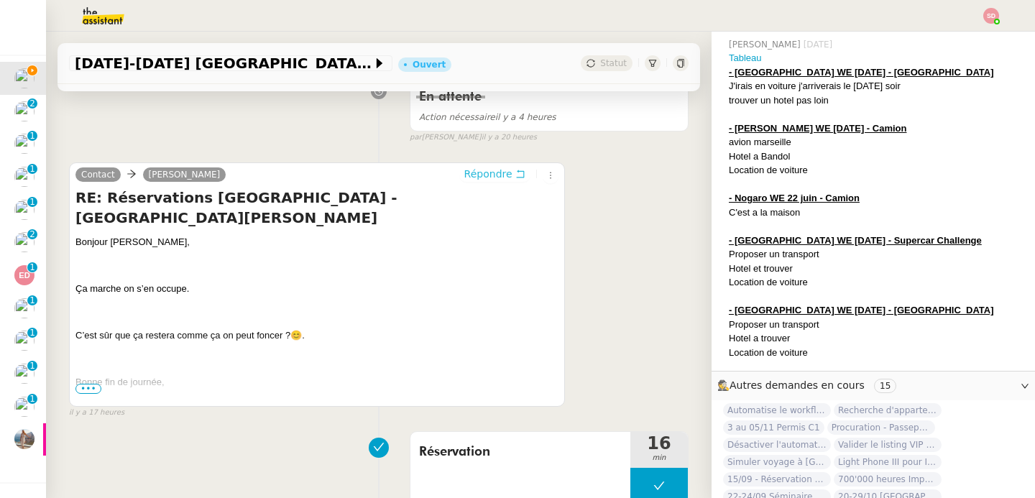
click at [469, 180] on span "Répondre" at bounding box center [488, 174] width 48 height 14
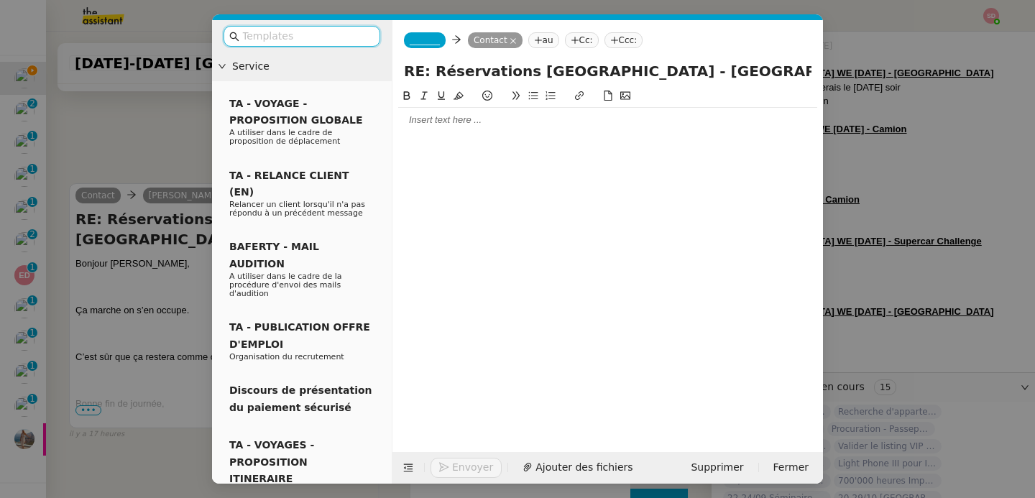
scroll to position [754, 0]
click at [453, 131] on div at bounding box center [607, 120] width 419 height 24
click at [423, 44] on span "_______" at bounding box center [425, 40] width 30 height 10
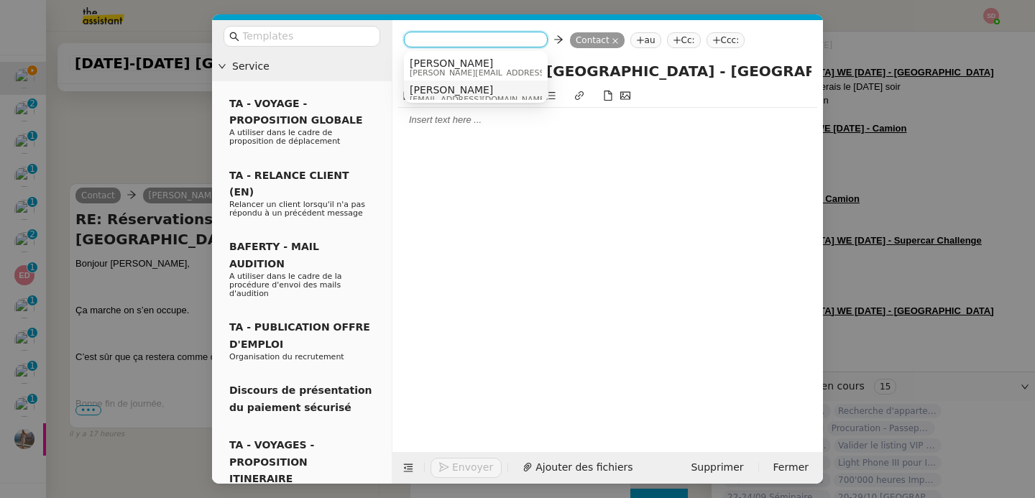
click at [446, 96] on span "[EMAIL_ADDRESS][DOMAIN_NAME]" at bounding box center [479, 100] width 138 height 8
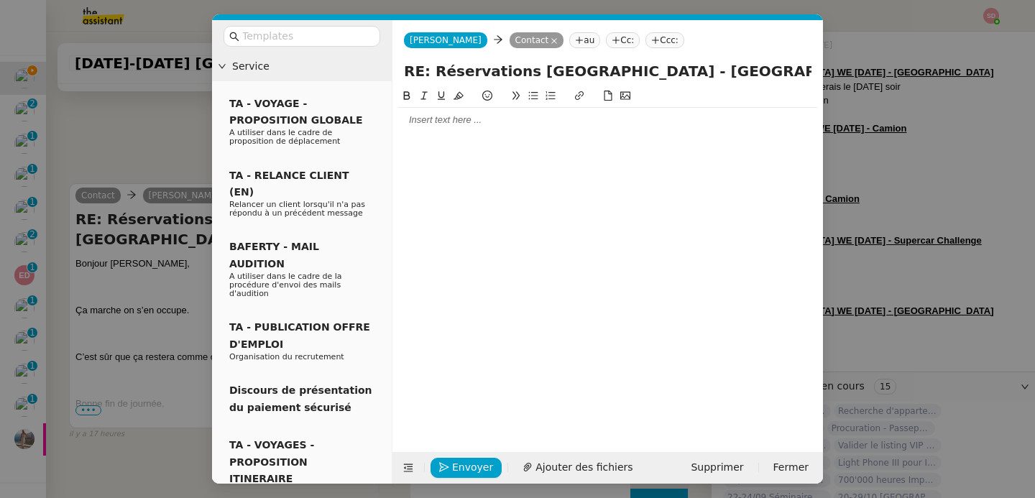
click at [441, 125] on div at bounding box center [607, 120] width 419 height 13
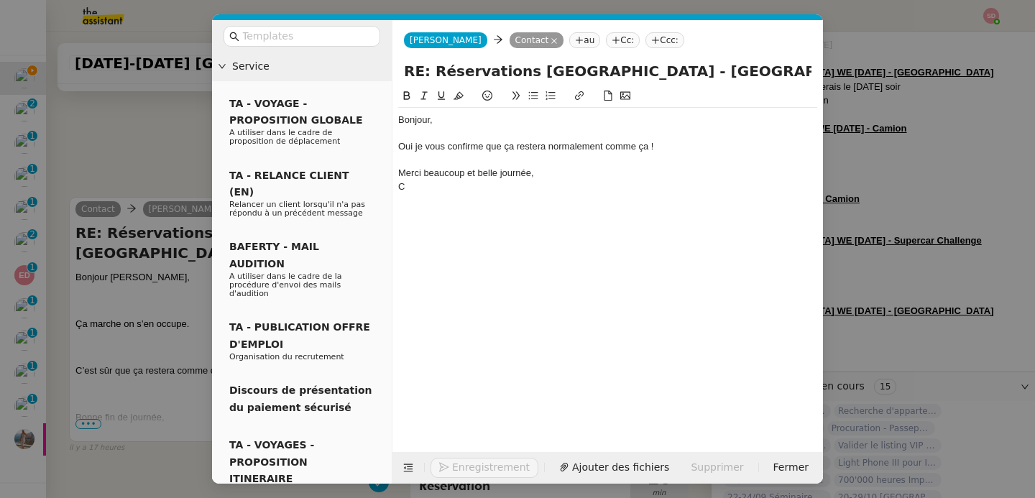
scroll to position [458, 0]
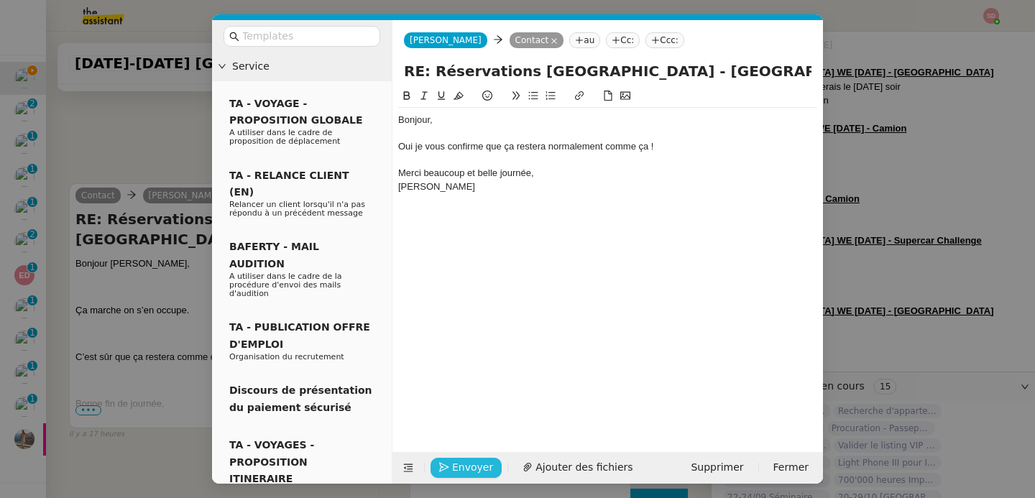
click at [454, 467] on span "Envoyer" at bounding box center [472, 467] width 41 height 17
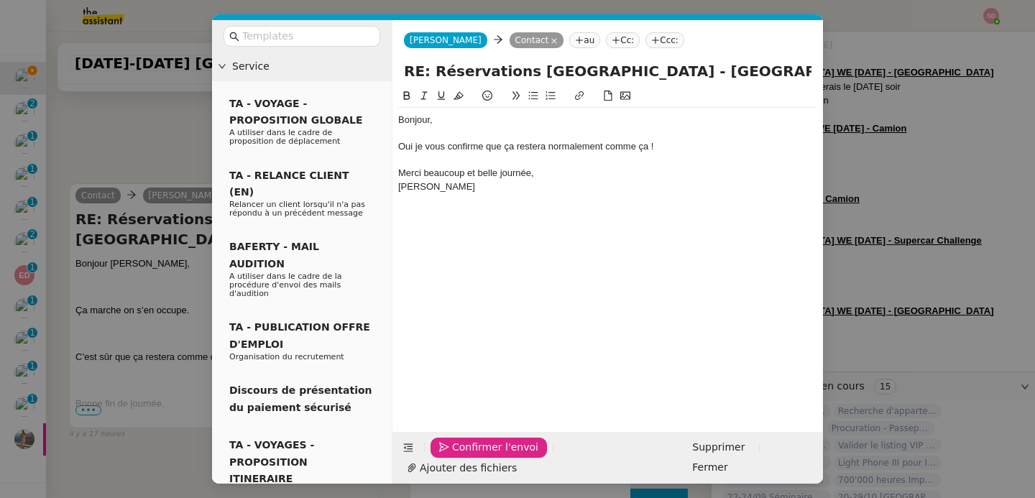
click at [454, 456] on span "Confirmer l'envoi" at bounding box center [495, 447] width 86 height 17
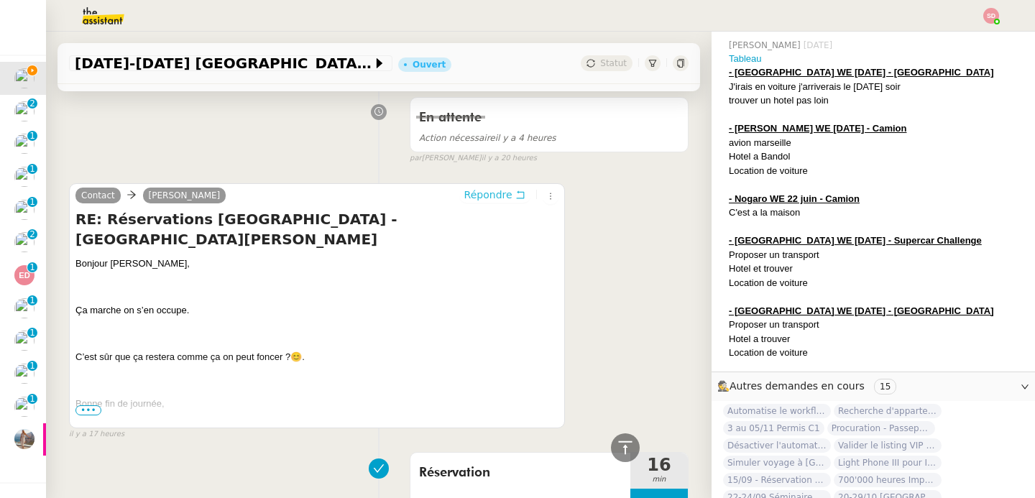
scroll to position [753, 0]
click at [618, 443] on icon at bounding box center [625, 447] width 14 height 13
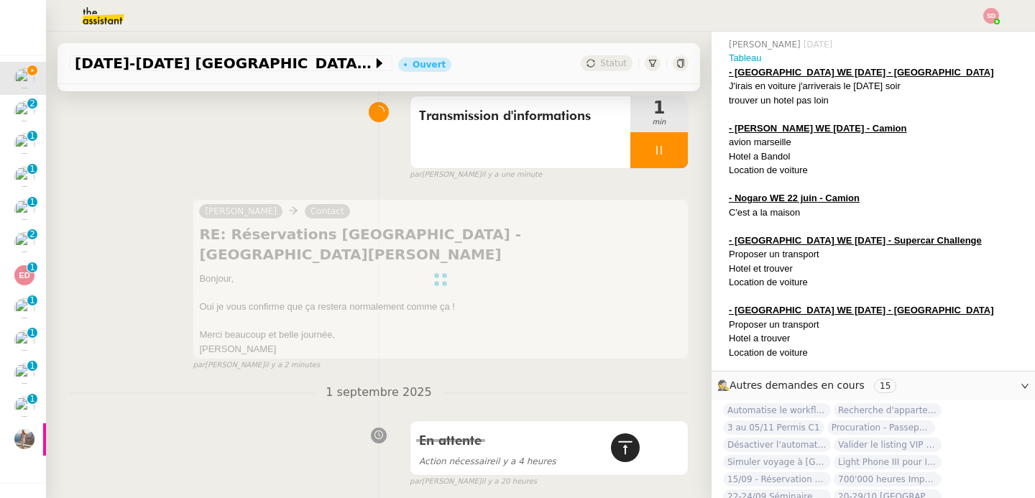
scroll to position [0, 0]
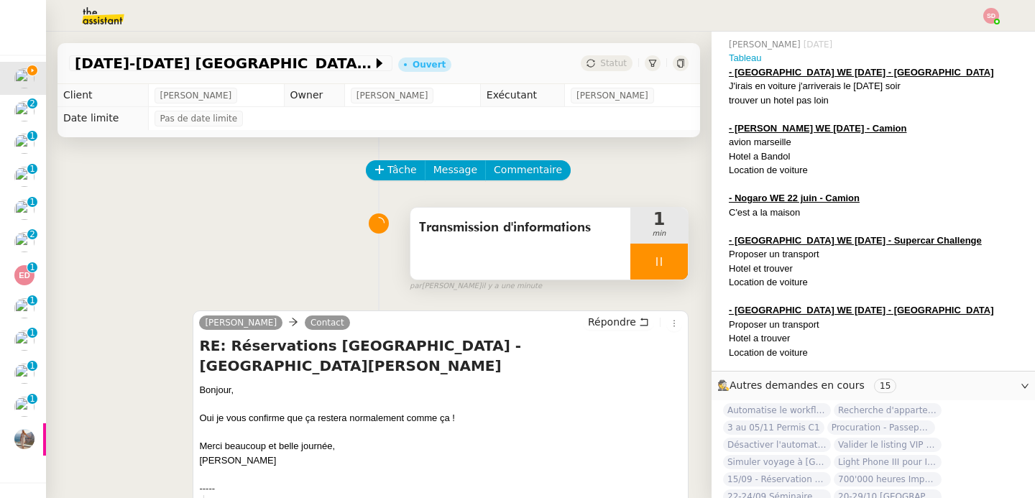
click at [658, 264] on div at bounding box center [660, 262] width 58 height 36
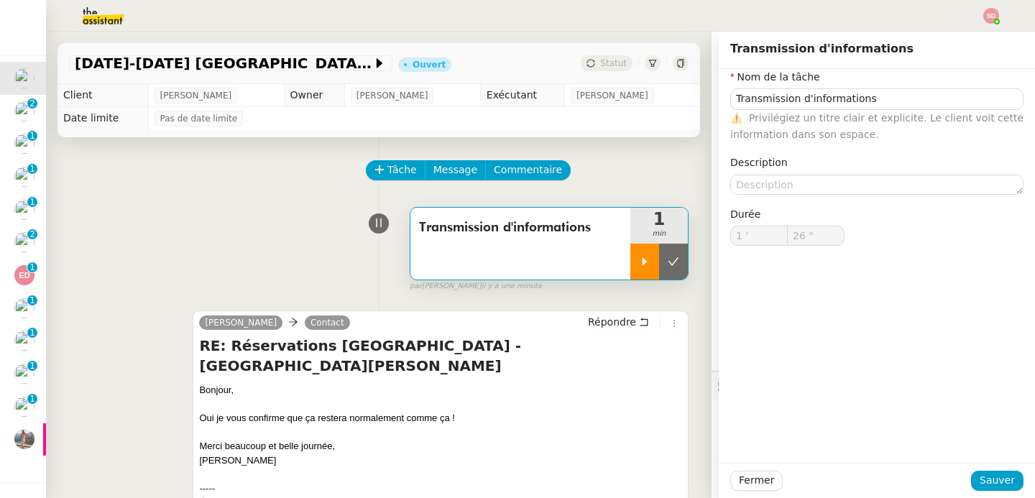
click at [668, 264] on icon at bounding box center [674, 262] width 12 height 12
type input "Transmission d'informations"
type input "1 '"
type input "26 ""
type input "Transmission d'informations"
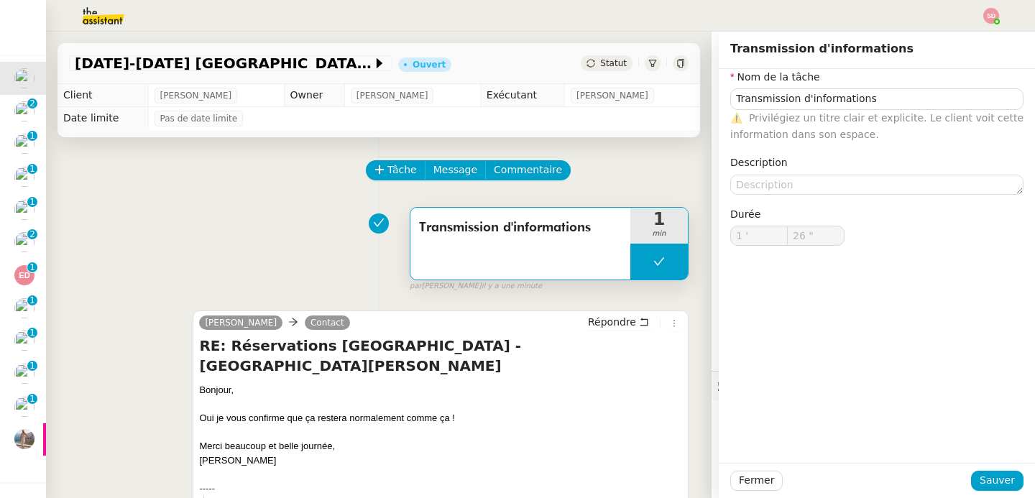
type input "1 '"
type input "26 ""
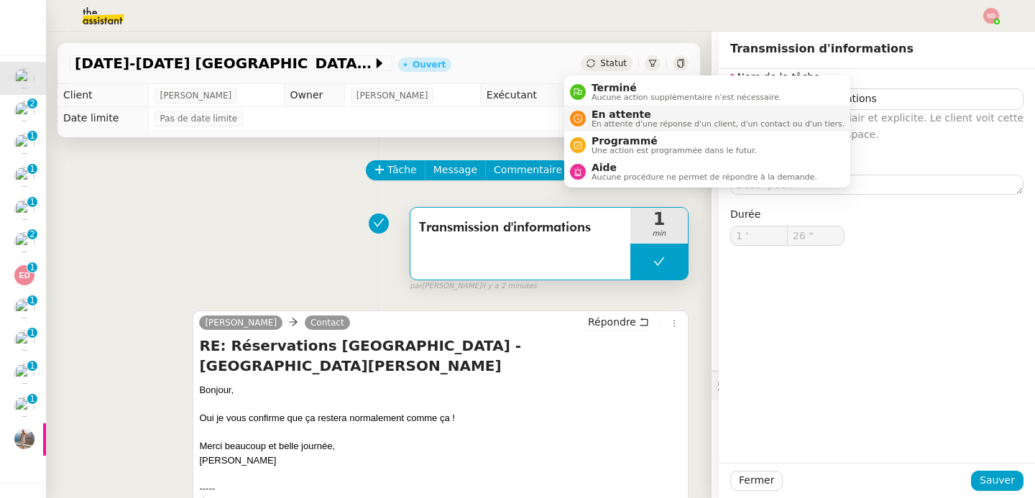
click at [587, 121] on div "En attente En attente d'une réponse d'un client, d'un contact ou d'un tiers." at bounding box center [715, 118] width 259 height 19
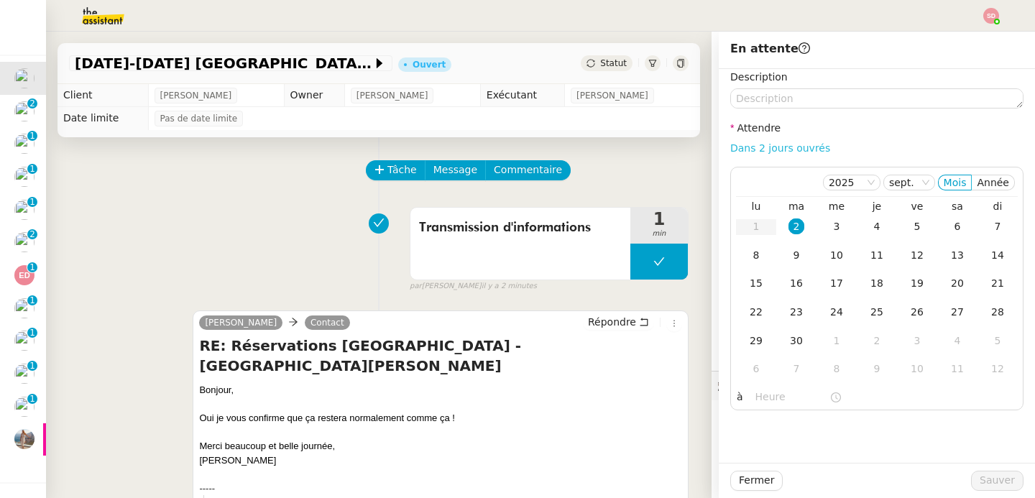
click at [794, 147] on link "Dans 2 jours ouvrés" at bounding box center [780, 148] width 100 height 12
type input "07:00"
click at [980, 477] on span "Sauver" at bounding box center [997, 480] width 35 height 17
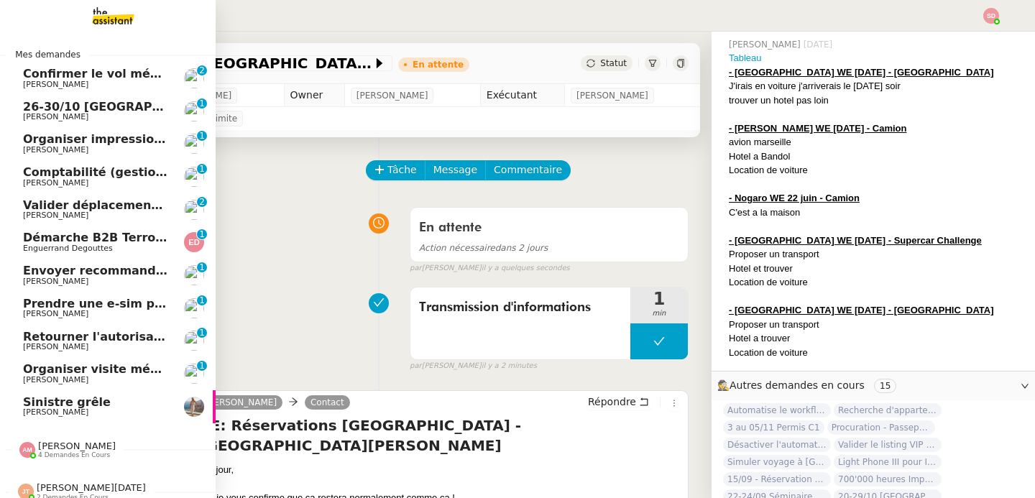
click at [75, 70] on span "Confirmer le vol médical ou exécutif" at bounding box center [140, 74] width 234 height 14
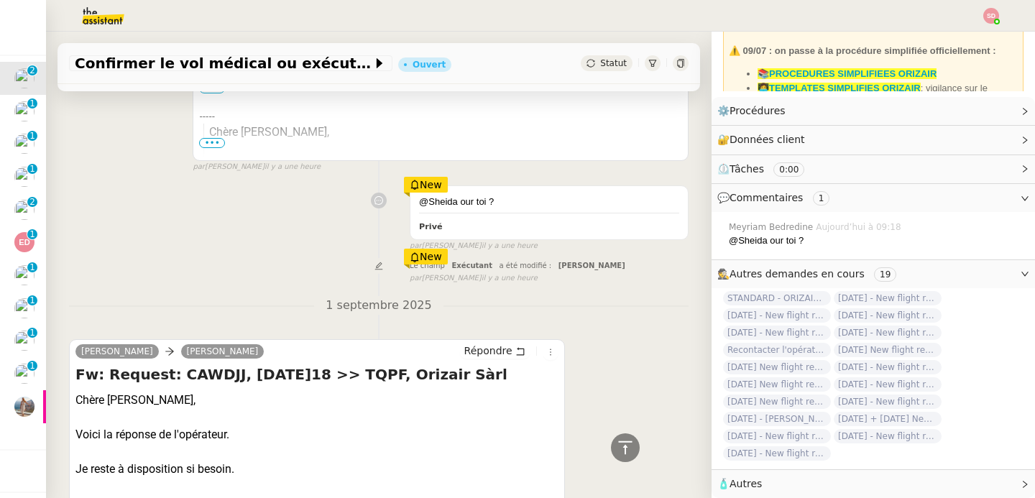
scroll to position [534, 0]
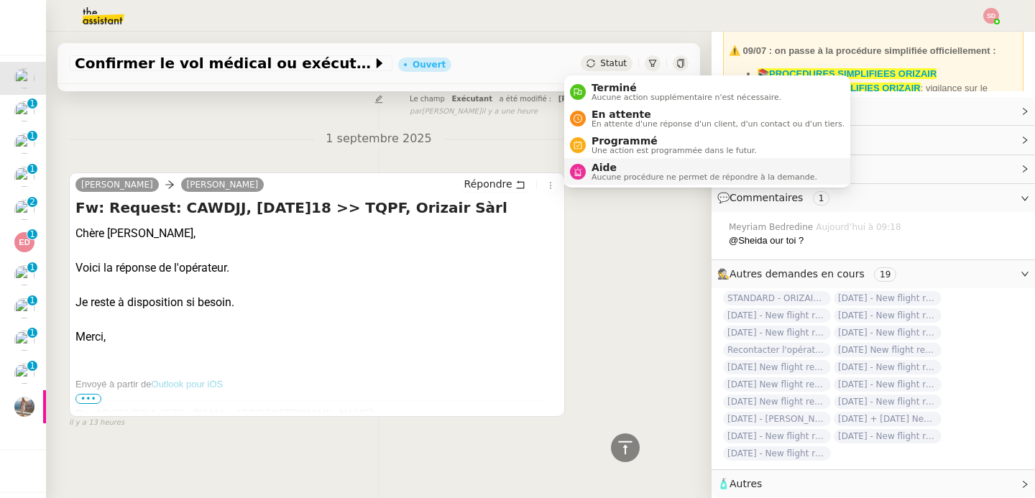
click at [597, 171] on span "Aide" at bounding box center [705, 168] width 226 height 12
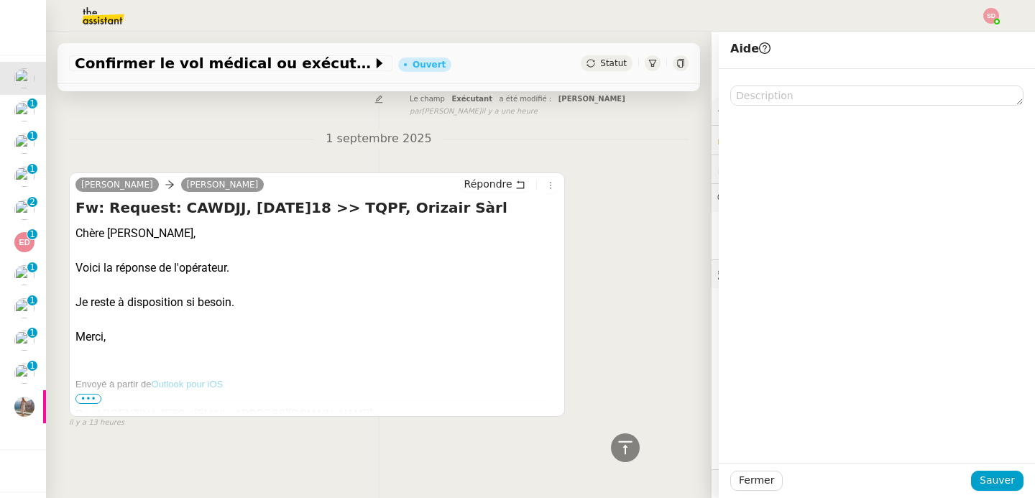
scroll to position [121, 0]
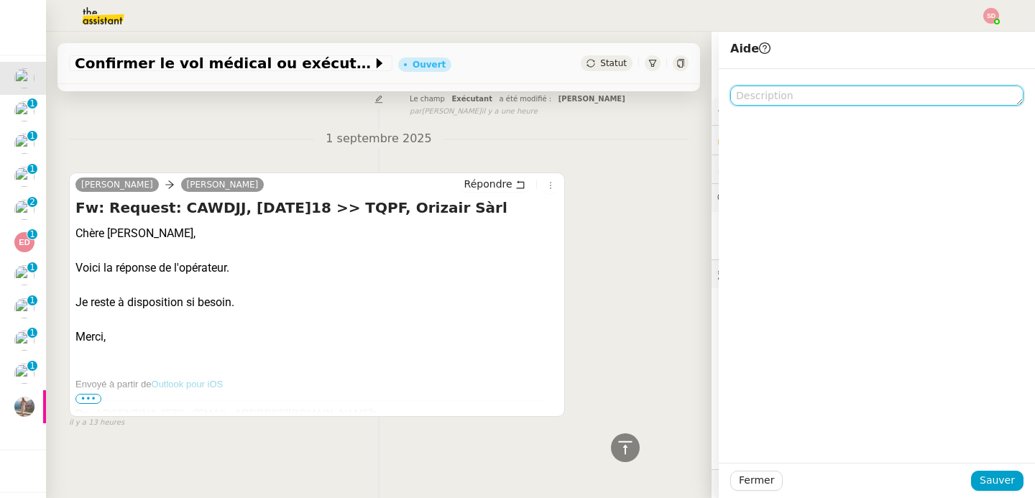
click at [816, 93] on textarea at bounding box center [876, 96] width 293 height 20
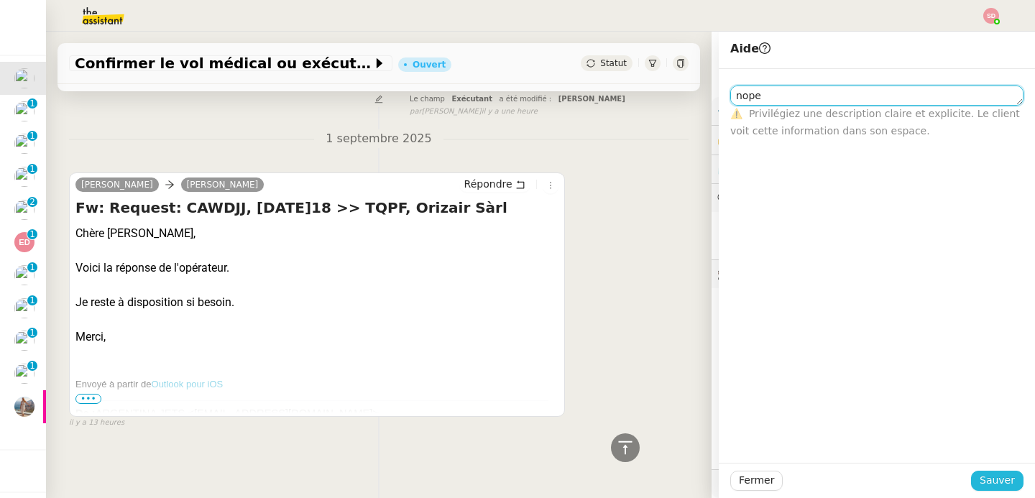
type textarea "nope"
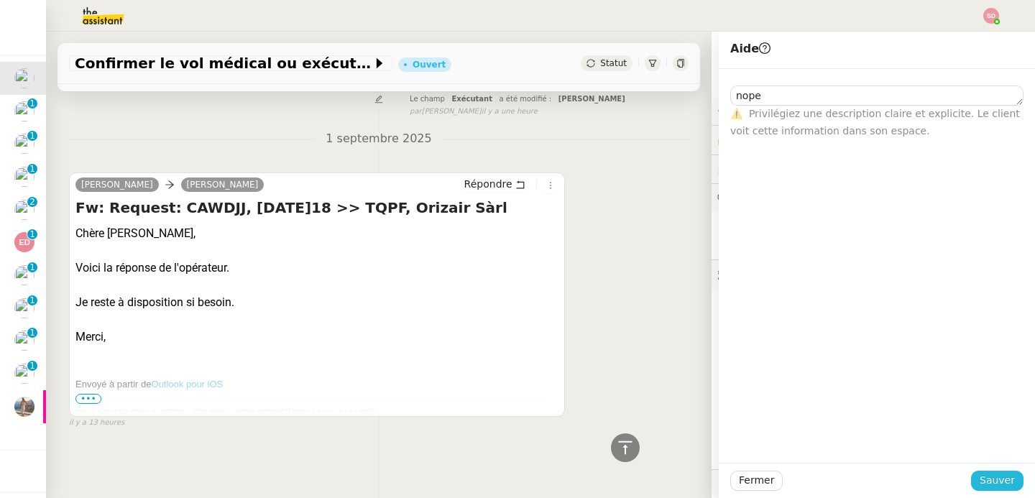
click at [994, 477] on span "Sauver" at bounding box center [997, 480] width 35 height 17
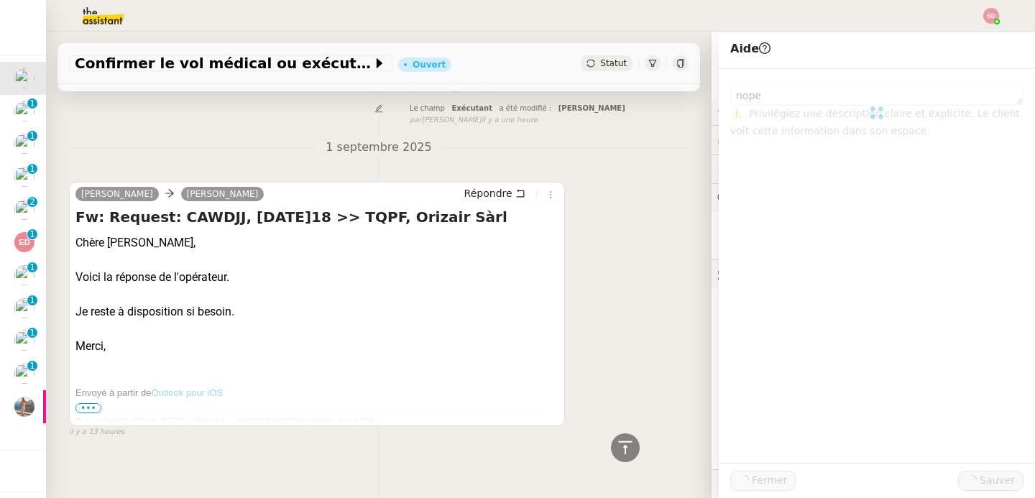
scroll to position [551, 0]
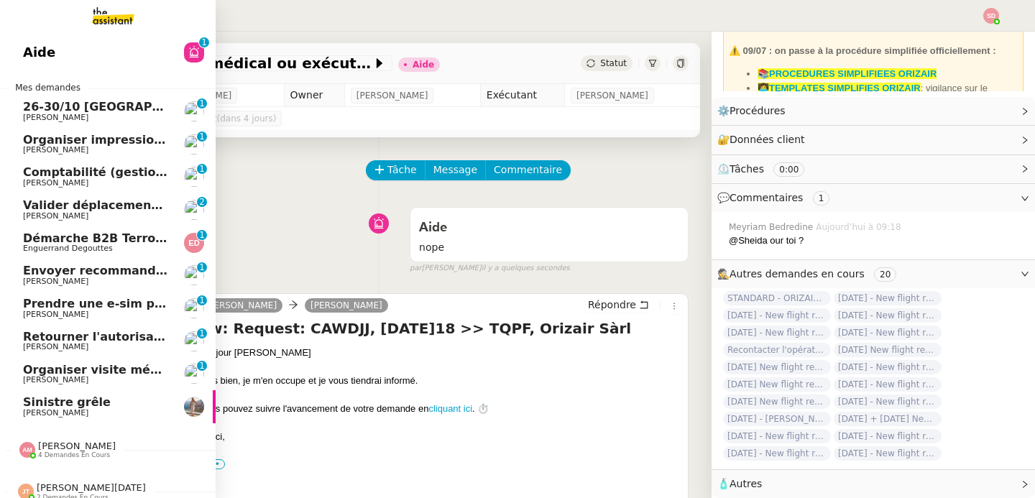
click at [119, 206] on span "Valider déplacements [GEOGRAPHIC_DATA]-Dubaï avec [PERSON_NAME]" at bounding box center [256, 205] width 467 height 14
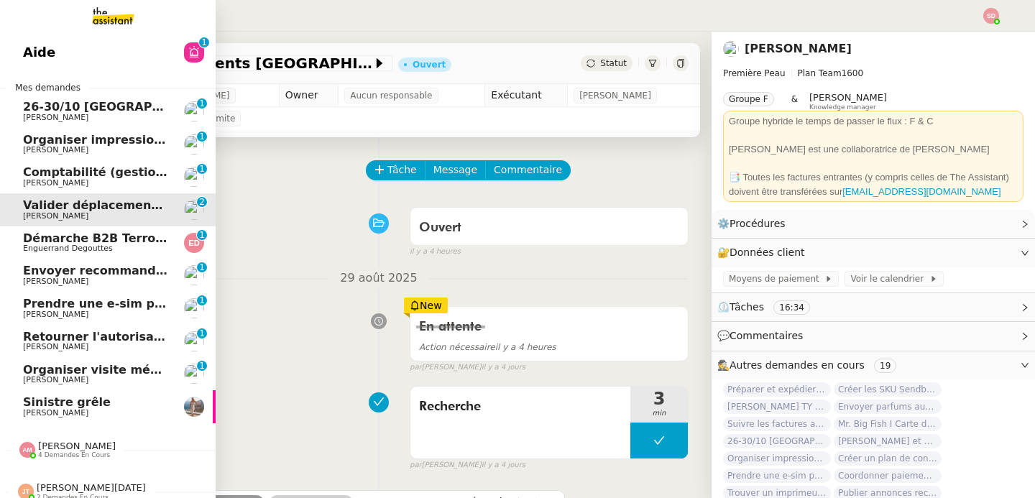
click at [107, 270] on span "Envoyer recommandé à [GEOGRAPHIC_DATA]" at bounding box center [168, 271] width 291 height 14
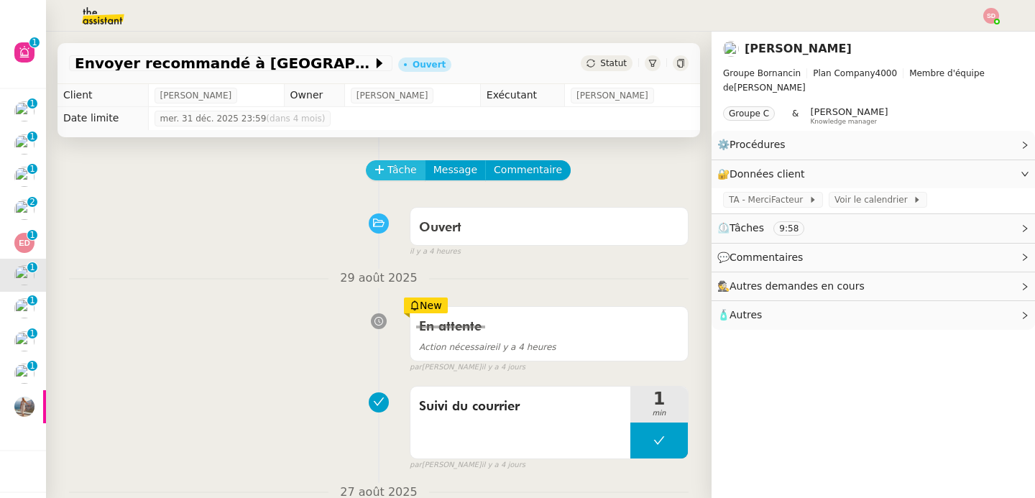
click at [380, 178] on button "Tâche" at bounding box center [396, 170] width 60 height 20
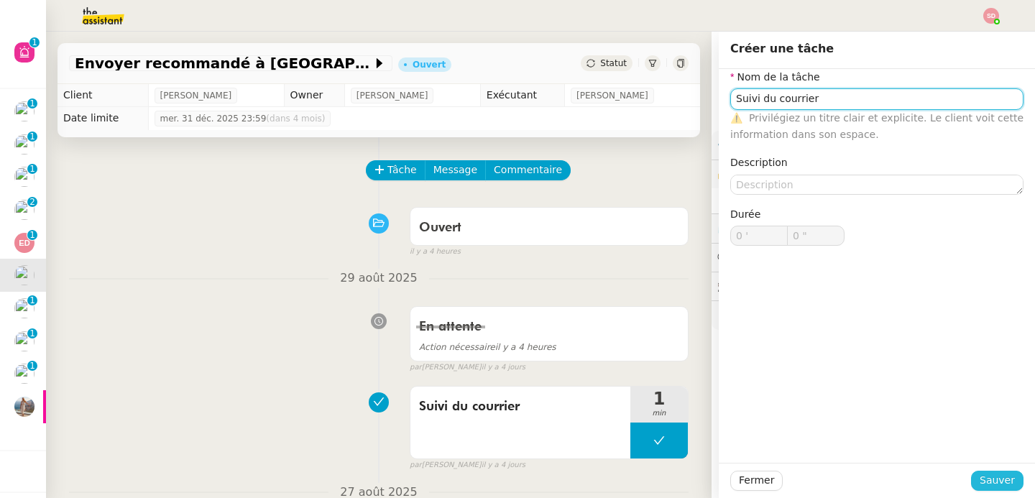
type input "Suivi du courrier"
click at [981, 479] on span "Sauver" at bounding box center [997, 480] width 35 height 17
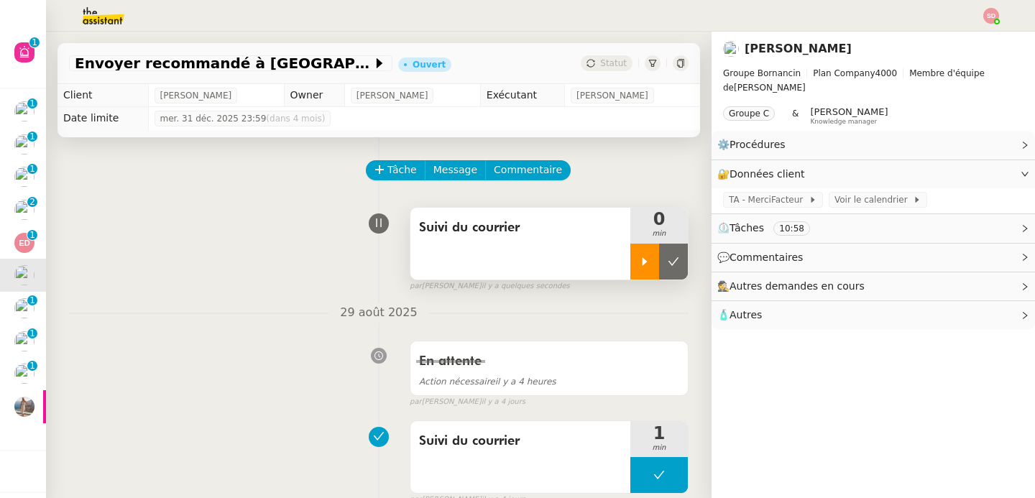
click at [632, 268] on div at bounding box center [645, 262] width 29 height 36
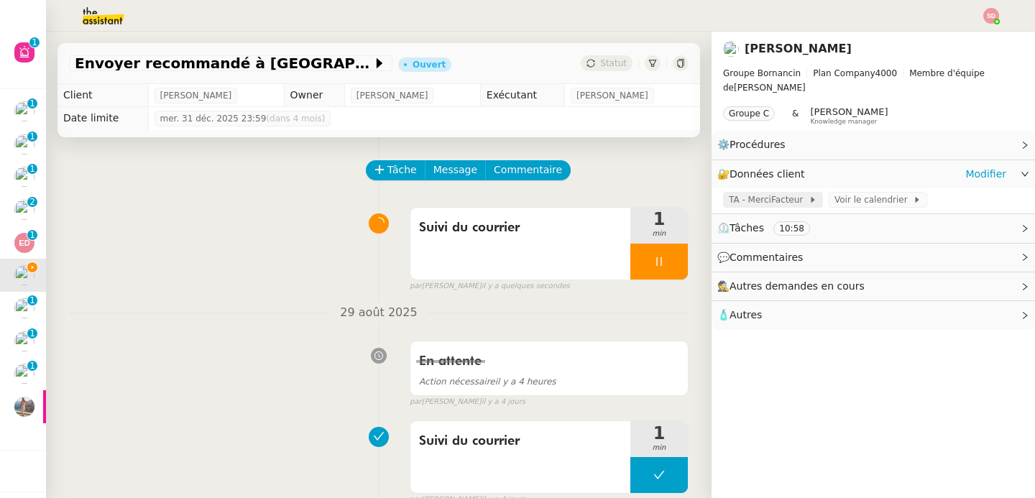
click at [744, 202] on span "TA - MerciFacteur" at bounding box center [769, 200] width 80 height 14
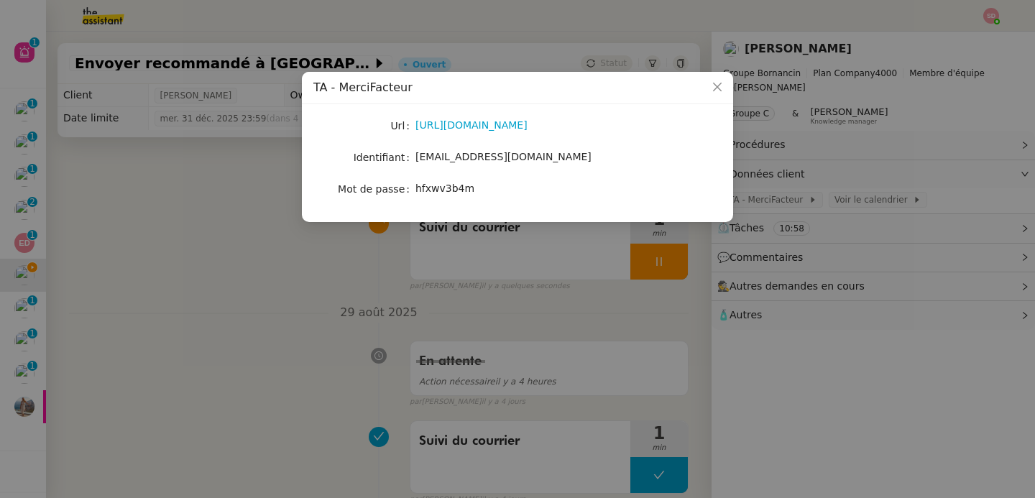
click at [441, 193] on span "hfxwv3b4m" at bounding box center [445, 189] width 59 height 12
copy span "hfxwv3b4m"
click at [511, 124] on link "[URL][DOMAIN_NAME]" at bounding box center [472, 125] width 112 height 12
click at [256, 229] on nz-modal-container "TA - MerciFacteur Url [URL][DOMAIN_NAME] Identifiant [EMAIL_ADDRESS][DOMAIN_NAM…" at bounding box center [517, 249] width 1035 height 498
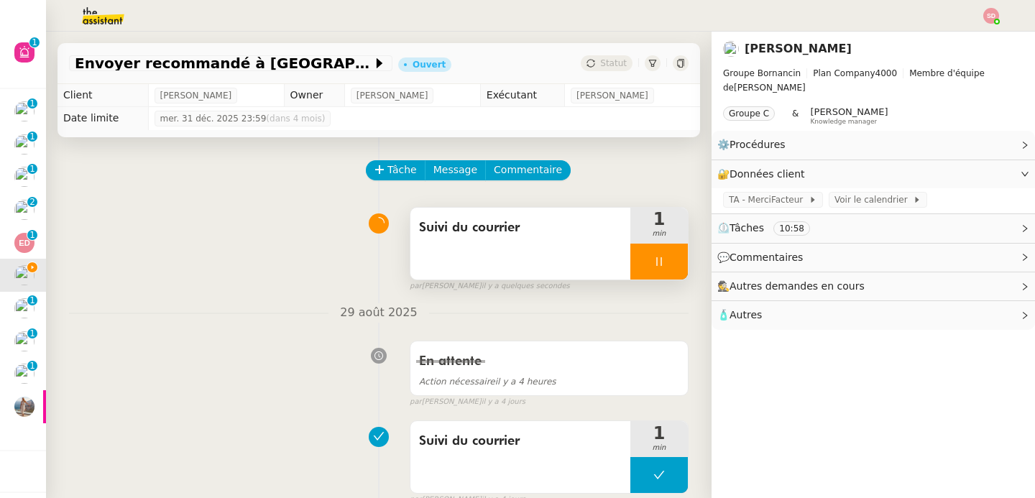
click at [651, 262] on div at bounding box center [660, 262] width 58 height 36
click at [669, 262] on icon at bounding box center [674, 261] width 11 height 8
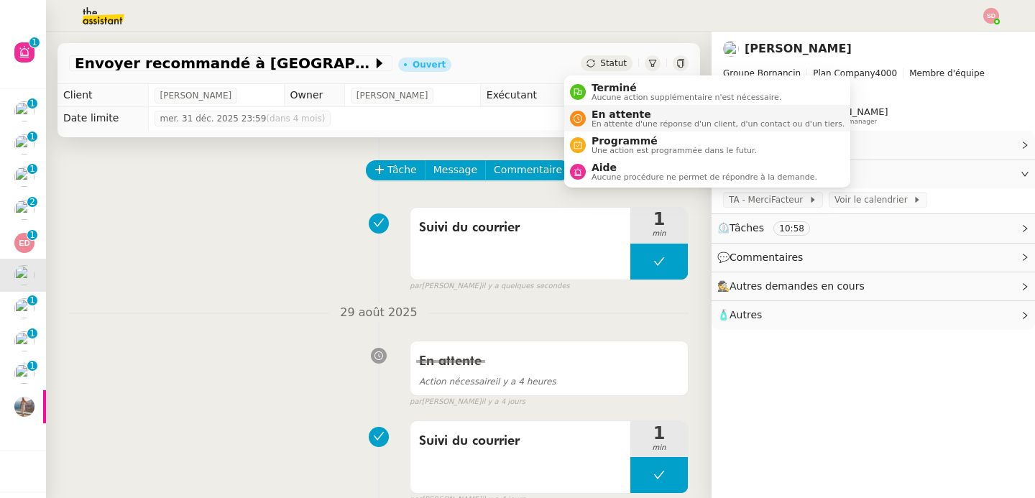
click at [593, 114] on span "En attente" at bounding box center [718, 115] width 253 height 12
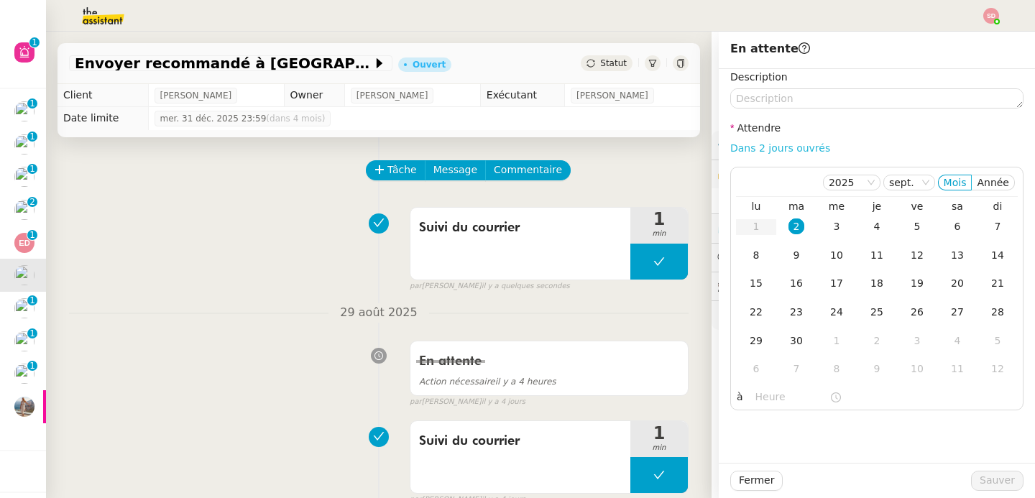
click at [776, 143] on link "Dans 2 jours ouvrés" at bounding box center [780, 148] width 100 height 12
type input "07:00"
click at [996, 481] on span "Sauver" at bounding box center [997, 480] width 35 height 17
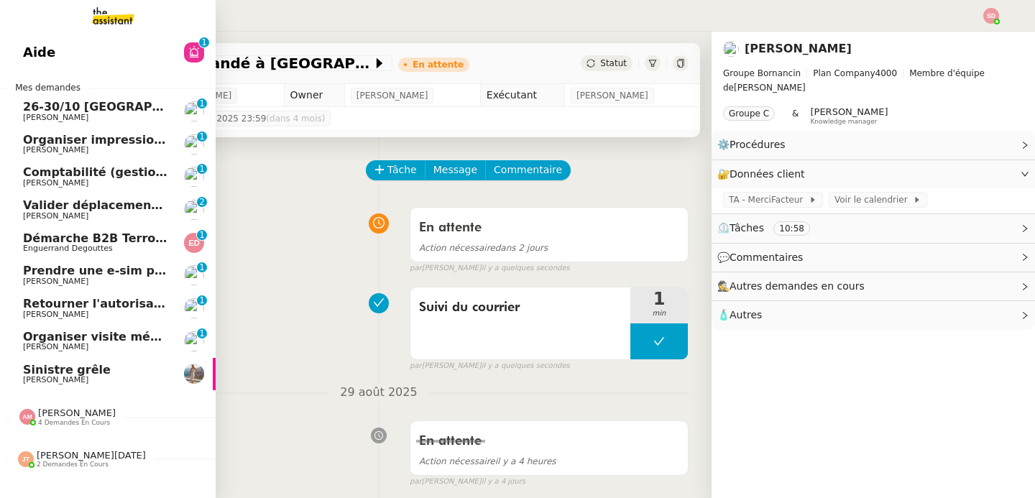
click at [29, 294] on link "Retourner l'autorisation de prélèvement signée [PERSON_NAME] 0 1 2 3 4 5 6 7 8 9" at bounding box center [108, 308] width 216 height 33
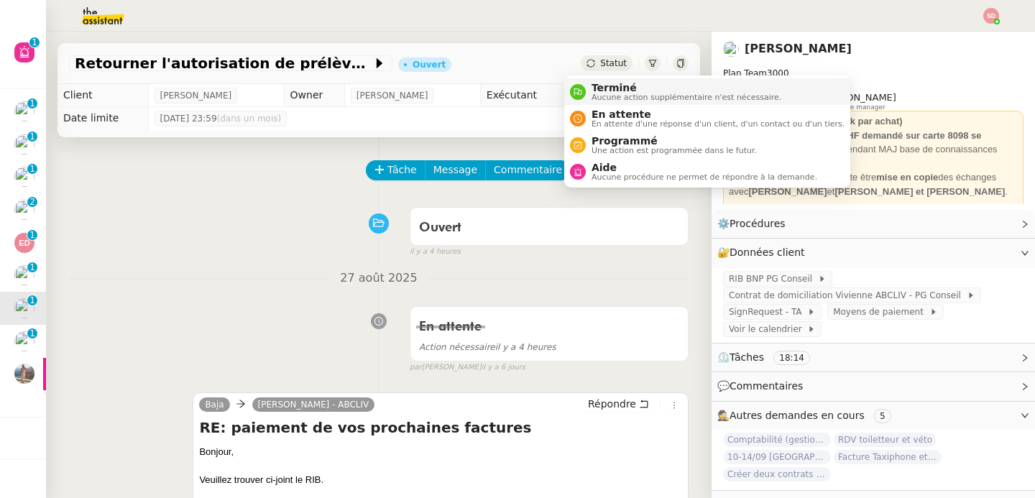
click at [581, 96] on nz-avatar at bounding box center [578, 92] width 16 height 16
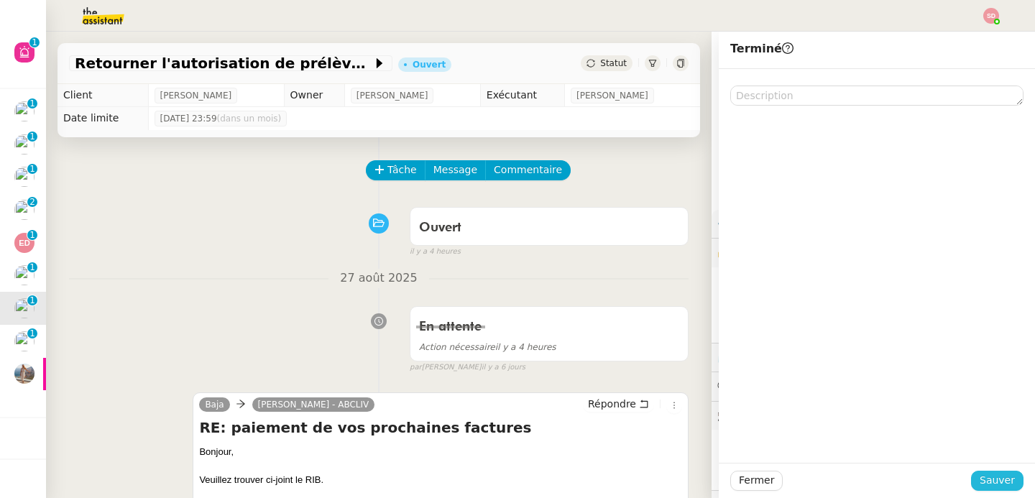
click at [993, 480] on span "Sauver" at bounding box center [997, 480] width 35 height 17
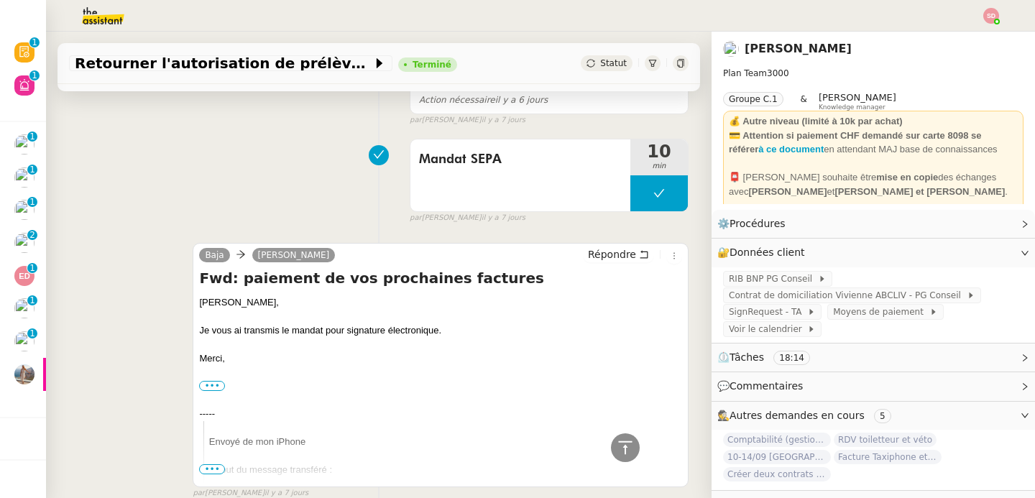
scroll to position [1516, 0]
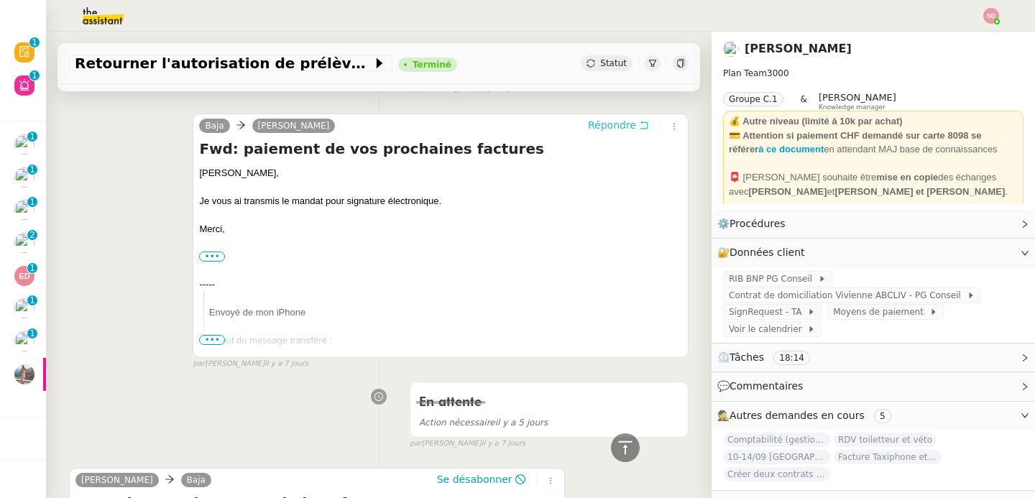
click at [594, 129] on span "Répondre" at bounding box center [612, 125] width 48 height 14
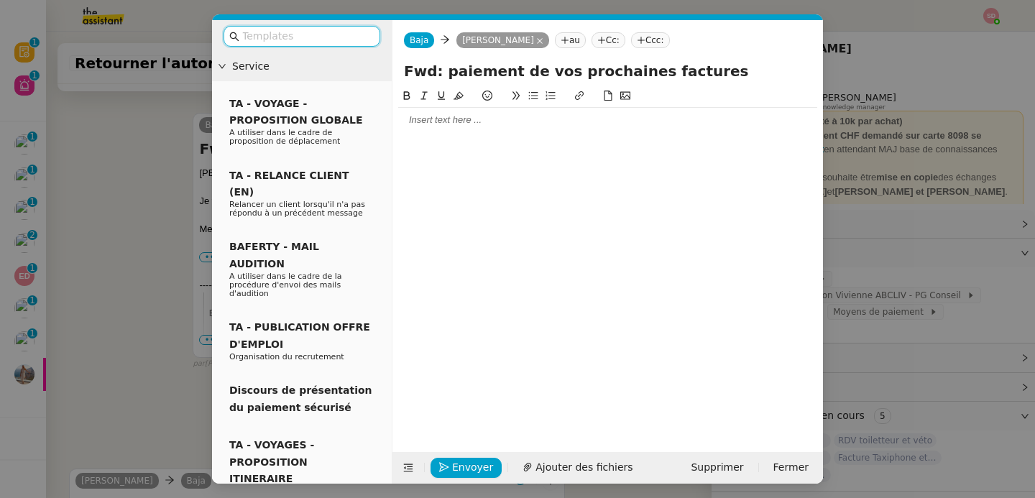
scroll to position [1628, 0]
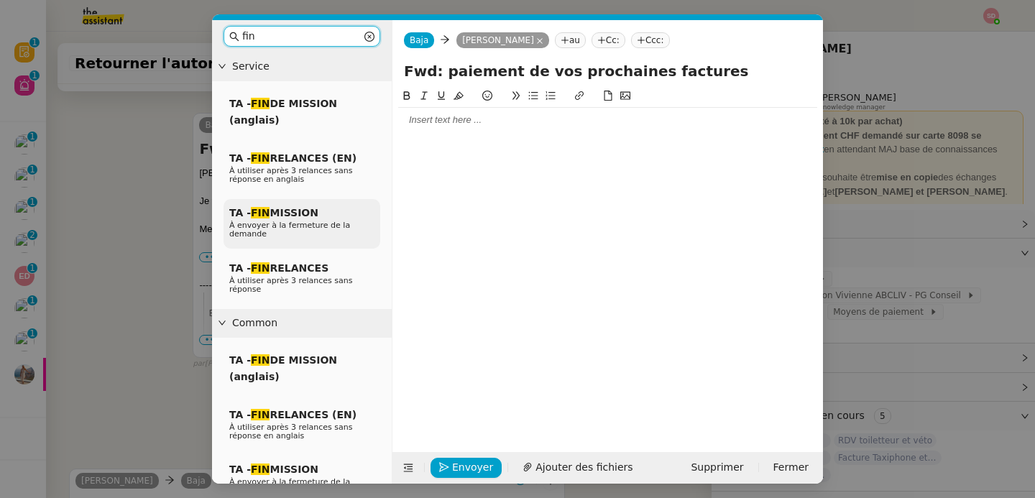
type input "fin"
click at [286, 214] on span "TA - FIN MISSION" at bounding box center [273, 213] width 89 height 12
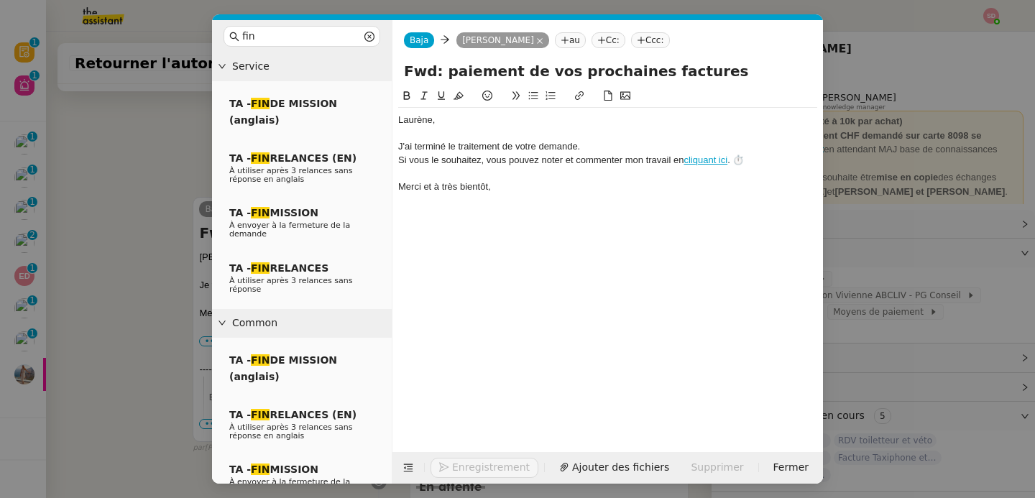
scroll to position [1713, 0]
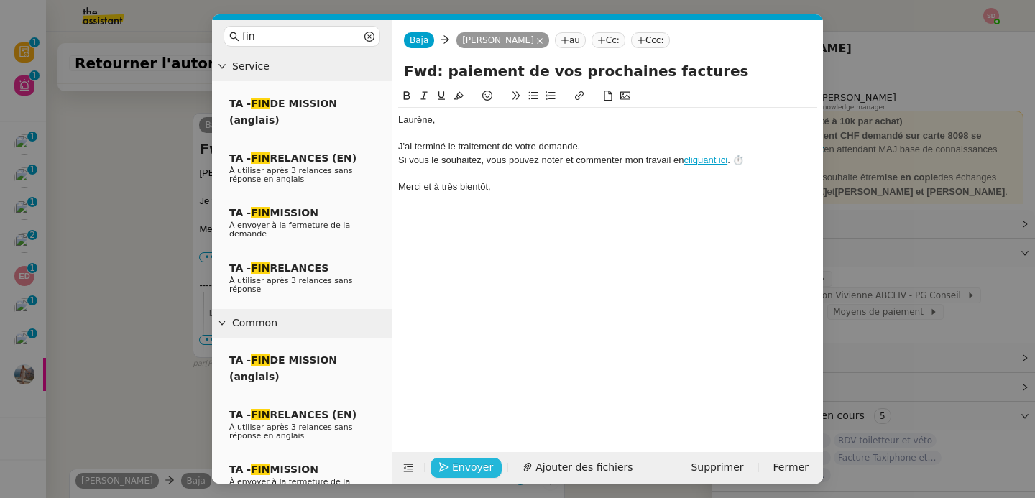
click at [464, 462] on span "Envoyer" at bounding box center [472, 467] width 41 height 17
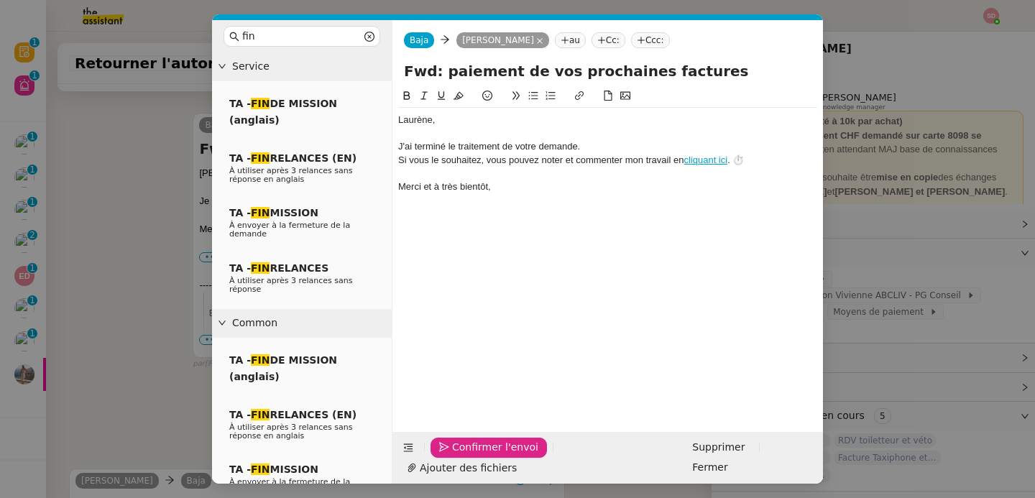
click at [464, 456] on span "Confirmer l'envoi" at bounding box center [495, 447] width 86 height 17
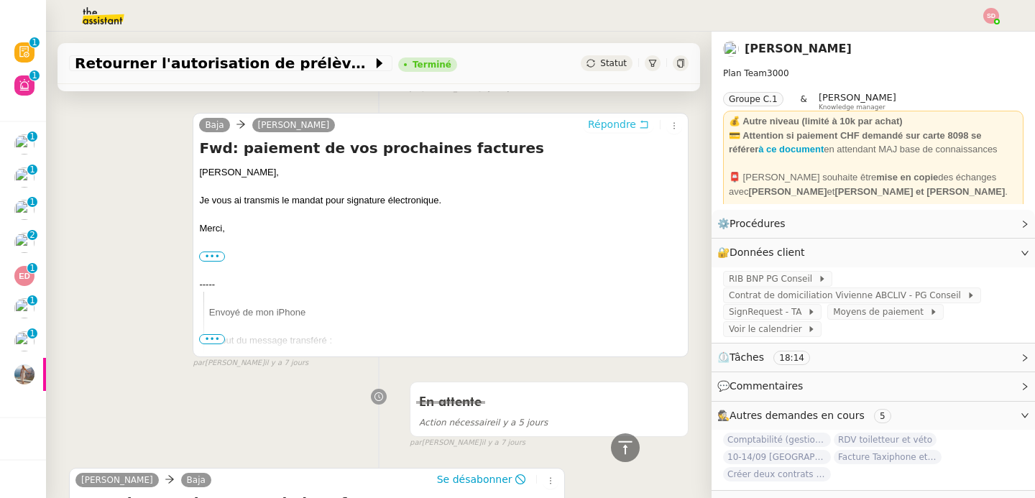
scroll to position [1687, 0]
click at [619, 455] on icon at bounding box center [625, 447] width 17 height 17
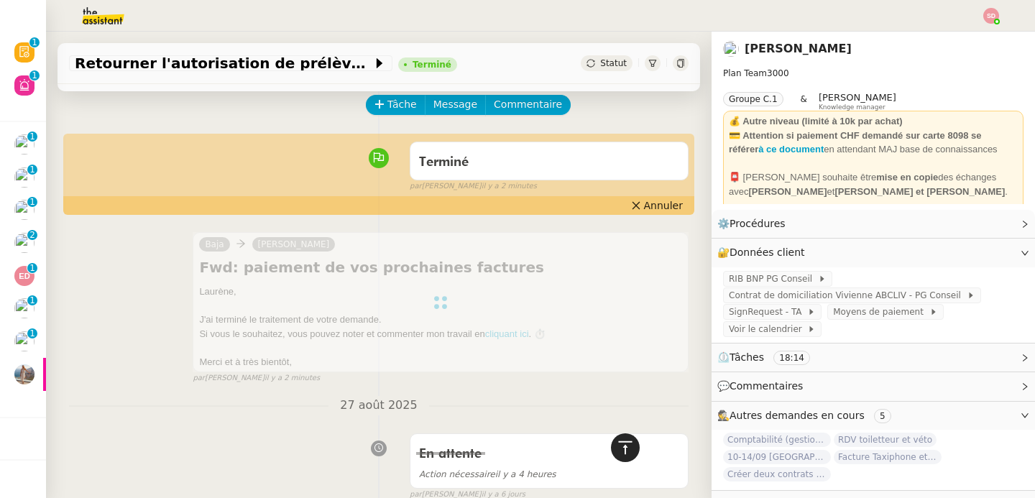
scroll to position [0, 0]
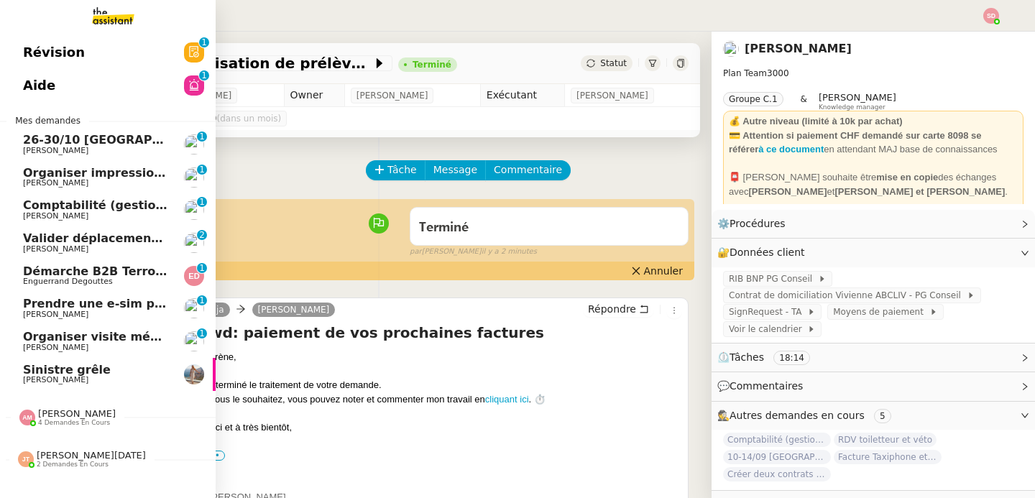
click at [147, 140] on span "26-30/10 [GEOGRAPHIC_DATA] - [GEOGRAPHIC_DATA]" at bounding box center [95, 140] width 145 height 13
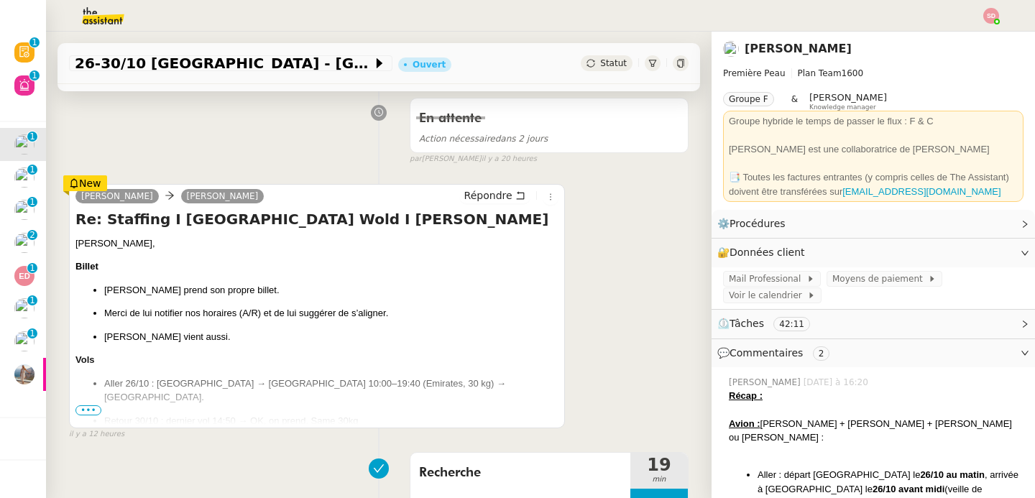
scroll to position [216, 0]
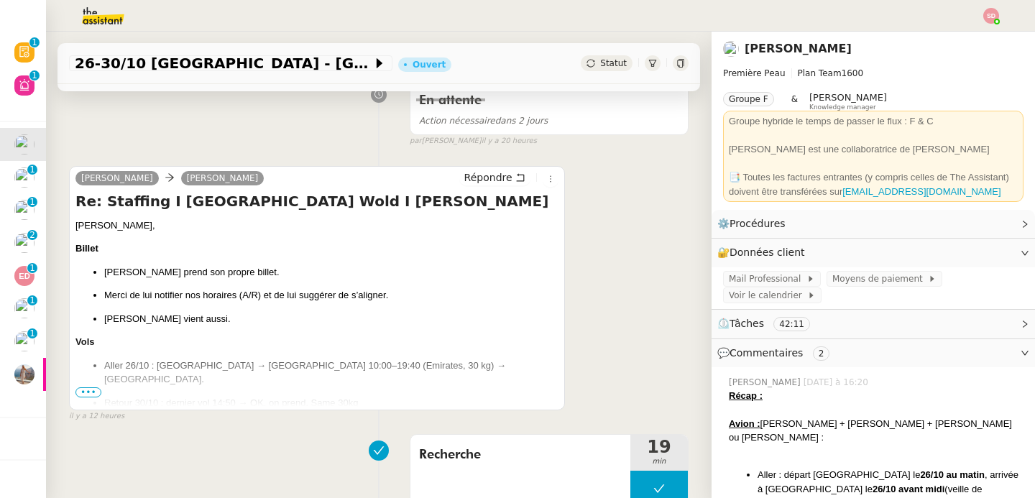
click at [87, 393] on span "•••" at bounding box center [88, 393] width 26 height 10
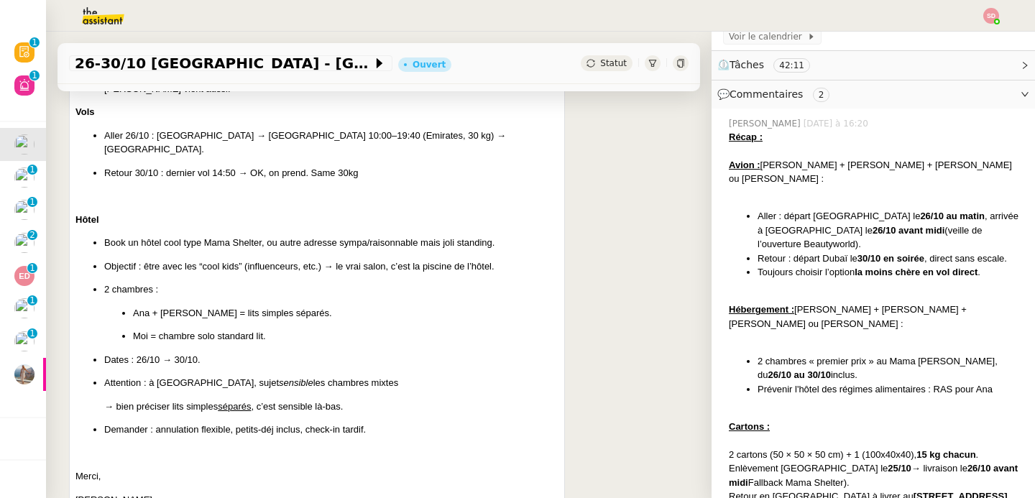
scroll to position [0, 0]
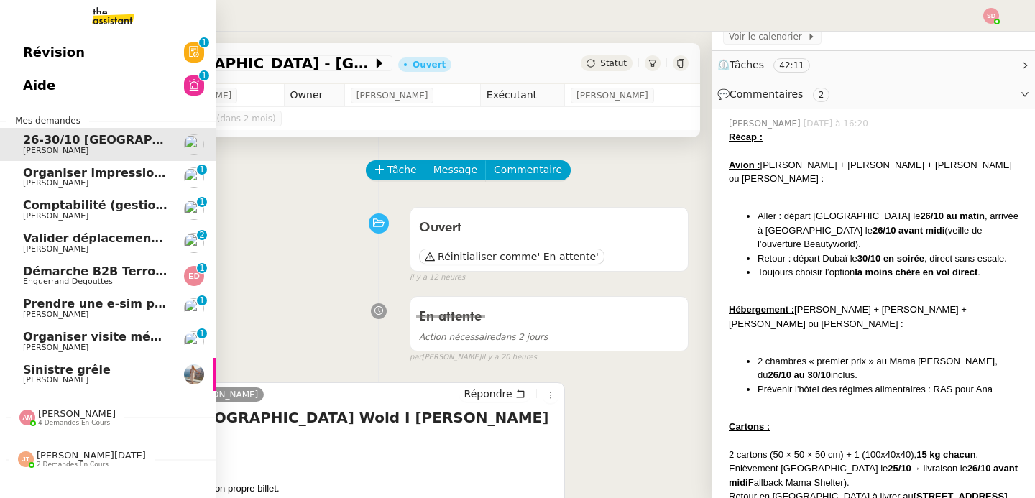
click at [78, 180] on span "[PERSON_NAME]" at bounding box center [95, 183] width 145 height 9
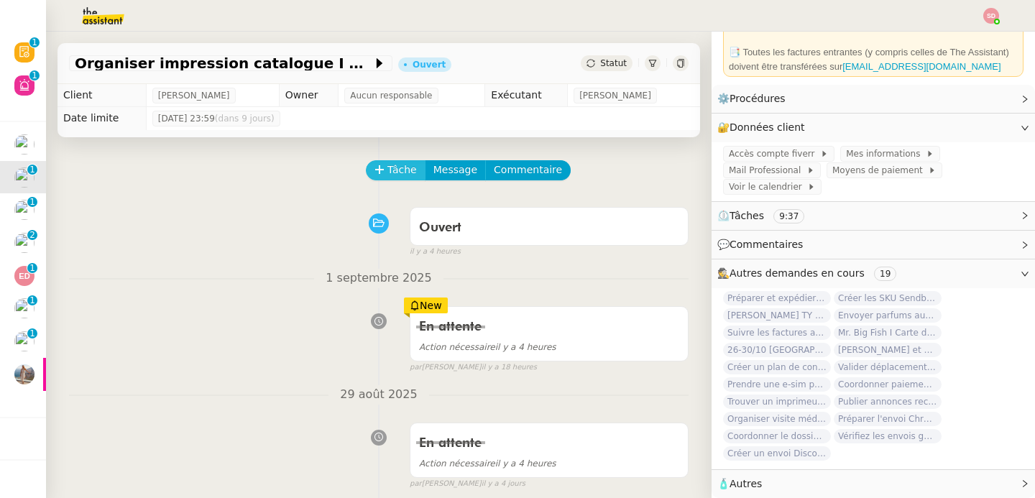
click at [388, 173] on span "Tâche" at bounding box center [402, 170] width 29 height 17
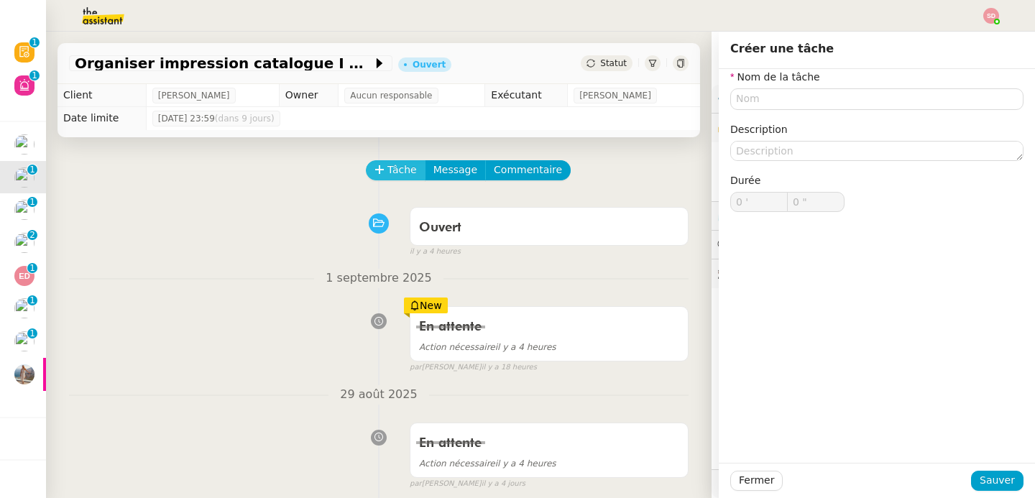
scroll to position [133, 0]
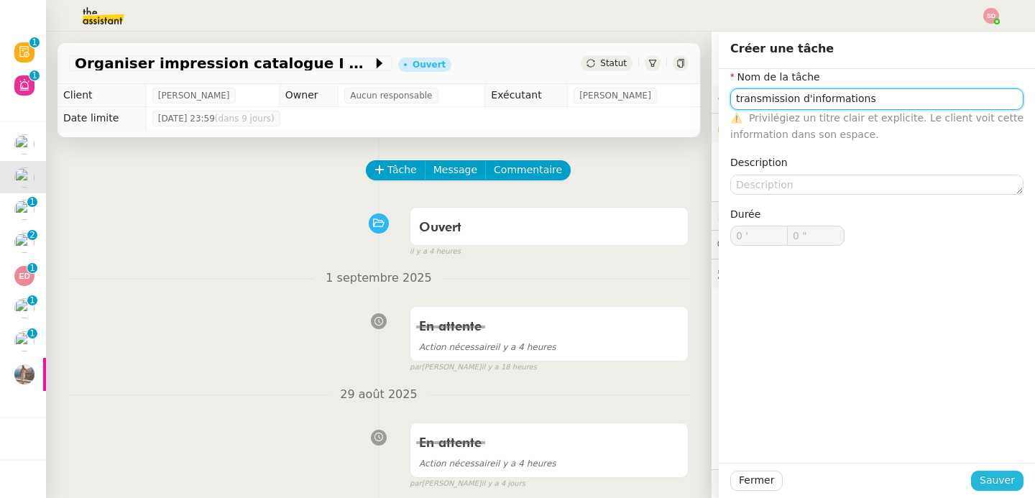
type input "transmission d'informations"
click at [984, 488] on span "Sauver" at bounding box center [997, 480] width 35 height 17
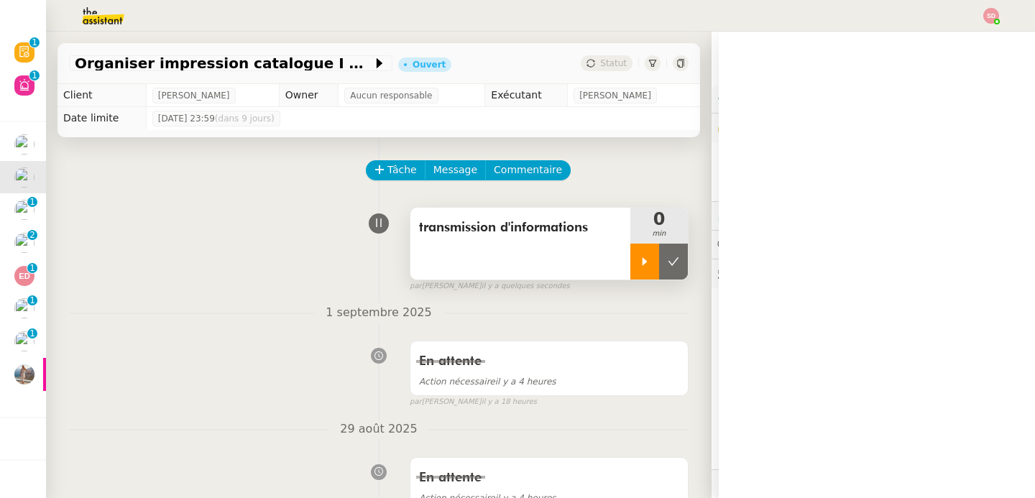
click at [631, 254] on div at bounding box center [645, 262] width 29 height 36
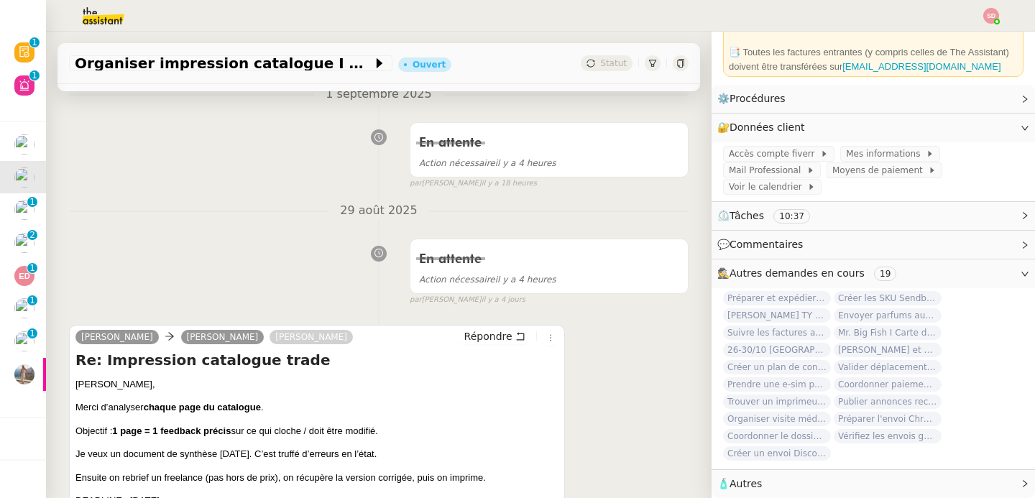
scroll to position [426, 0]
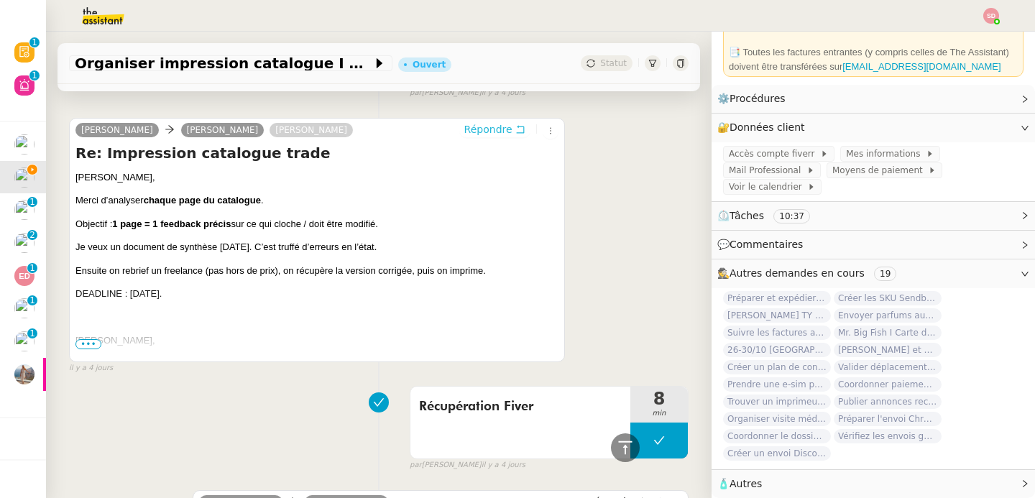
click at [478, 128] on span "Répondre" at bounding box center [488, 129] width 48 height 14
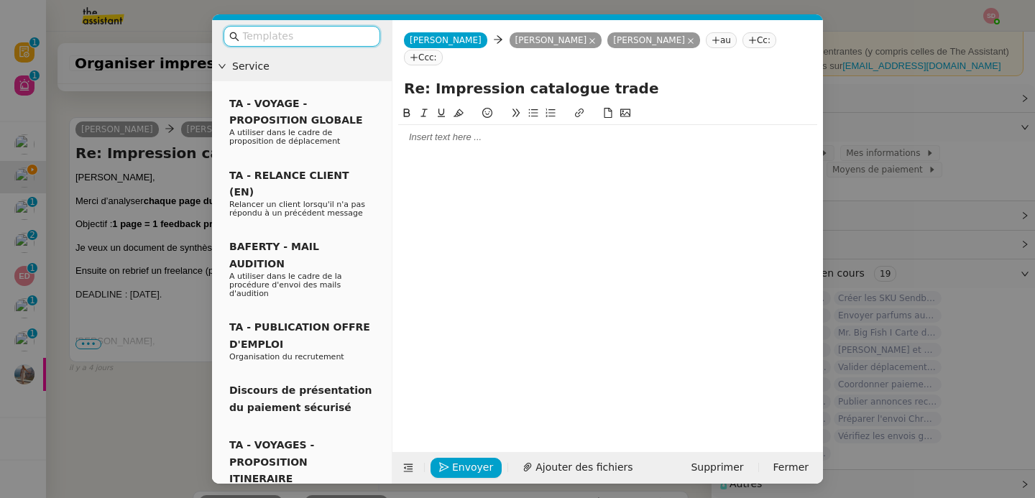
scroll to position [134, 0]
click at [469, 131] on div at bounding box center [607, 137] width 419 height 13
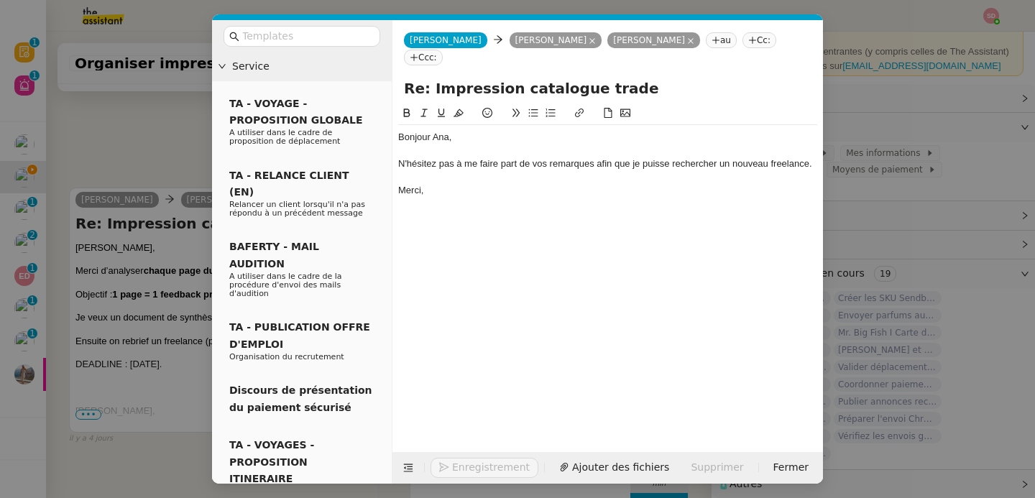
scroll to position [606, 0]
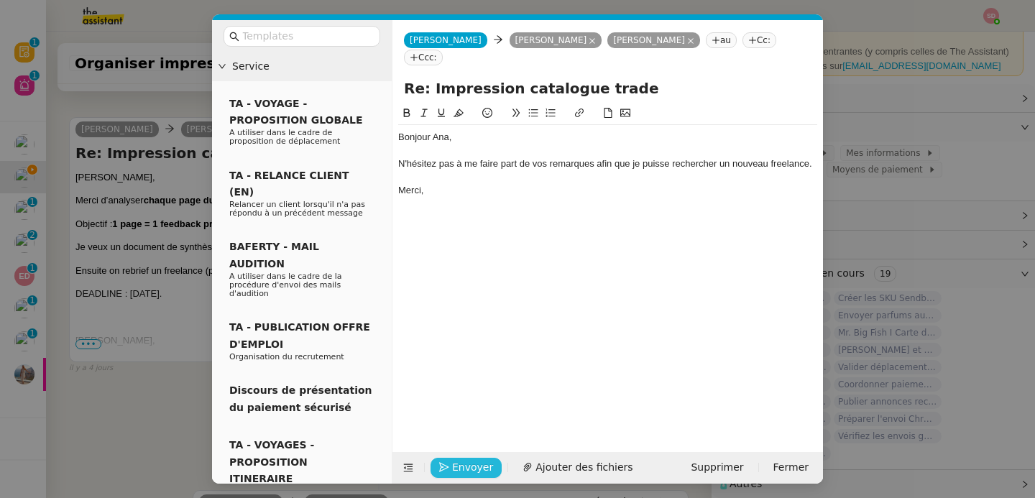
click at [445, 468] on icon "button" at bounding box center [444, 467] width 10 height 10
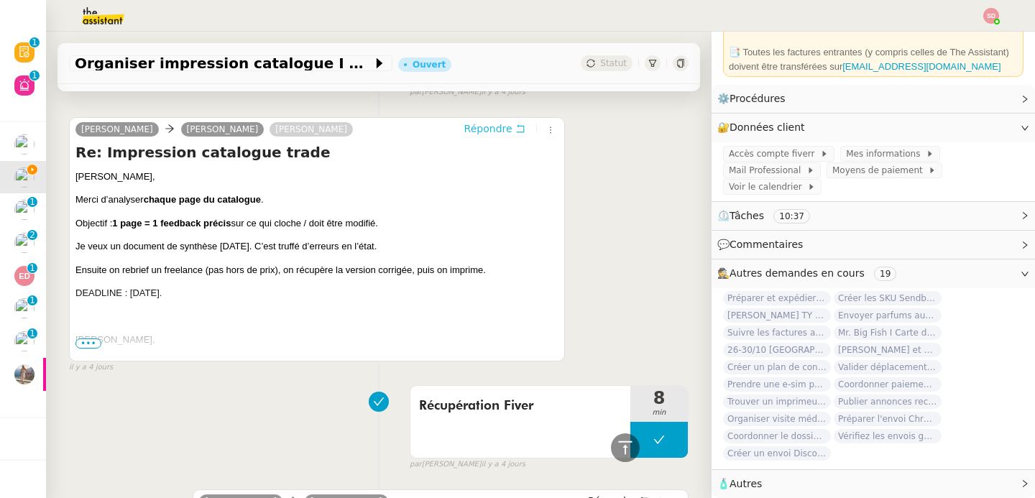
scroll to position [0, 0]
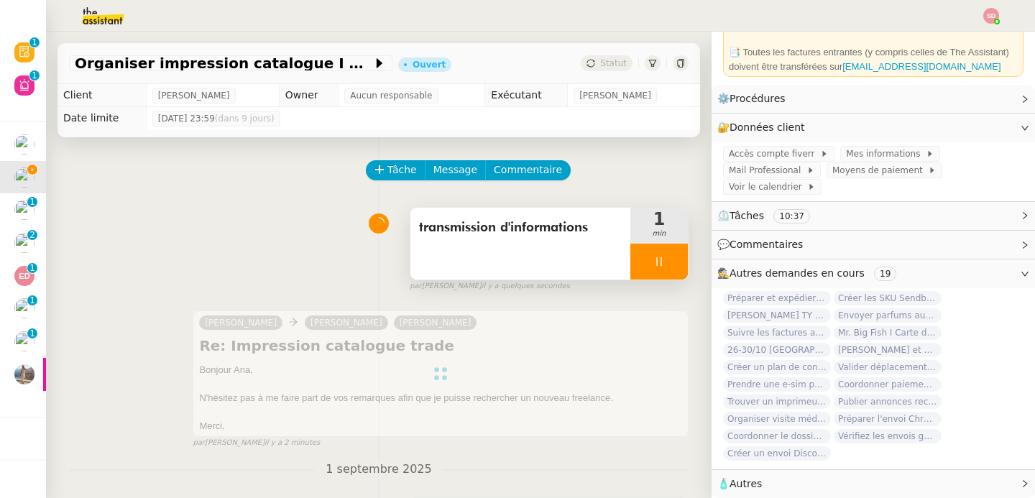
click at [654, 256] on icon at bounding box center [660, 262] width 12 height 12
click at [661, 257] on button at bounding box center [673, 262] width 29 height 36
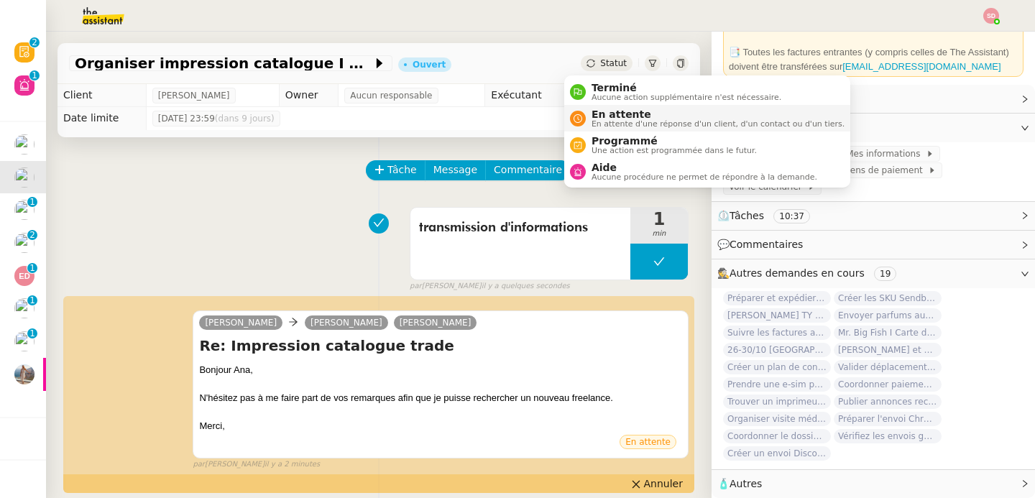
click at [575, 127] on div "En attente En attente d'une réponse d'un client, d'un contact ou d'un tiers." at bounding box center [707, 118] width 275 height 19
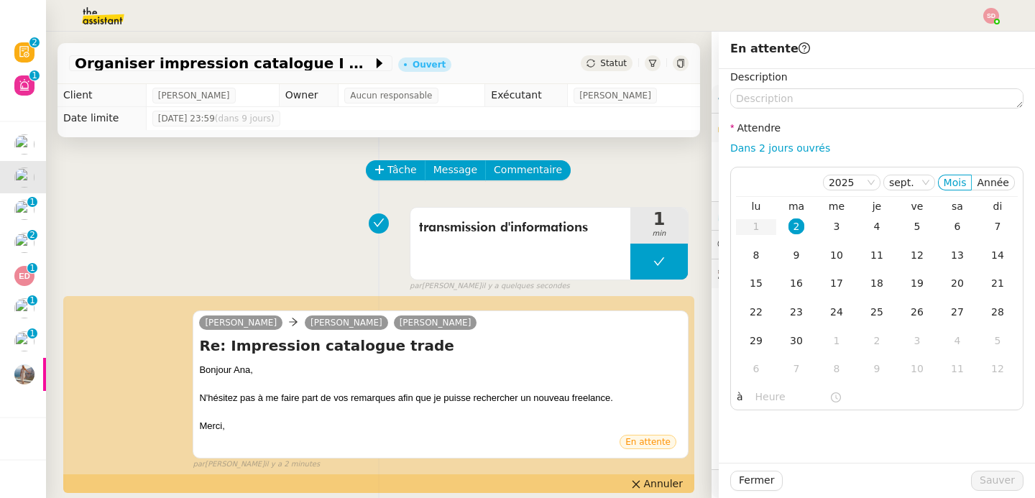
scroll to position [133, 0]
click at [753, 149] on link "Dans 2 jours ouvrés" at bounding box center [780, 148] width 100 height 12
type input "07:00"
click at [980, 477] on span "Sauver" at bounding box center [997, 480] width 35 height 17
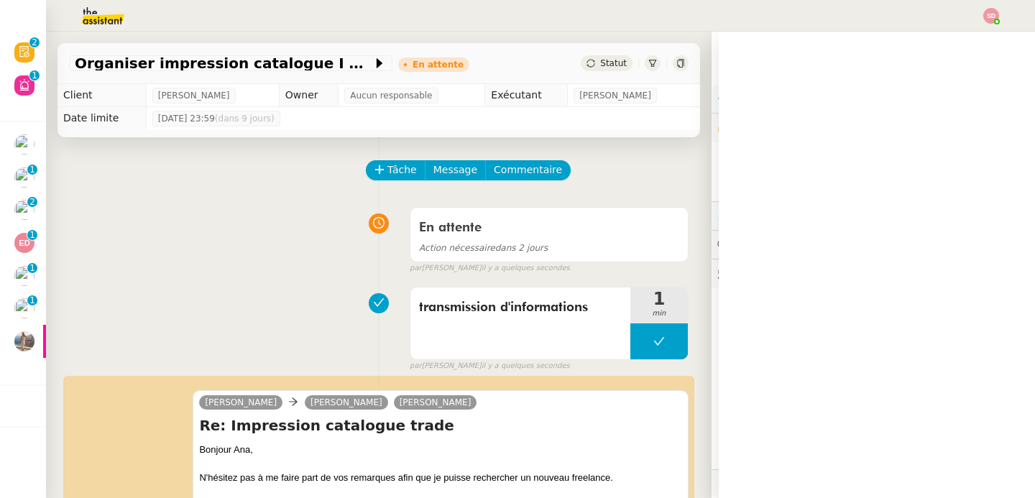
scroll to position [133, 0]
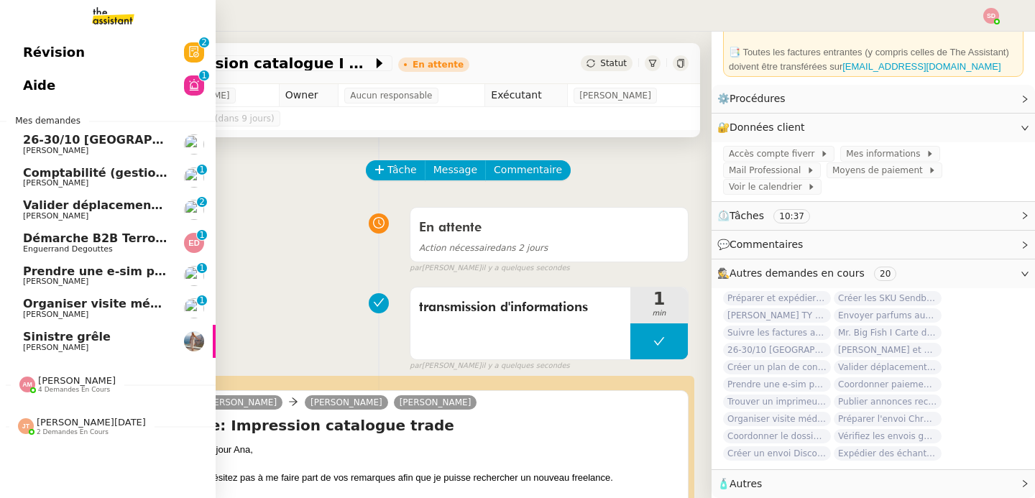
click at [37, 199] on span "Valider déplacements [GEOGRAPHIC_DATA]-Dubaï avec [PERSON_NAME]" at bounding box center [256, 205] width 467 height 14
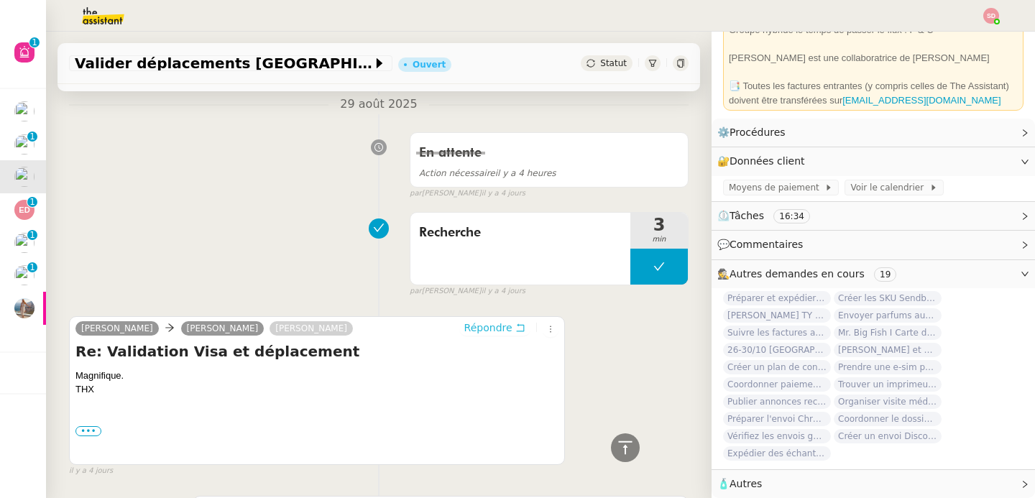
scroll to position [381, 0]
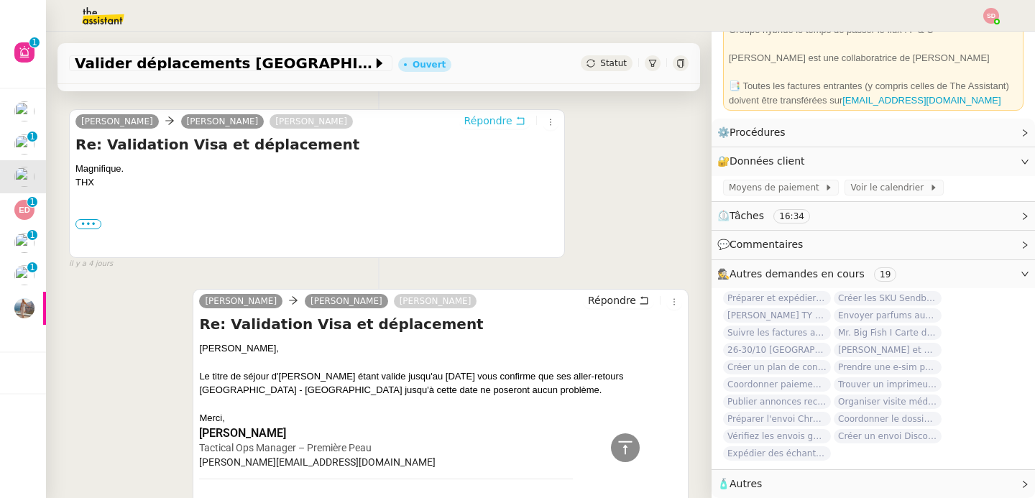
click at [490, 124] on span "Répondre" at bounding box center [488, 121] width 48 height 14
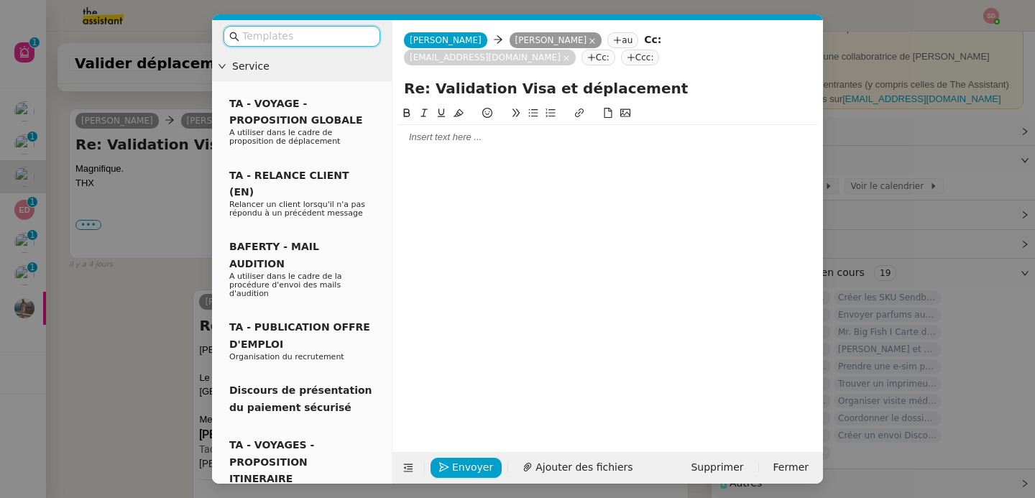
scroll to position [100, 0]
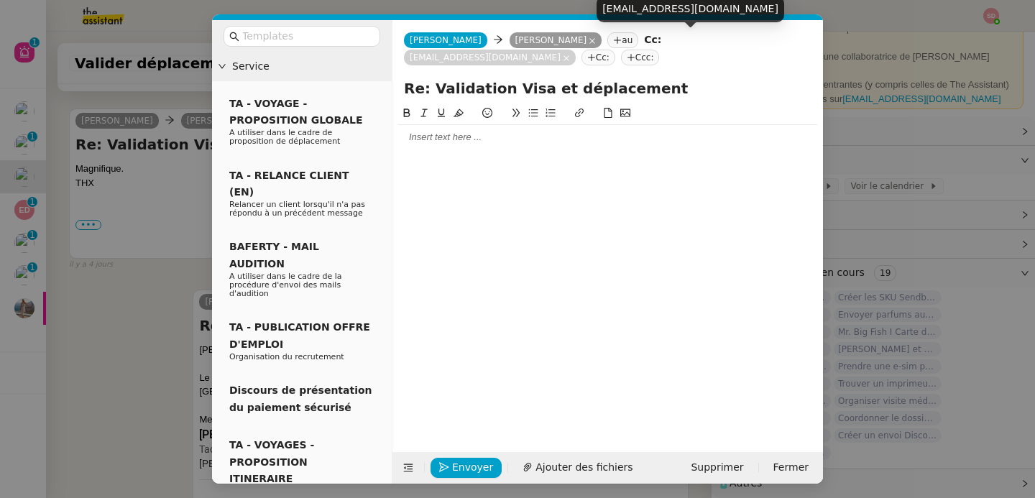
click at [570, 55] on icon at bounding box center [566, 58] width 7 height 7
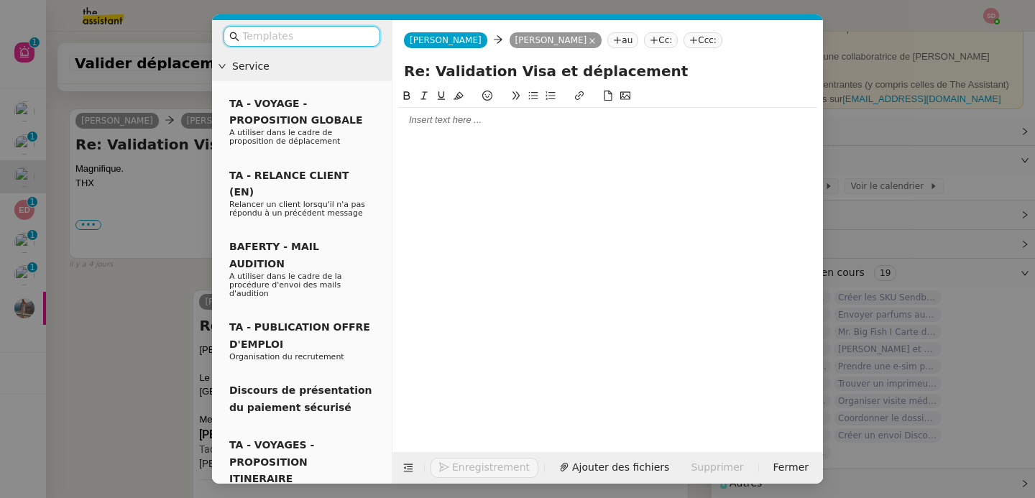
click at [300, 41] on input "text" at bounding box center [306, 36] width 129 height 17
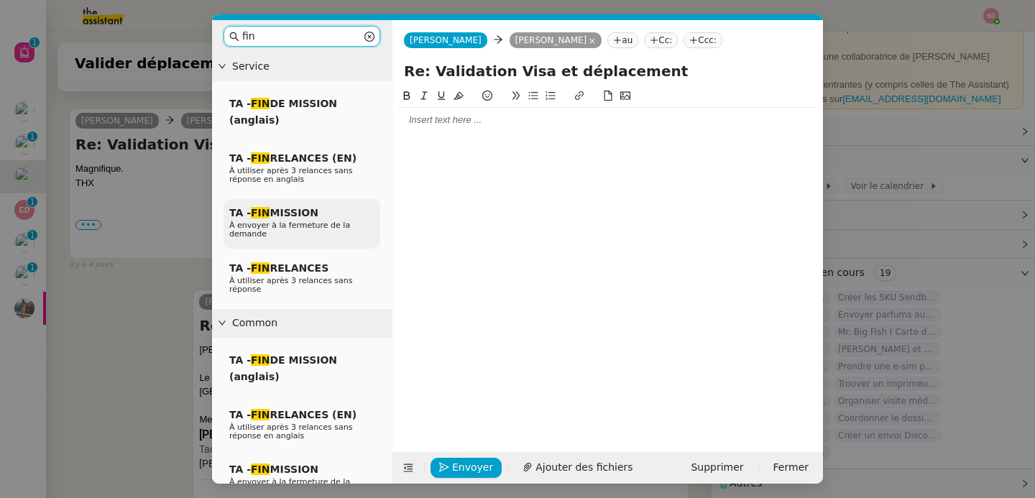
type input "fin"
click at [318, 234] on p "À envoyer à la fermeture de la demande" at bounding box center [301, 229] width 145 height 17
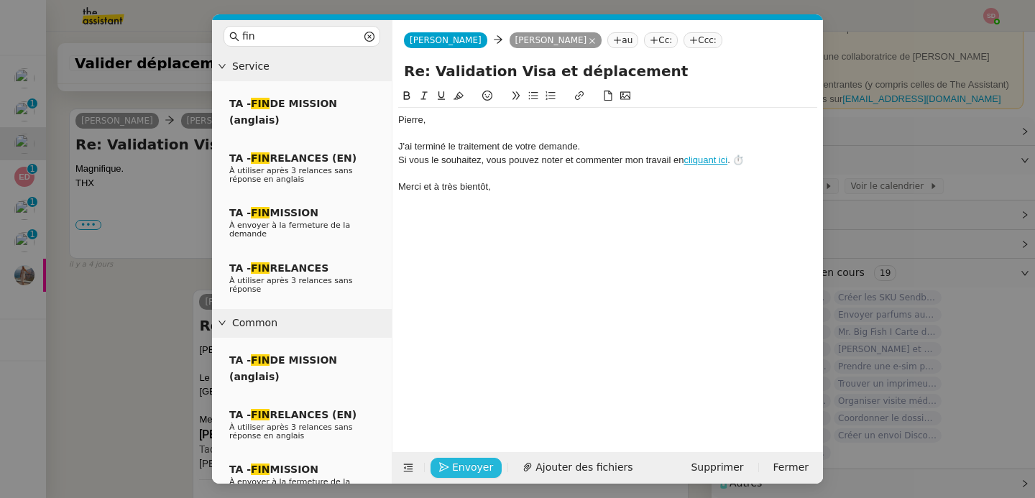
scroll to position [575, 0]
click at [465, 471] on span "Envoyer" at bounding box center [472, 467] width 41 height 17
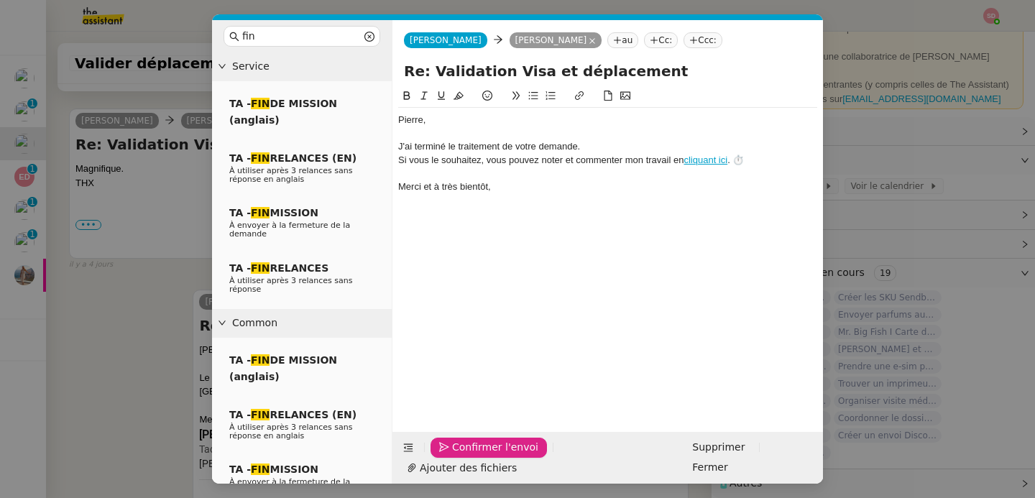
click at [465, 456] on span "Confirmer l'envoi" at bounding box center [495, 447] width 86 height 17
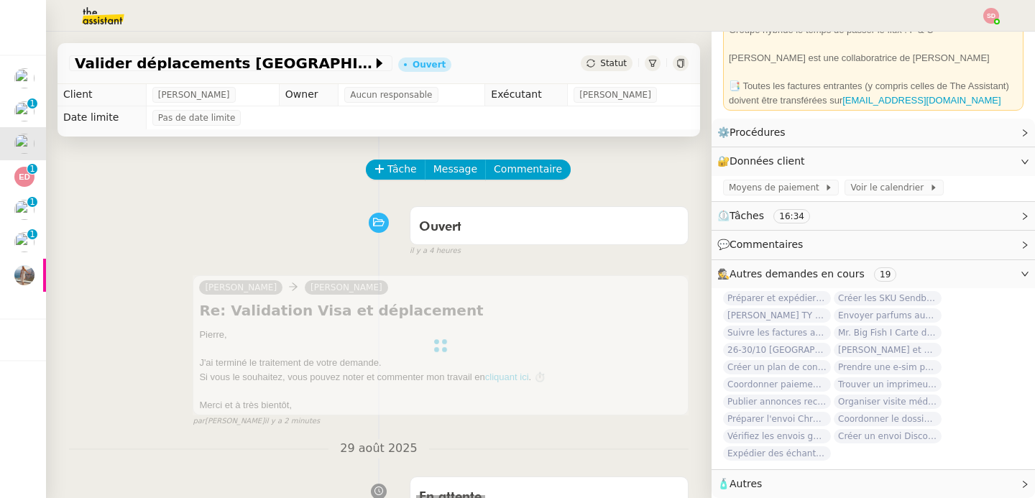
scroll to position [0, 0]
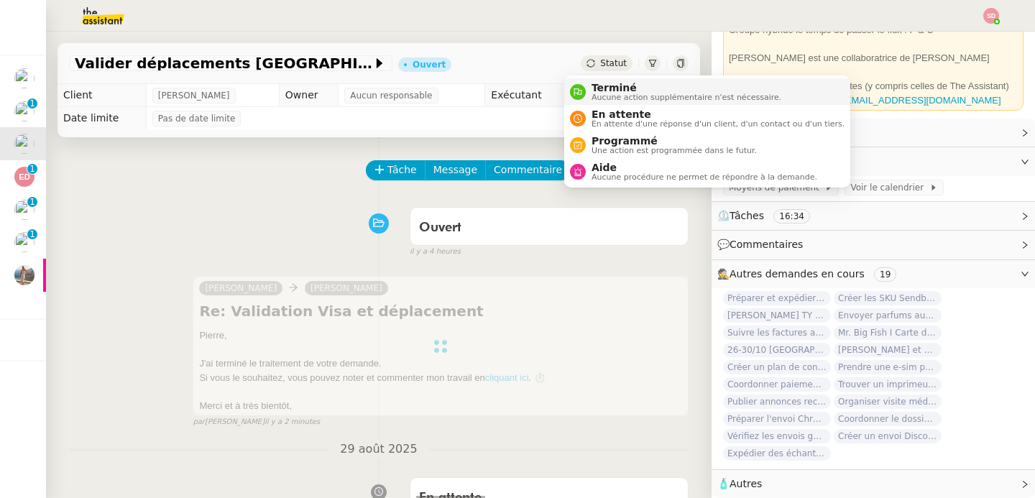
click at [589, 83] on div "Terminé Aucune action supplémentaire n'est nécessaire." at bounding box center [684, 91] width 196 height 19
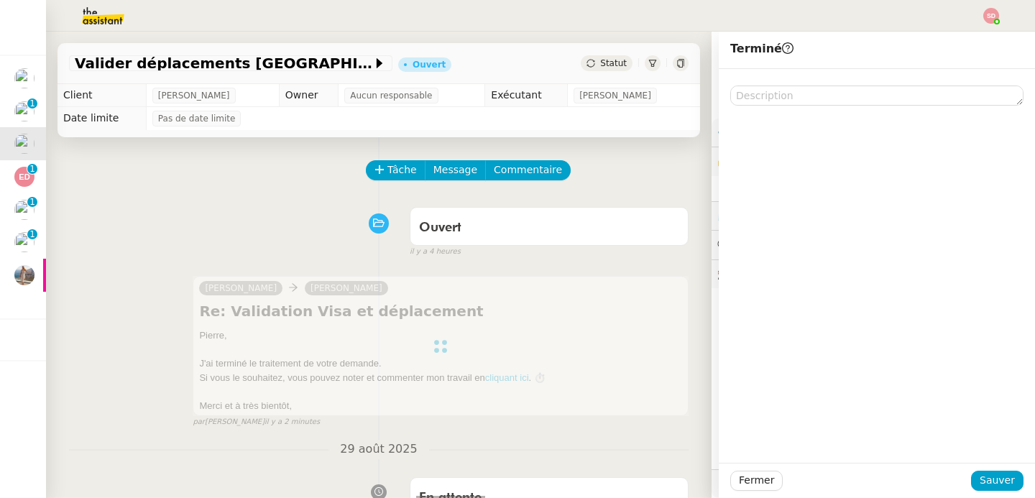
scroll to position [99, 0]
click at [986, 477] on span "Sauver" at bounding box center [997, 480] width 35 height 17
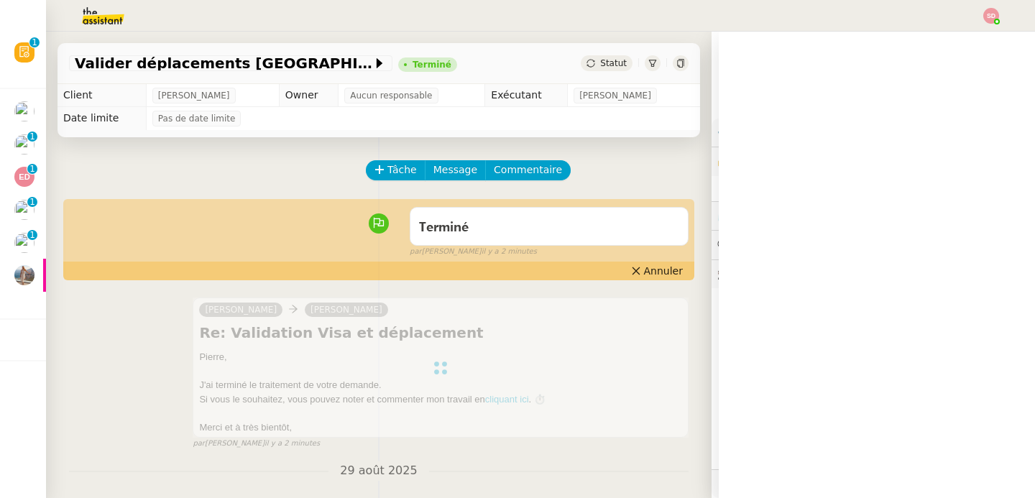
scroll to position [99, 0]
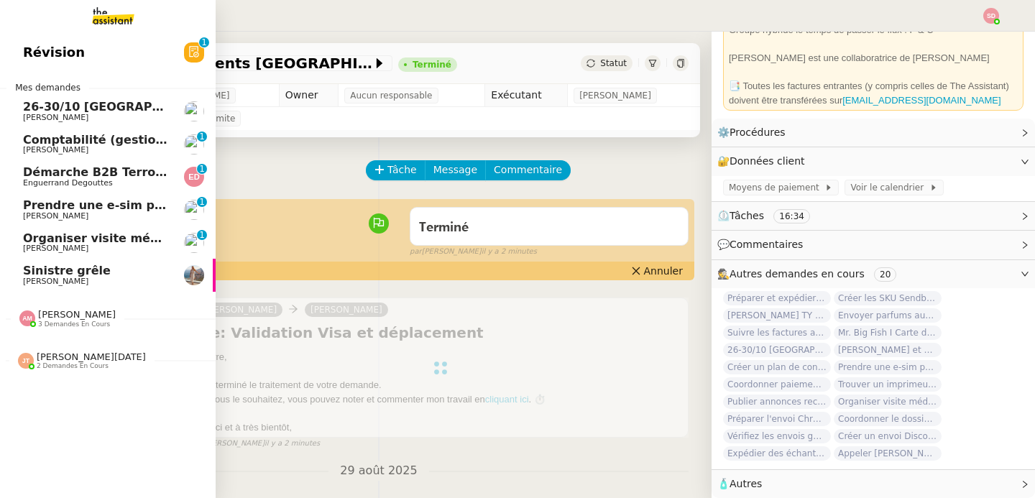
click at [29, 210] on span "Prendre une e-sim pour Ana" at bounding box center [114, 205] width 182 height 14
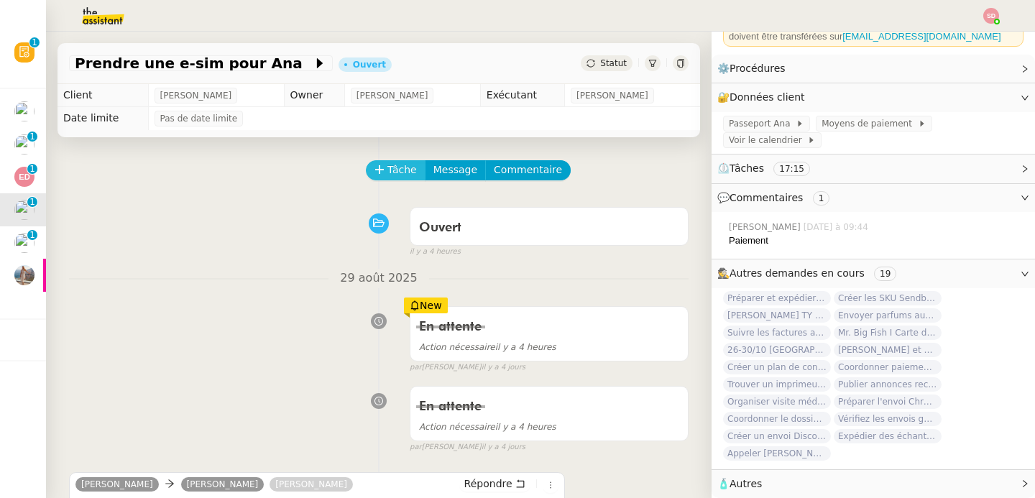
click at [375, 170] on icon at bounding box center [380, 170] width 10 height 10
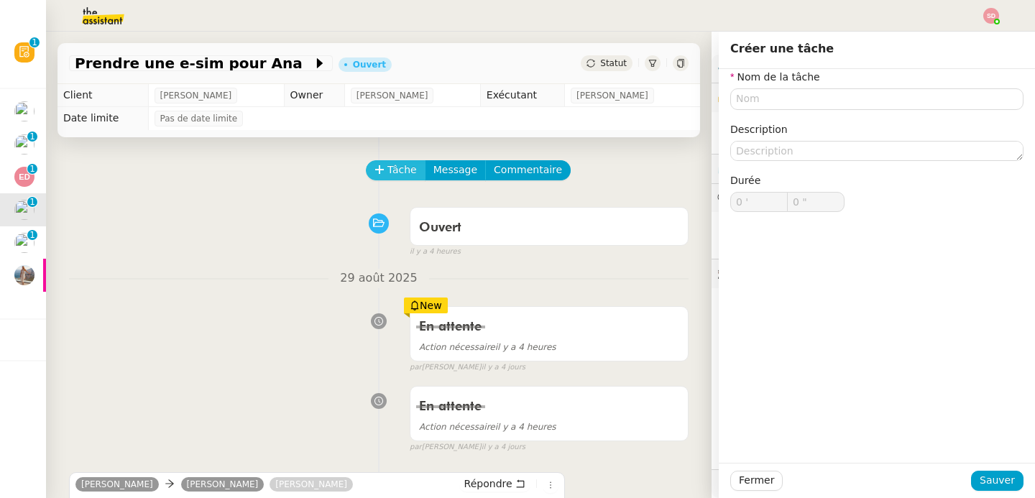
scroll to position [163, 0]
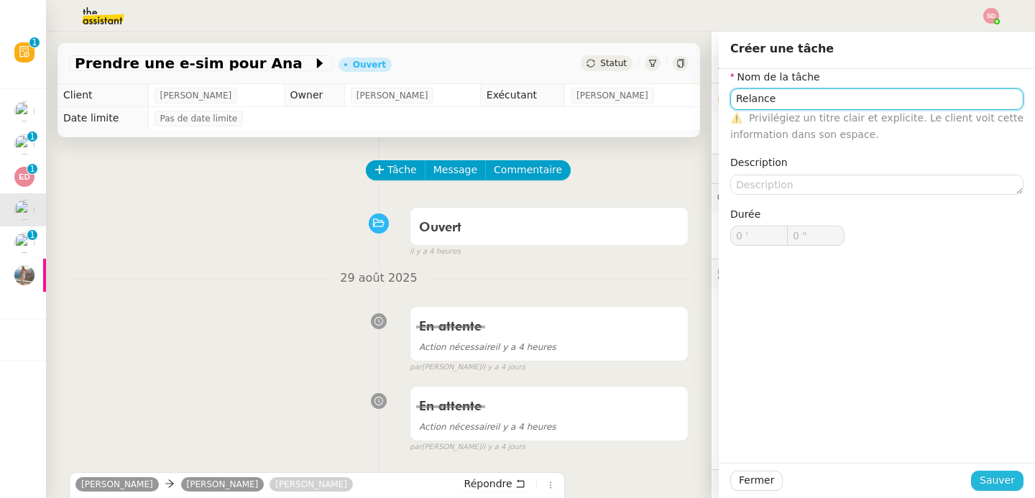
type input "Relance"
click at [980, 477] on span "Sauver" at bounding box center [997, 480] width 35 height 17
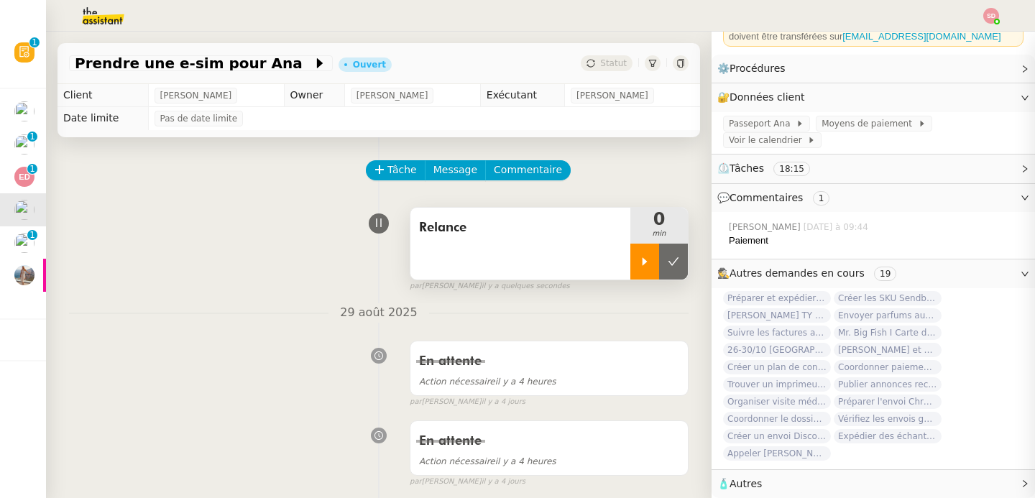
click at [639, 259] on icon at bounding box center [645, 262] width 12 height 12
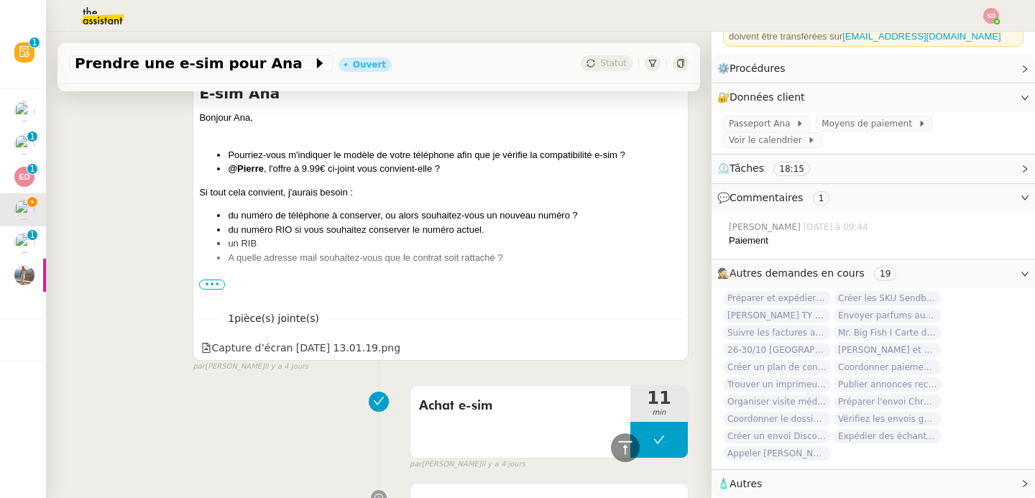
scroll to position [1718, 0]
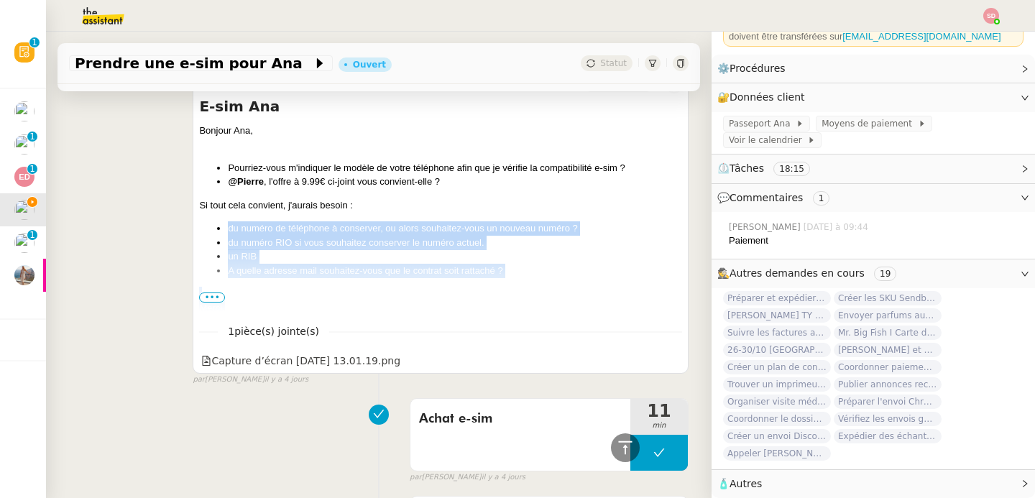
drag, startPoint x: 206, startPoint y: 221, endPoint x: 280, endPoint y: 310, distance: 115.3
click at [280, 310] on div "Bonjour [PERSON_NAME], Pourriez-vous m'indiquer le modèle de votre téléphone af…" at bounding box center [440, 381] width 483 height 515
copy div "du numéro de téléphone à conserver, ou alors souhaitez-vous un nouveau numéro ?…"
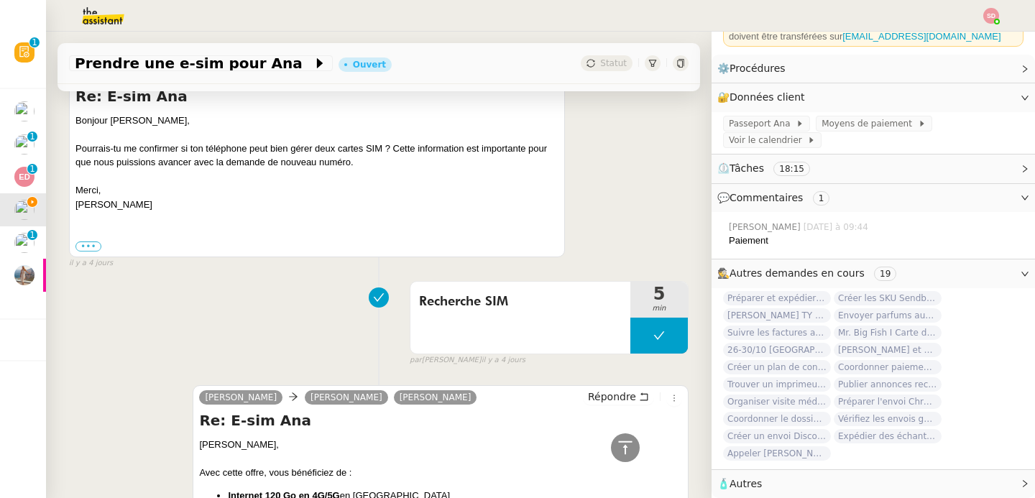
scroll to position [179, 0]
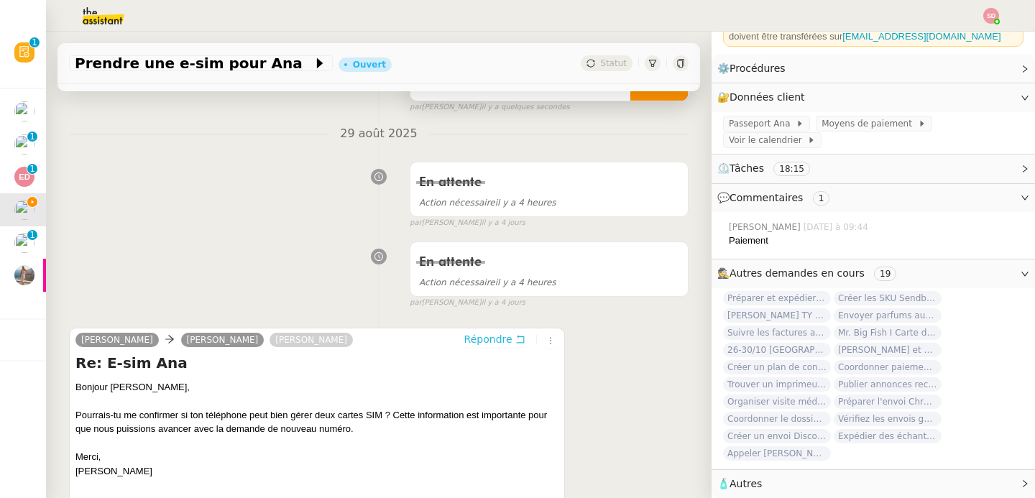
click at [481, 339] on span "Répondre" at bounding box center [488, 339] width 48 height 14
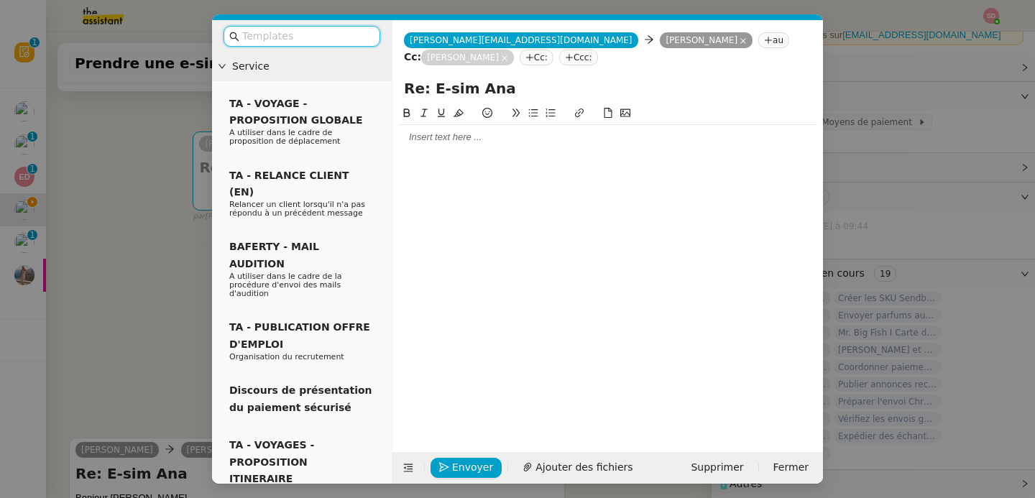
scroll to position [165, 0]
click at [452, 143] on div at bounding box center [607, 137] width 419 height 13
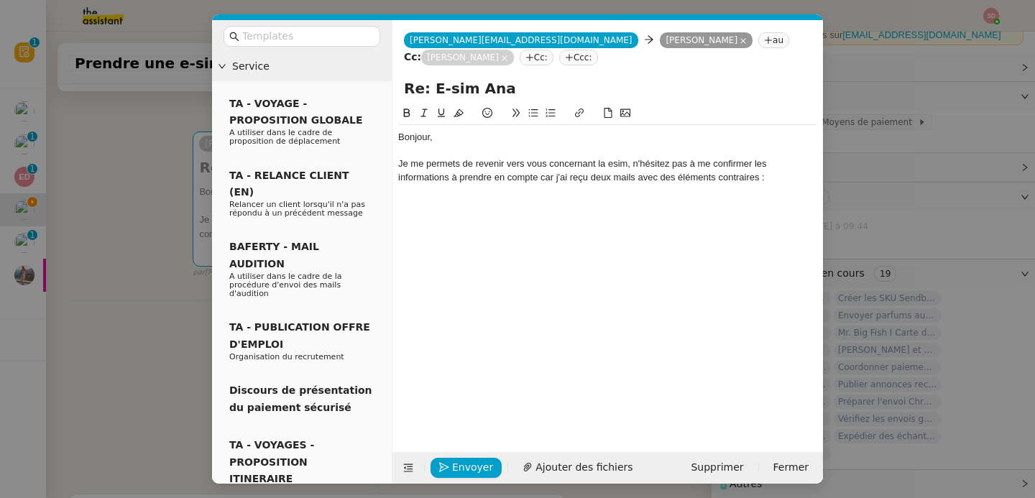
scroll to position [0, 0]
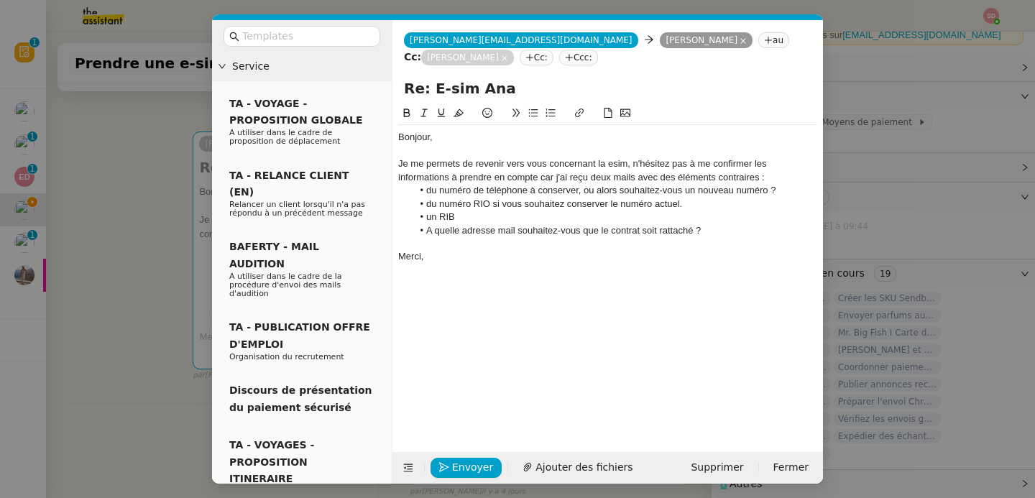
click at [428, 194] on li "du numéro de téléphone à conserver, ou alors souhaitez-vous un nouveau numéro ?" at bounding box center [615, 190] width 405 height 13
click at [431, 203] on li "du numéro RIO si vous souhaitez conserver le numéro actuel." at bounding box center [615, 204] width 405 height 13
click at [501, 262] on div "Merci," at bounding box center [607, 256] width 419 height 13
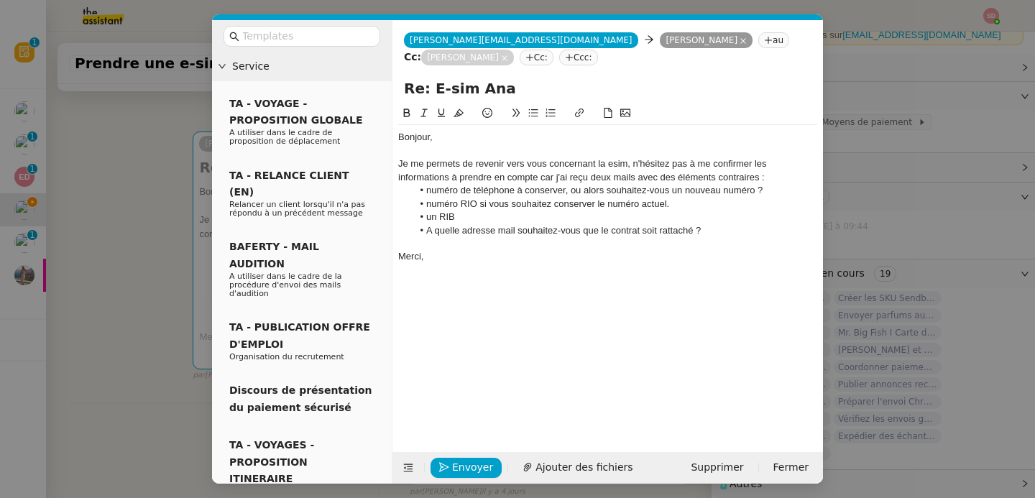
click at [437, 139] on div "Bonjour," at bounding box center [607, 137] width 419 height 13
click at [405, 470] on icon at bounding box center [408, 468] width 10 height 10
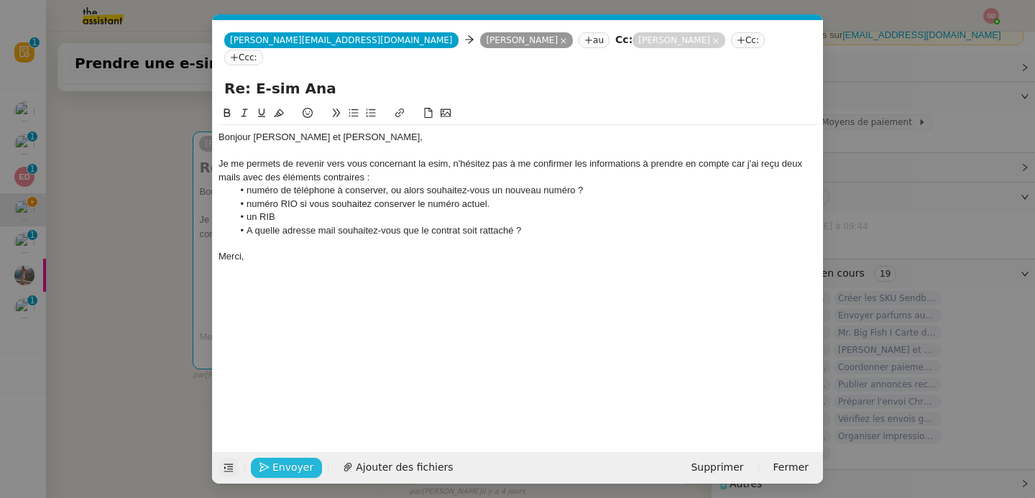
click at [272, 464] on span "Envoyer" at bounding box center [292, 467] width 41 height 17
click at [272, 464] on span "Confirmer l'envoi" at bounding box center [315, 467] width 86 height 17
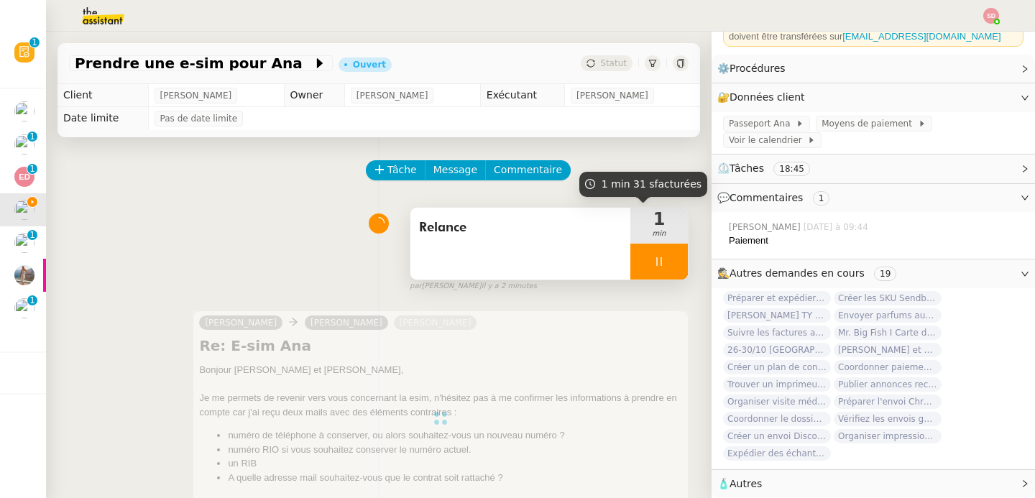
click at [650, 255] on div at bounding box center [660, 262] width 58 height 36
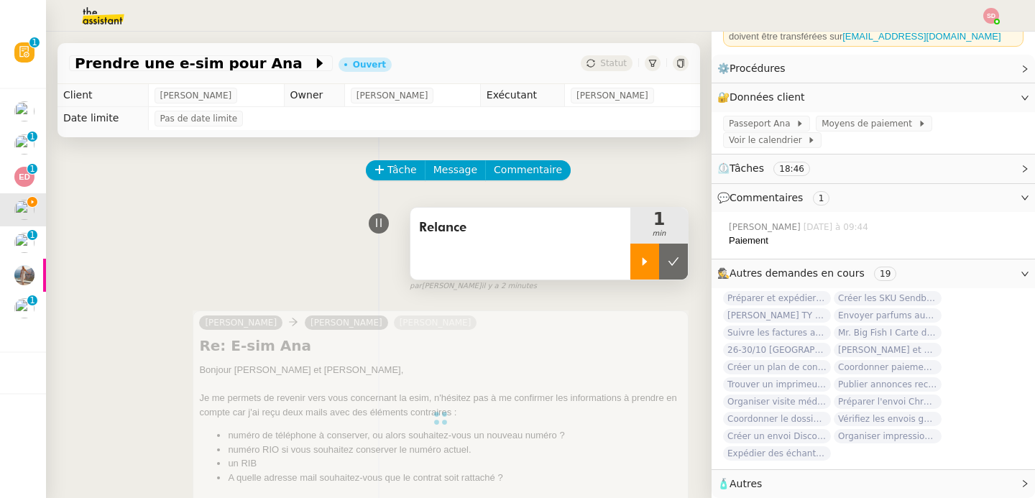
click at [659, 255] on button at bounding box center [673, 262] width 29 height 36
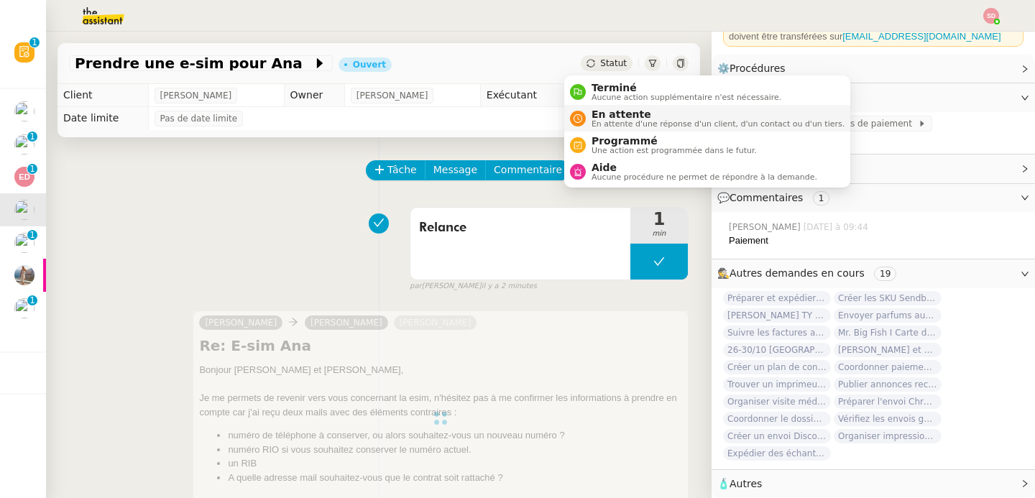
click at [604, 127] on span "En attente d'une réponse d'un client, d'un contact ou d'un tiers." at bounding box center [718, 124] width 253 height 8
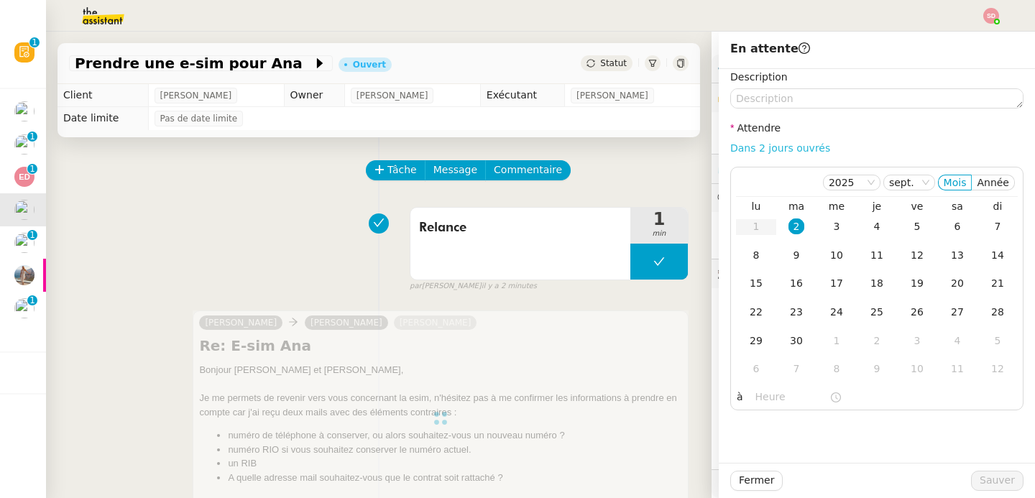
scroll to position [163, 0]
click at [803, 145] on link "Dans 2 jours ouvrés" at bounding box center [780, 148] width 100 height 12
type input "07:00"
click at [980, 475] on span "Sauver" at bounding box center [997, 480] width 35 height 17
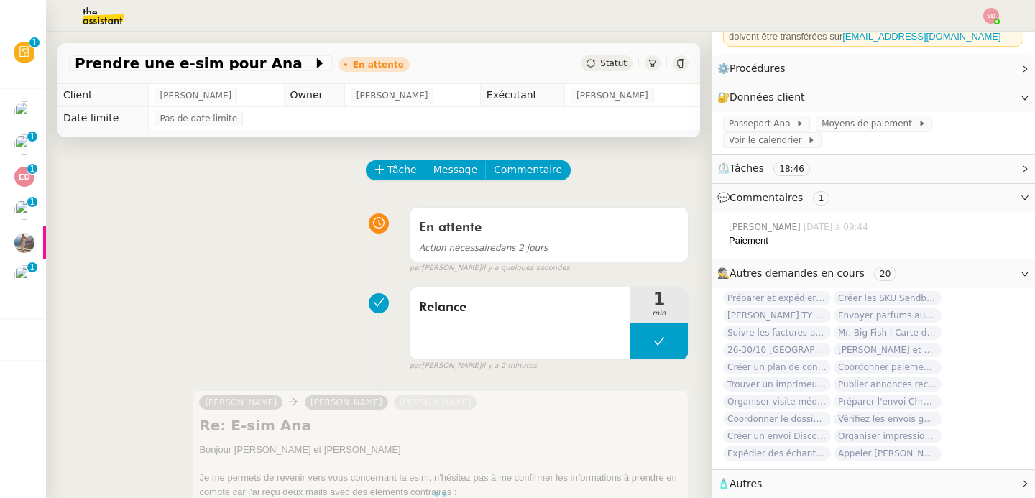
scroll to position [163, 0]
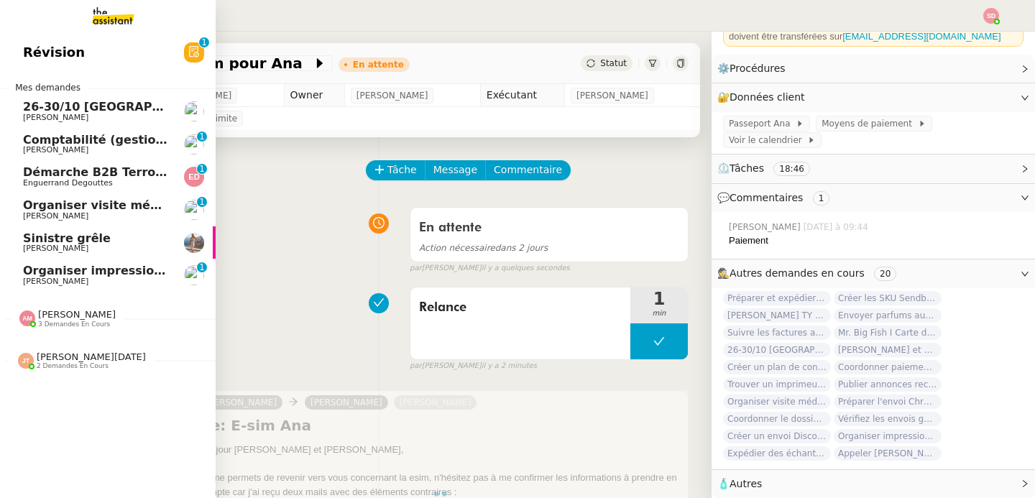
click at [24, 208] on span "Organiser visite médicale [PERSON_NAME]" at bounding box center [161, 205] width 277 height 14
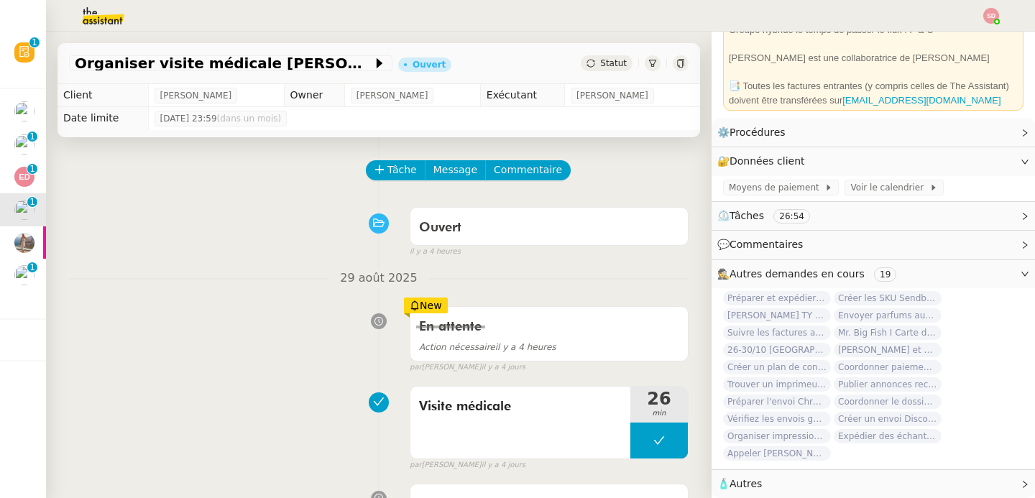
scroll to position [99, 0]
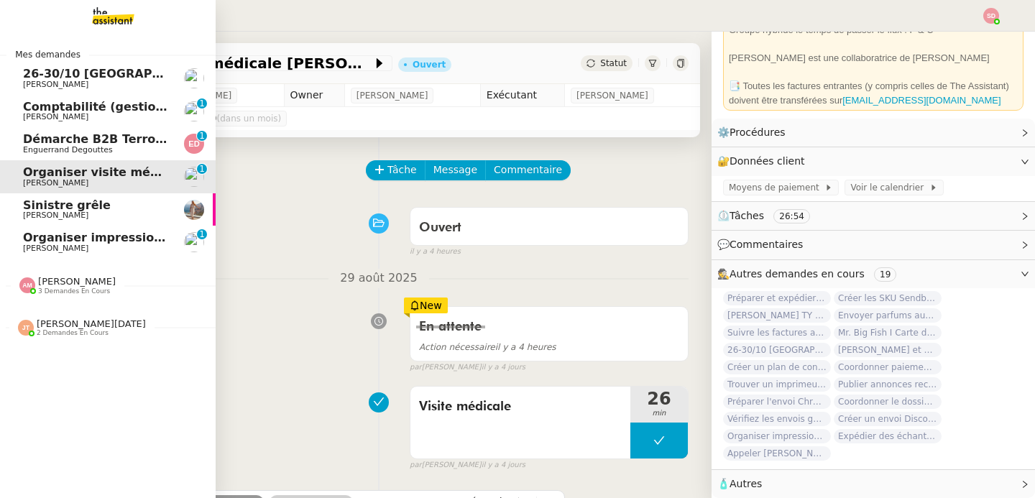
click at [65, 239] on span "Organiser impression catalogue I KO Case Closed" at bounding box center [183, 238] width 320 height 14
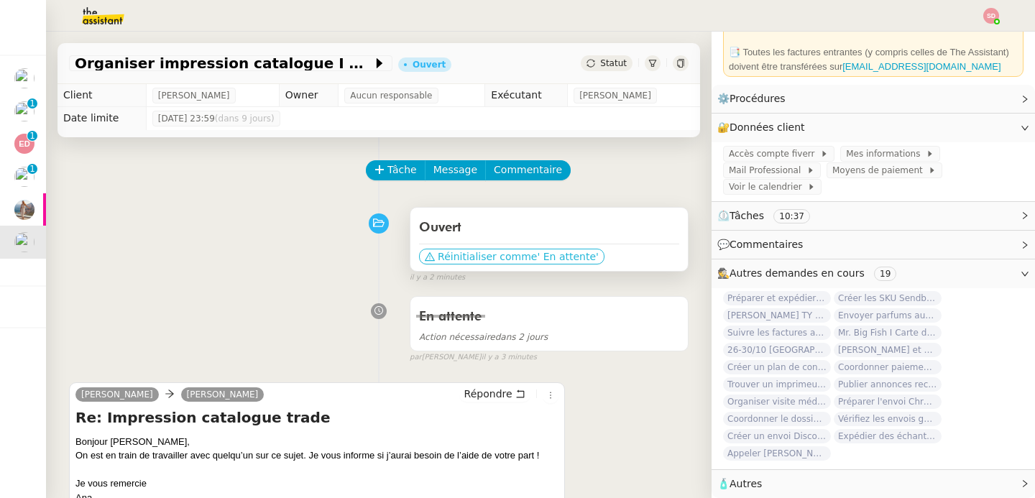
click at [537, 258] on span "' En attente'" at bounding box center [567, 256] width 61 height 14
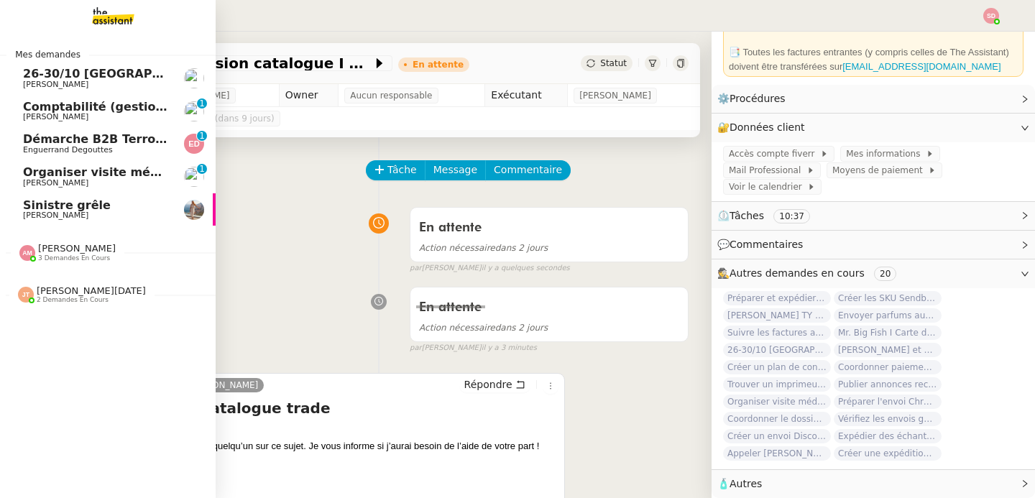
click at [55, 173] on span "Organiser visite médicale [PERSON_NAME]" at bounding box center [161, 172] width 277 height 14
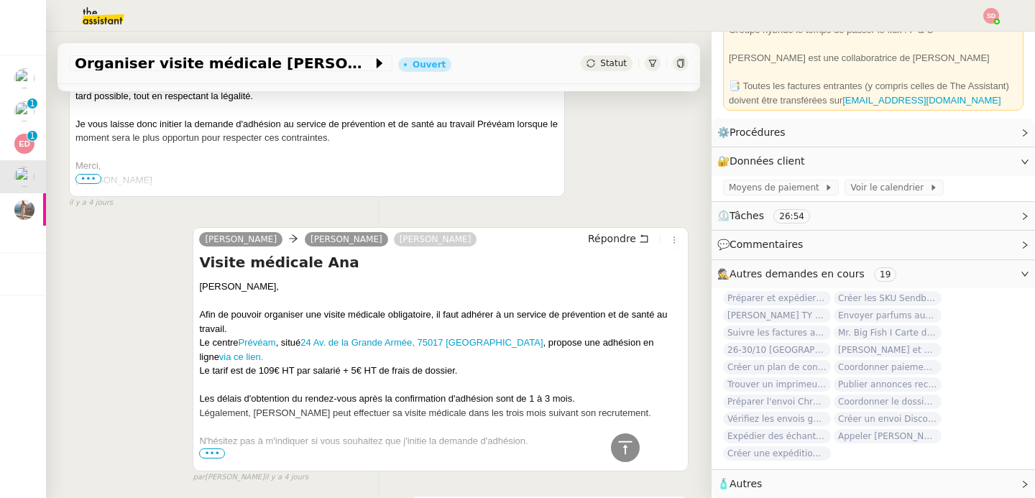
scroll to position [389, 0]
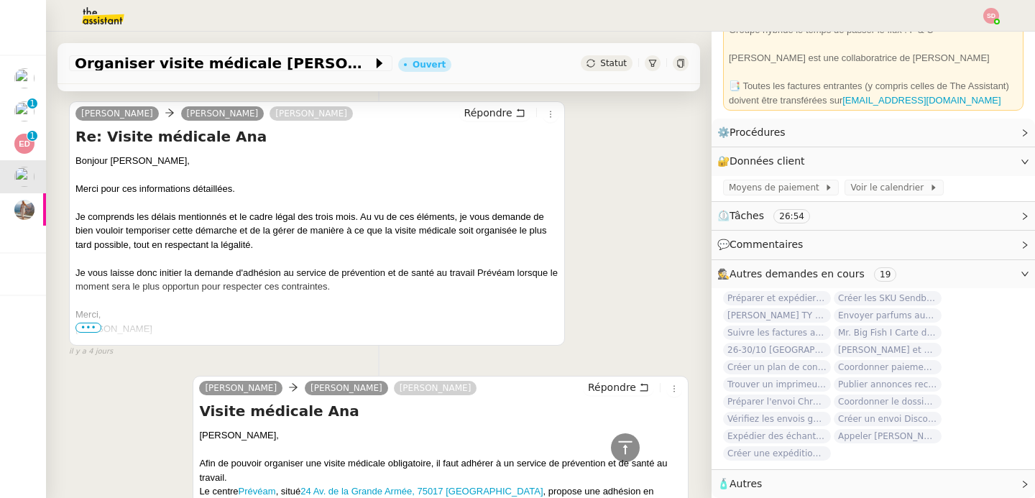
click at [90, 330] on span "•••" at bounding box center [88, 328] width 26 height 10
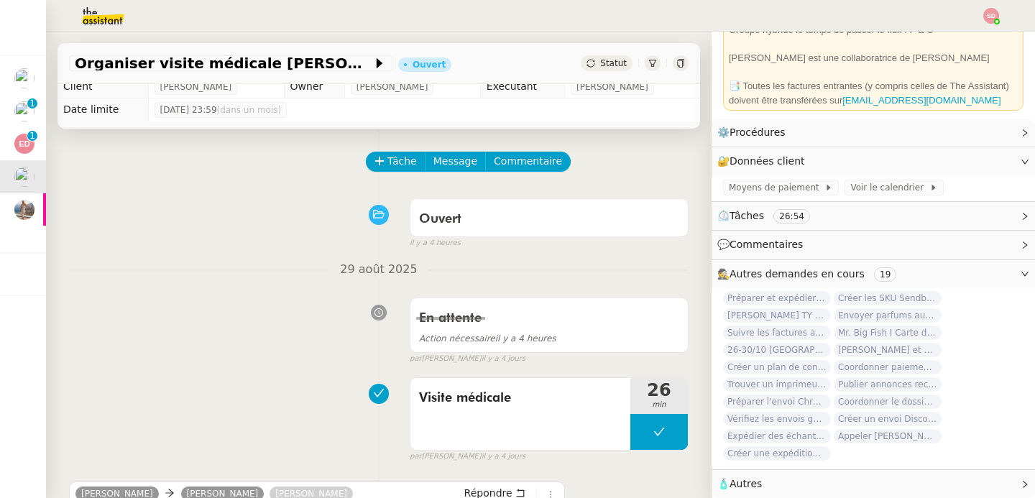
scroll to position [0, 0]
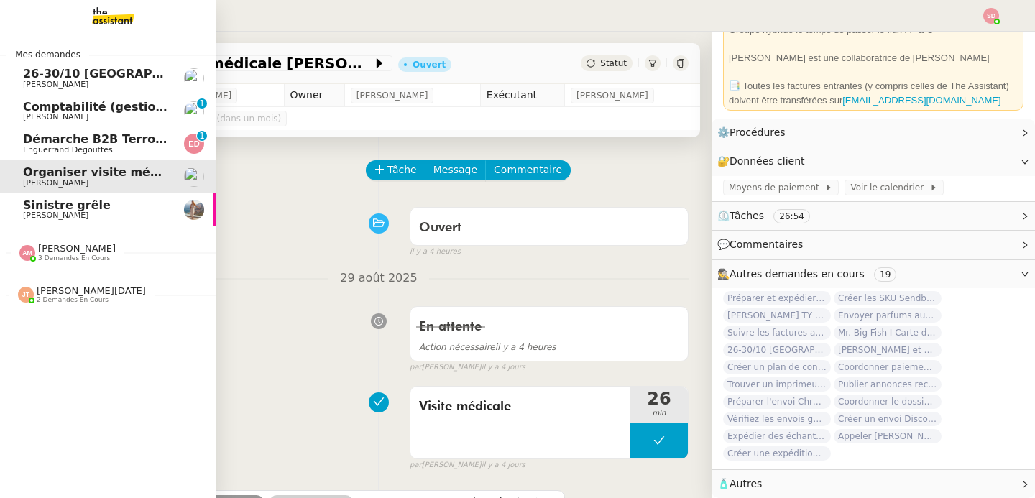
click at [64, 255] on span "3 demandes en cours" at bounding box center [74, 259] width 72 height 8
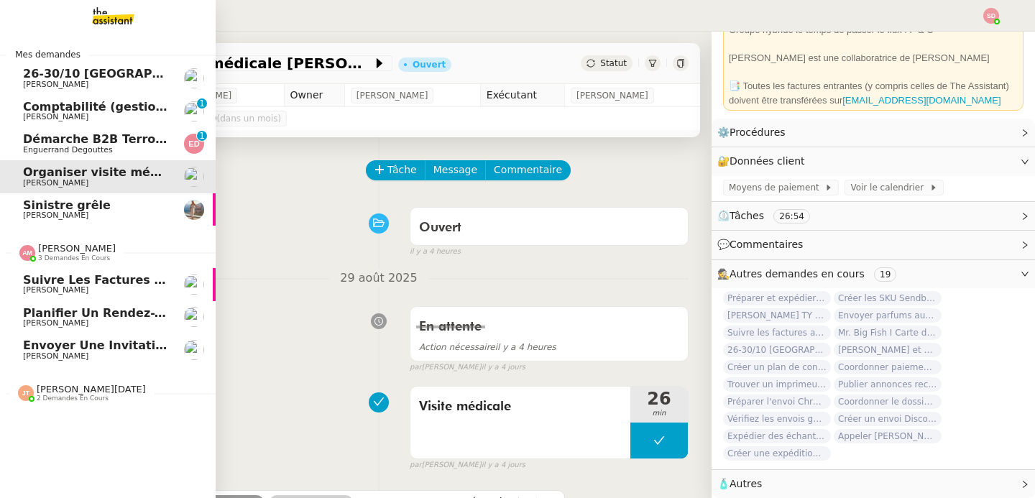
click at [64, 255] on span "3 demandes en cours" at bounding box center [74, 259] width 72 height 8
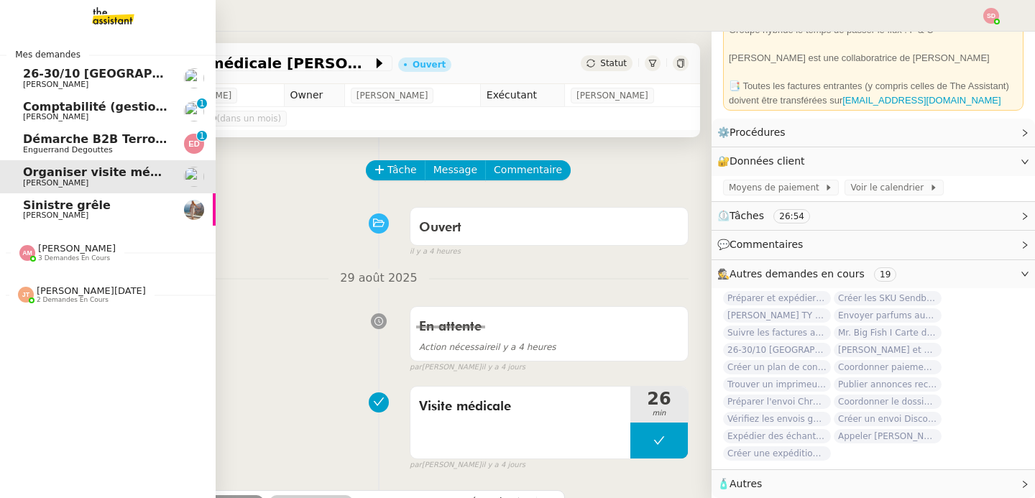
click at [124, 137] on span "Démarche B2B Terroir d'Eugénie" at bounding box center [128, 139] width 210 height 14
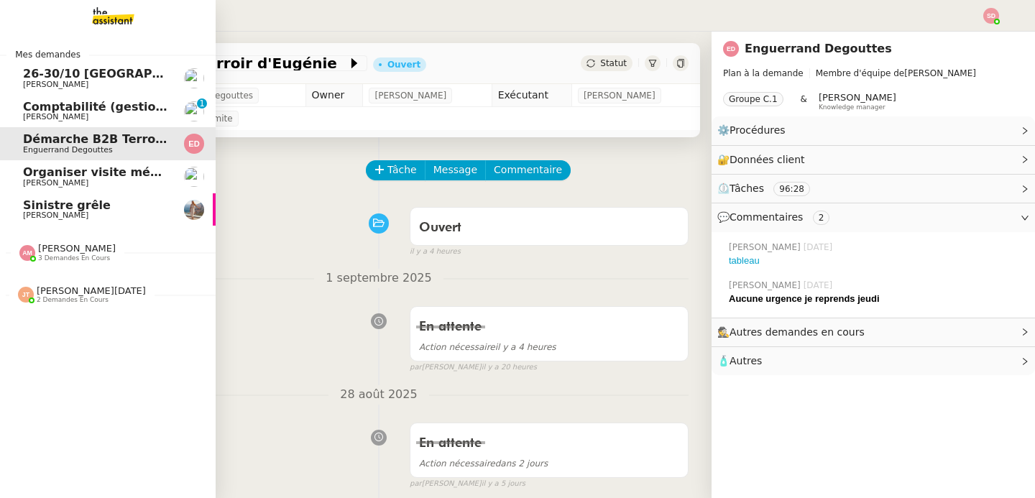
click at [45, 257] on span "3 demandes en cours" at bounding box center [74, 259] width 72 height 8
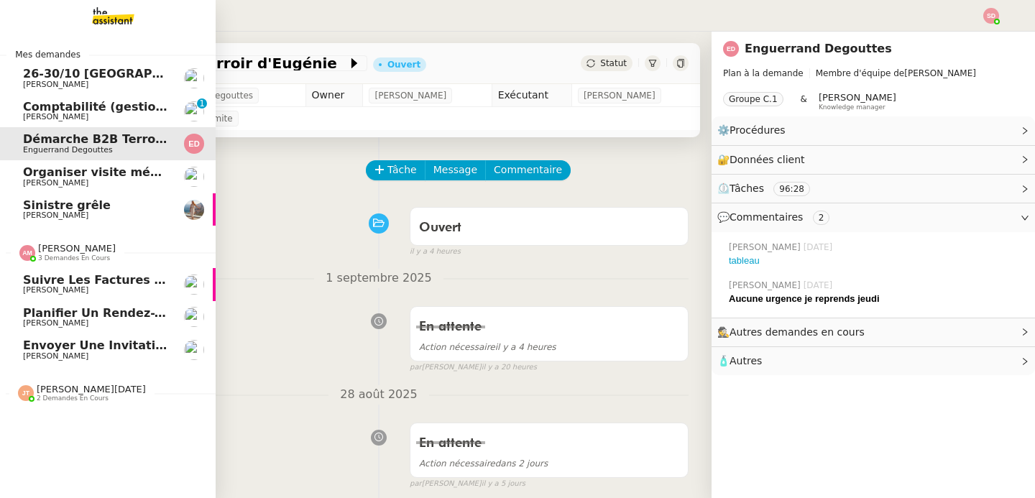
click at [45, 257] on span "3 demandes en cours" at bounding box center [74, 259] width 72 height 8
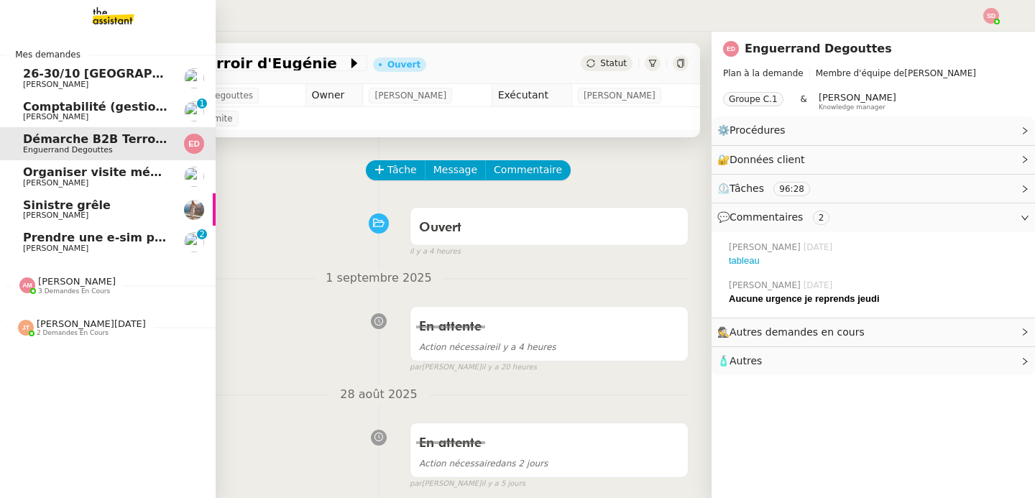
click at [84, 237] on span "Prendre une e-sim pour Ana" at bounding box center [114, 238] width 182 height 14
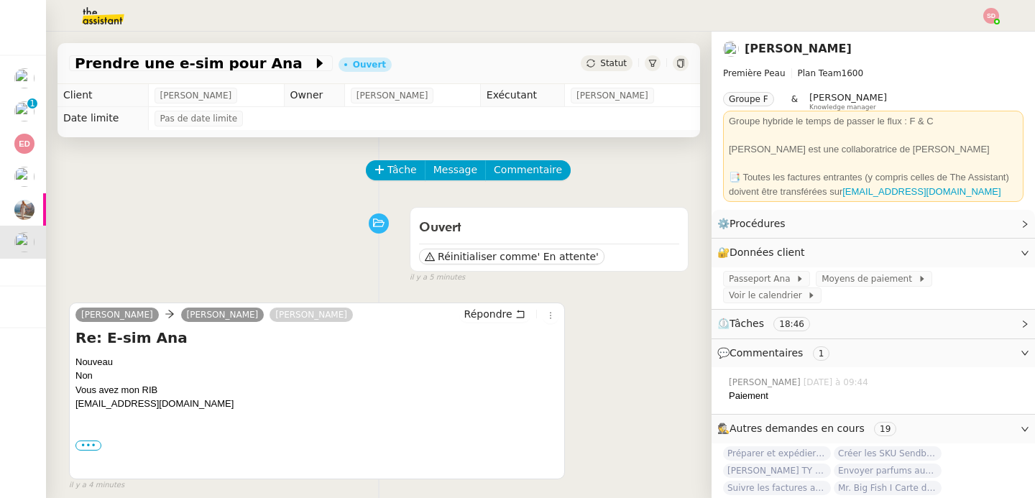
click at [96, 258] on div "Ouvert Réinitialiser comme ' En attente' false il y a 5 minutes" at bounding box center [379, 242] width 620 height 83
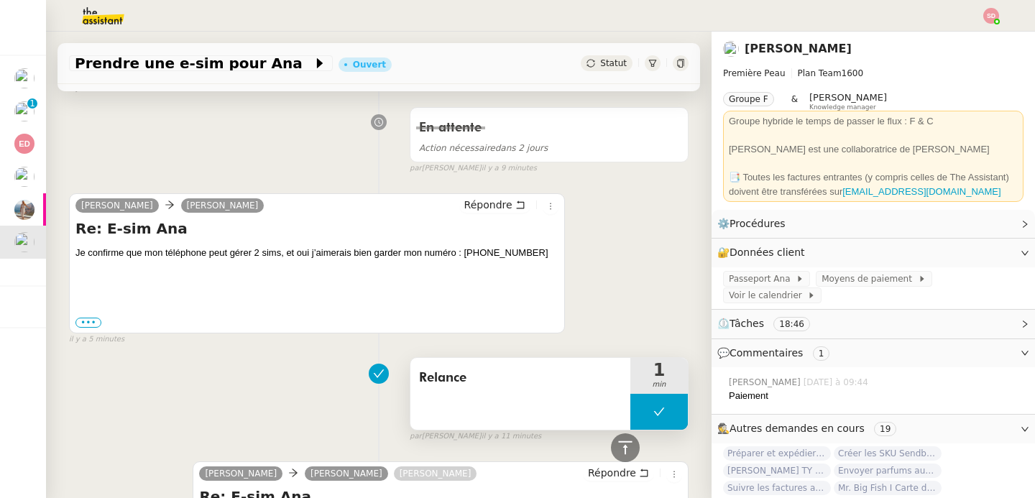
scroll to position [449, 0]
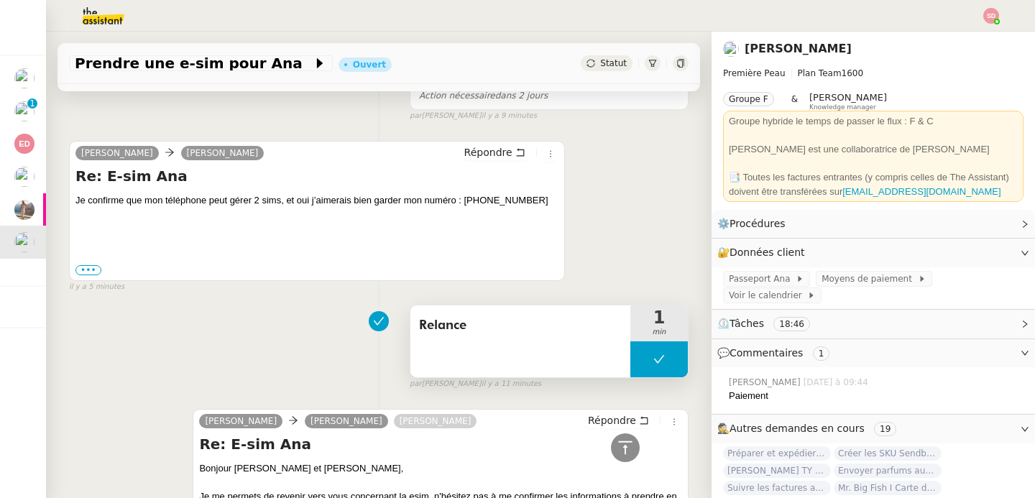
click at [641, 367] on button at bounding box center [660, 360] width 58 height 36
click at [631, 369] on div at bounding box center [645, 360] width 29 height 36
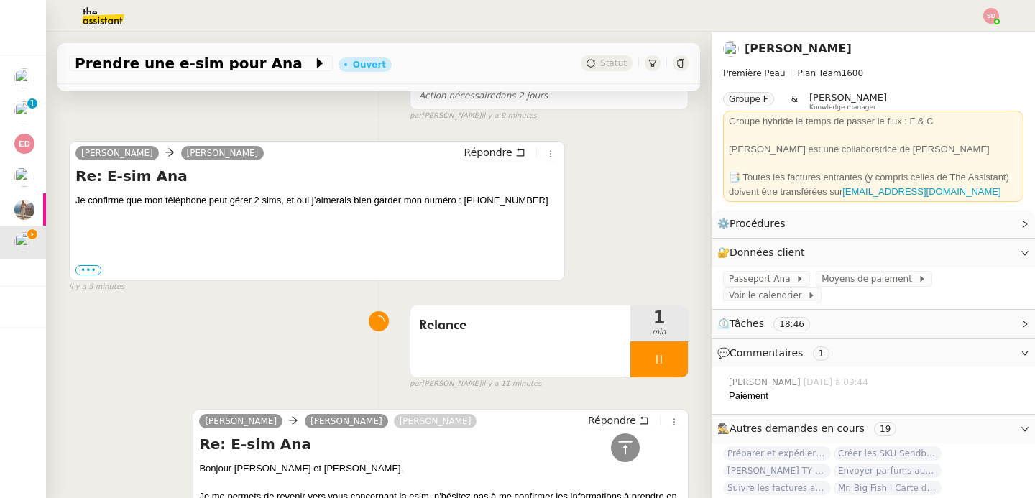
click at [497, 193] on div "Je confirme que mon téléphone peut gérer 2 sims, et oui j’aimerais bien garder …" at bounding box center [316, 200] width 483 height 14
copy div "0778351825"
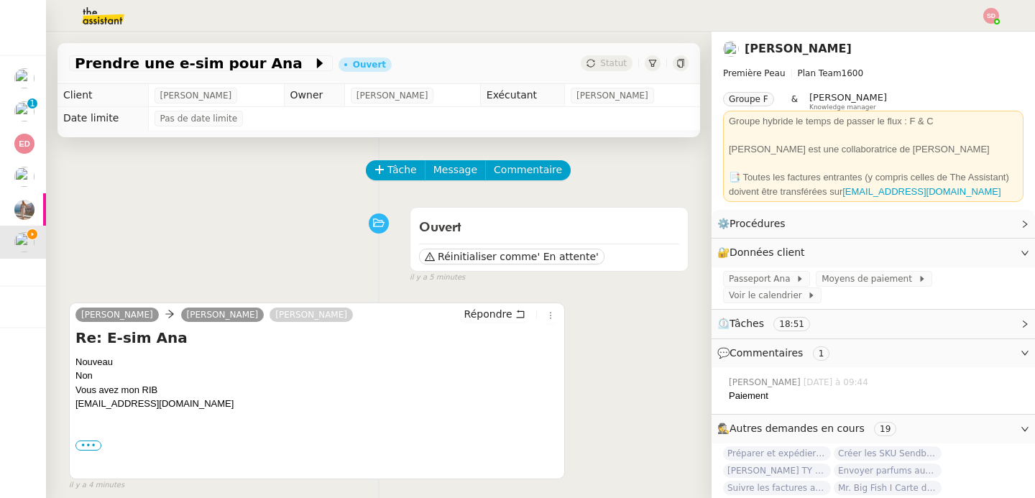
click at [475, 303] on div "[PERSON_NAME] [PERSON_NAME] Répondre Re: E-sim Ana Nouveau Non Vous avez mon RI…" at bounding box center [317, 392] width 496 height 178
click at [476, 316] on span "Répondre" at bounding box center [488, 314] width 48 height 14
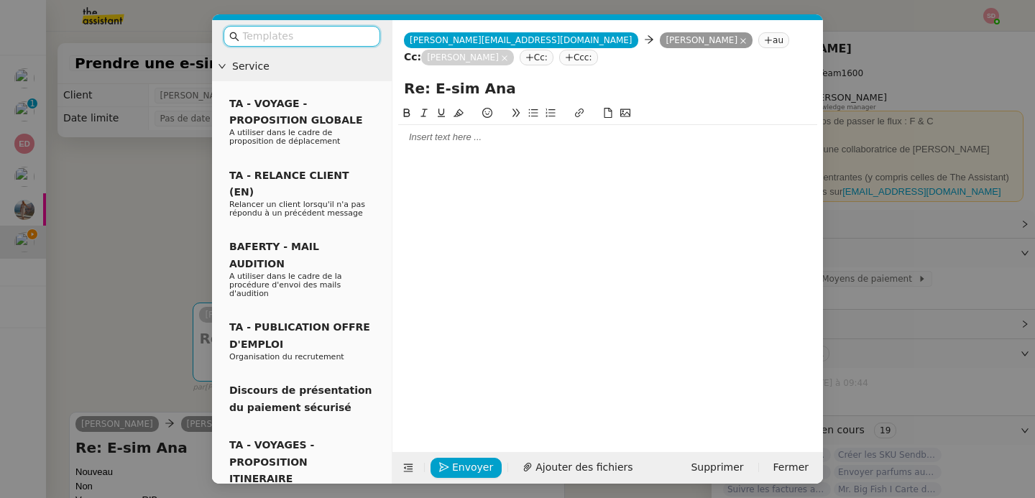
click at [466, 139] on div at bounding box center [607, 137] width 419 height 13
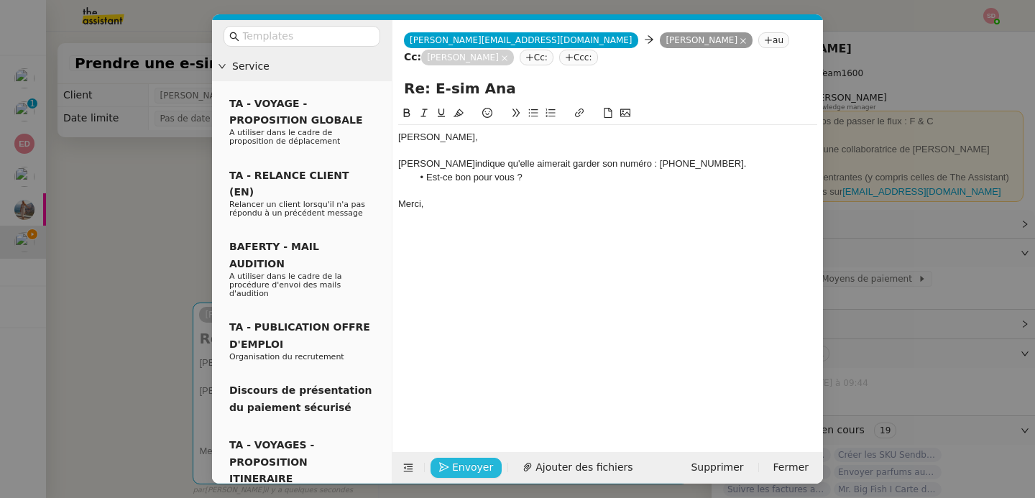
click at [469, 464] on span "Envoyer" at bounding box center [472, 467] width 41 height 17
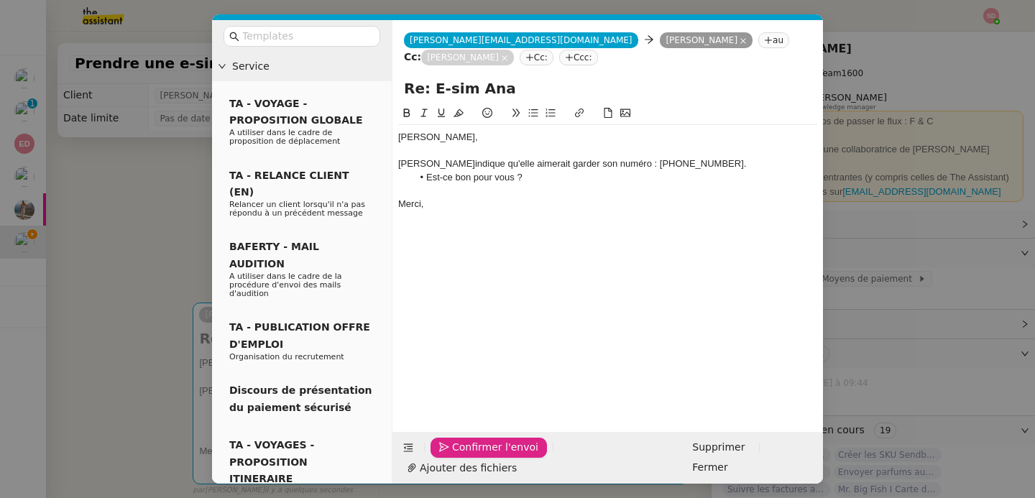
click at [469, 456] on span "Confirmer l'envoi" at bounding box center [495, 447] width 86 height 17
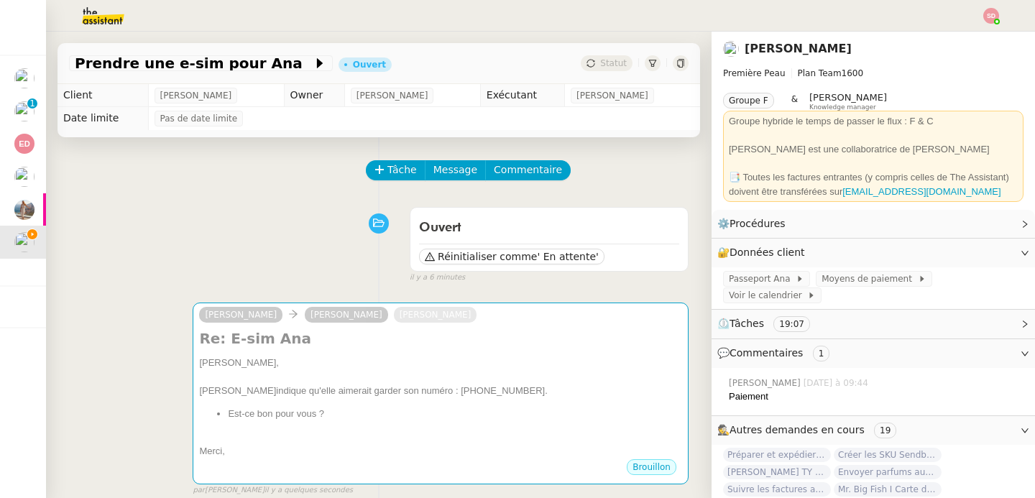
scroll to position [266, 0]
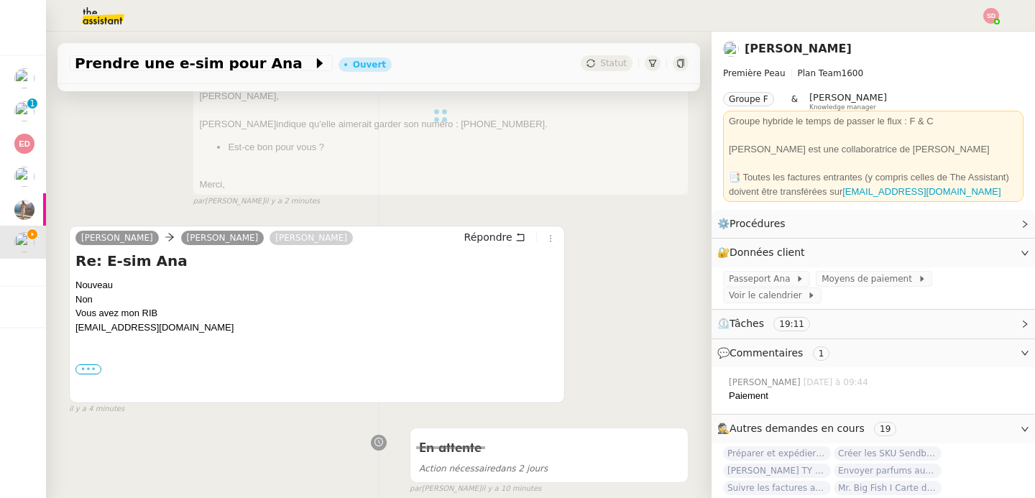
click at [95, 372] on label "•••" at bounding box center [88, 370] width 26 height 10
click at [0, 0] on input "•••" at bounding box center [0, 0] width 0 height 0
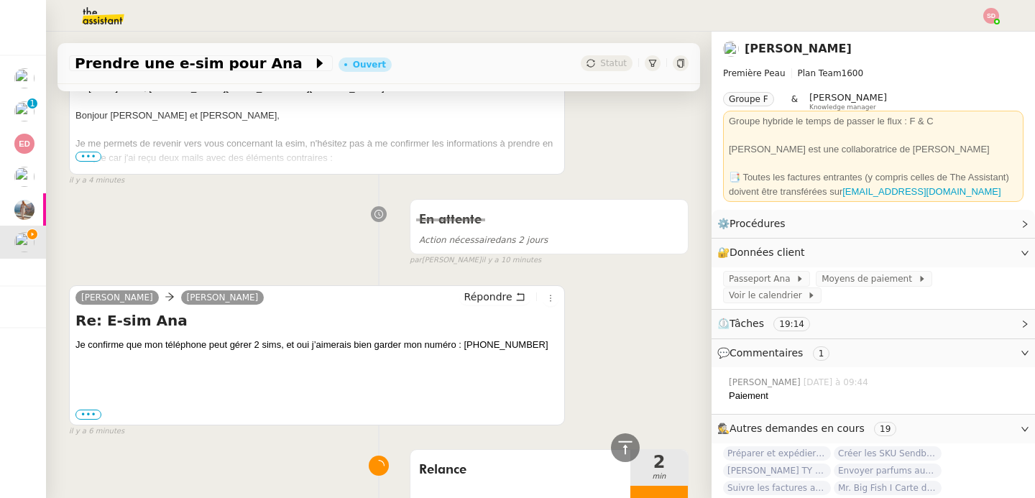
scroll to position [643, 0]
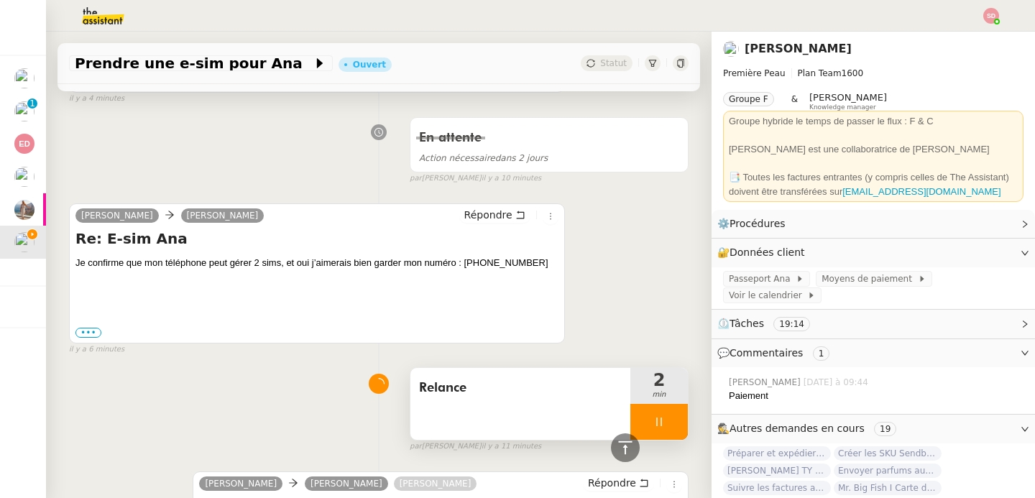
click at [652, 424] on div at bounding box center [660, 422] width 58 height 36
click at [669, 424] on icon at bounding box center [674, 422] width 11 height 8
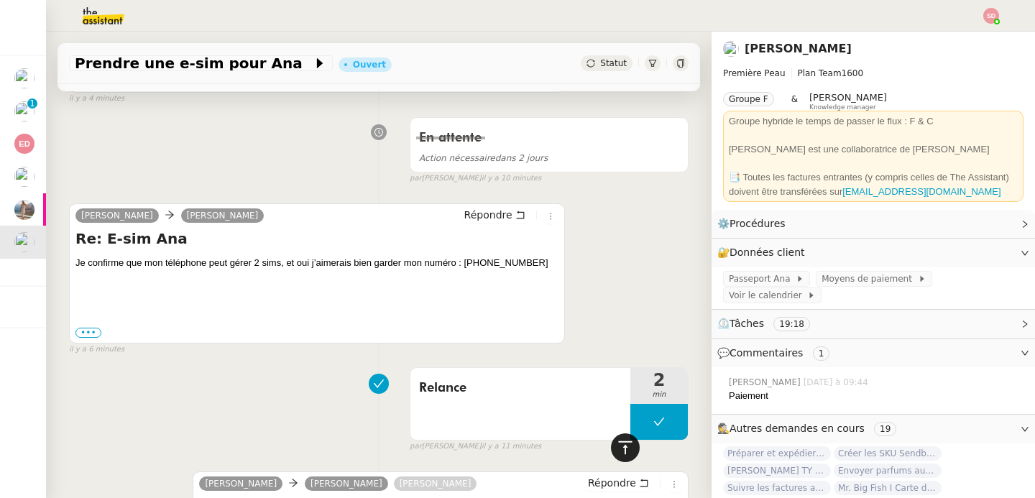
click at [617, 454] on icon at bounding box center [625, 447] width 17 height 17
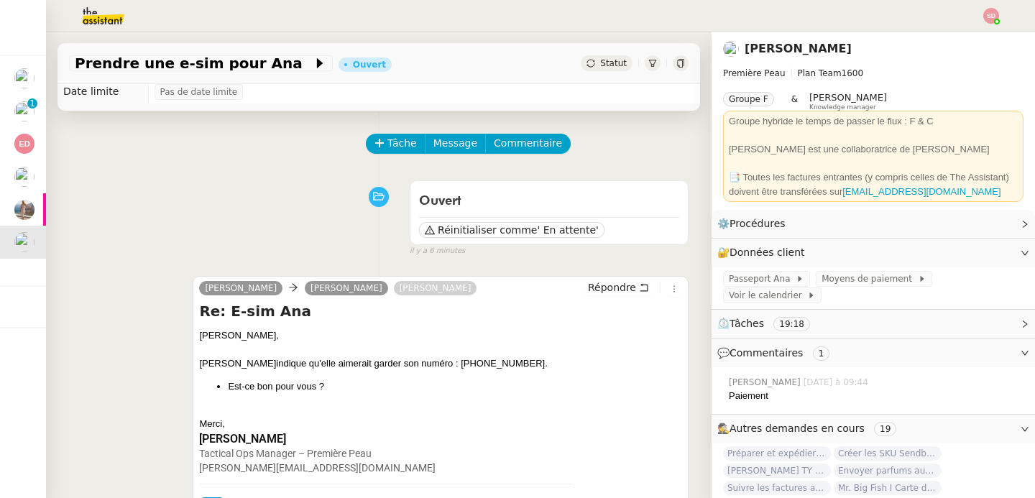
scroll to position [0, 0]
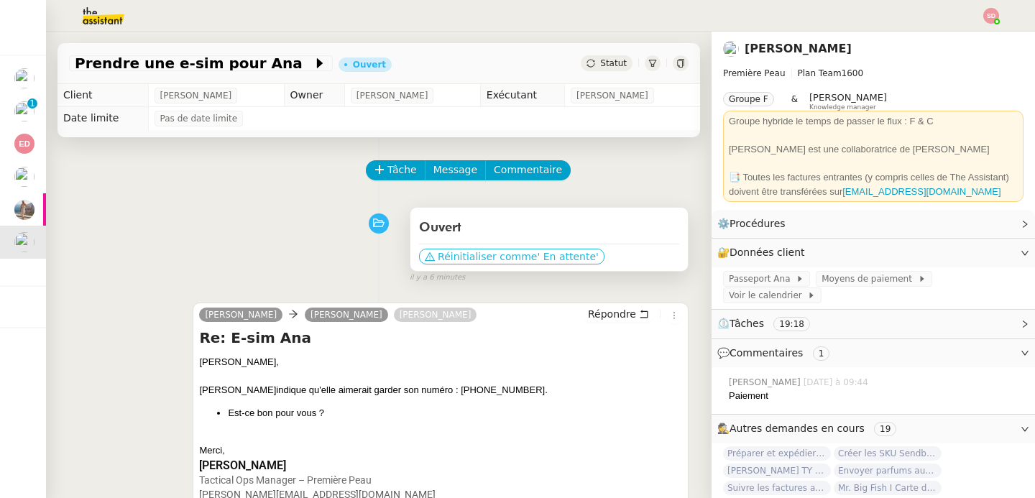
click at [537, 260] on span "' En attente'" at bounding box center [567, 256] width 61 height 14
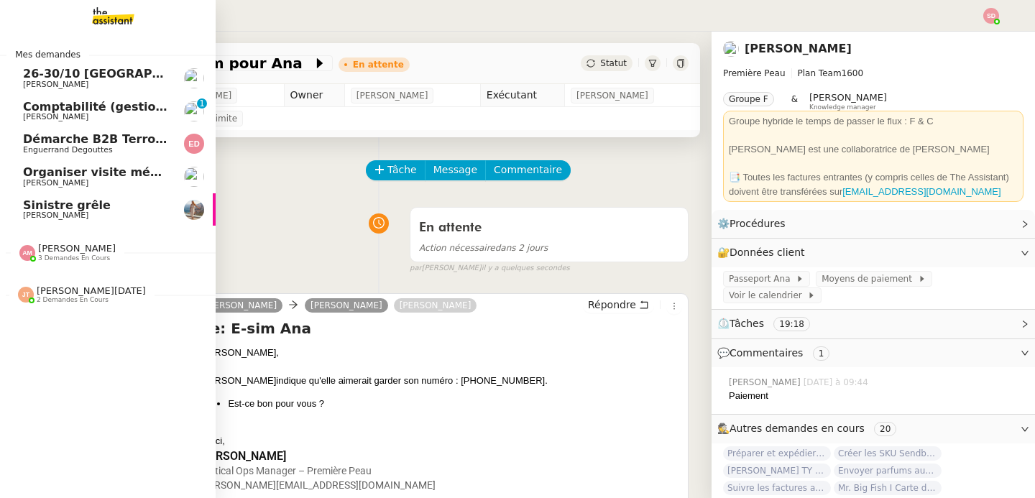
click at [123, 81] on span "[PERSON_NAME]" at bounding box center [95, 85] width 145 height 9
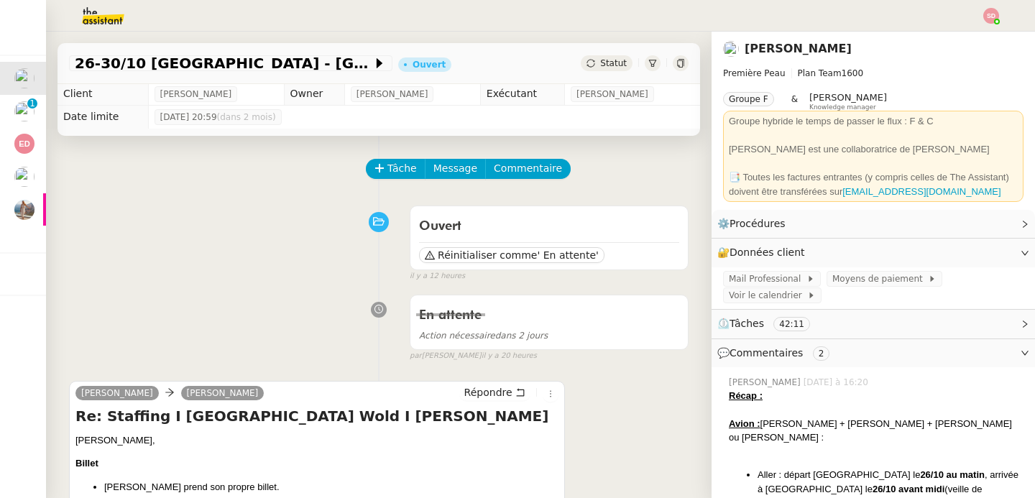
scroll to position [215, 0]
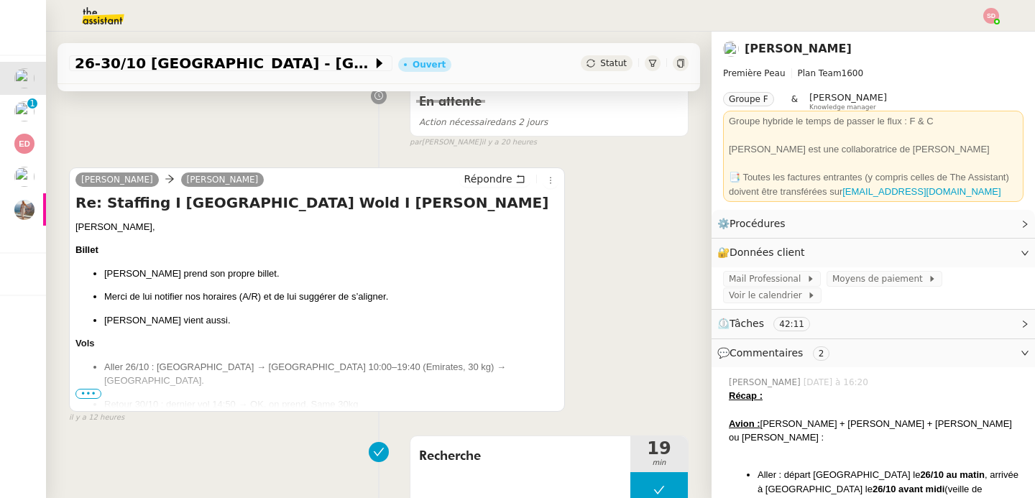
click at [94, 396] on span "•••" at bounding box center [88, 394] width 26 height 10
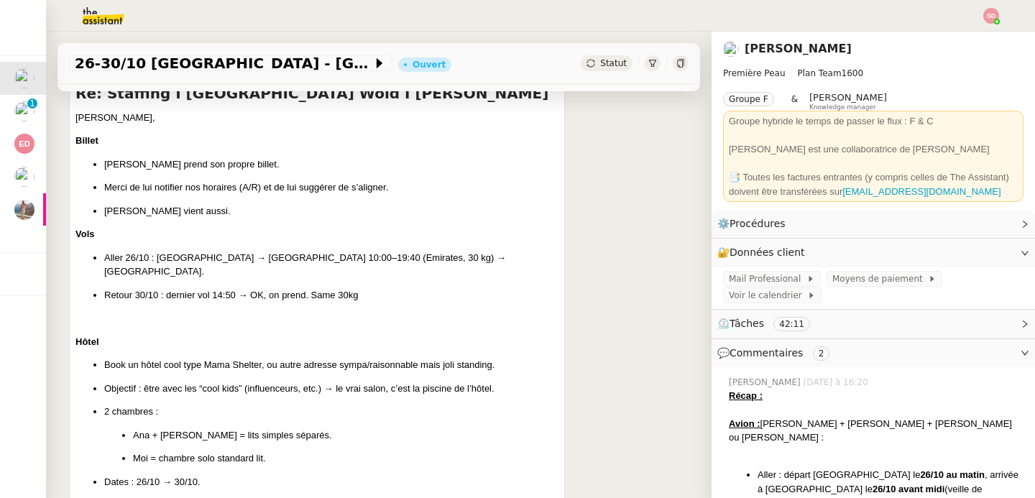
scroll to position [0, 0]
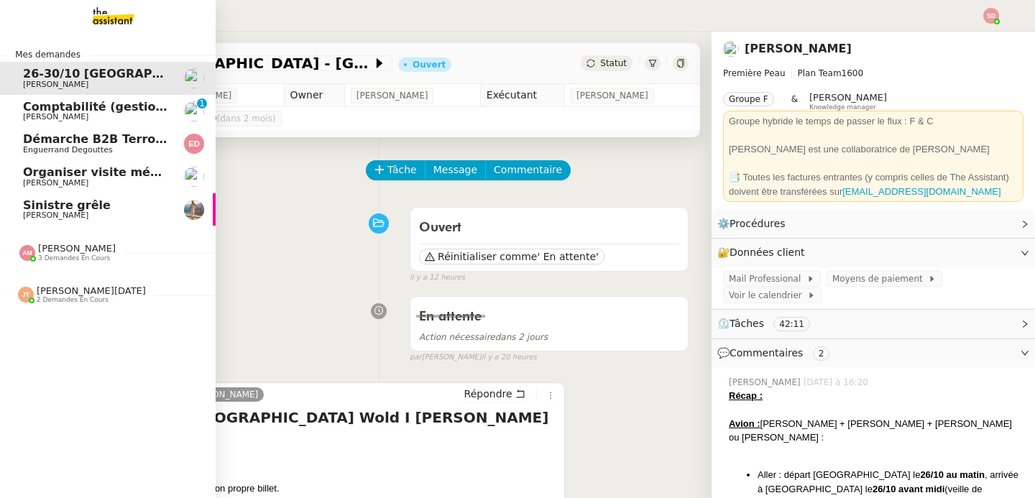
click at [88, 113] on span "[PERSON_NAME]" at bounding box center [95, 117] width 145 height 9
